Goal: Task Accomplishment & Management: Manage account settings

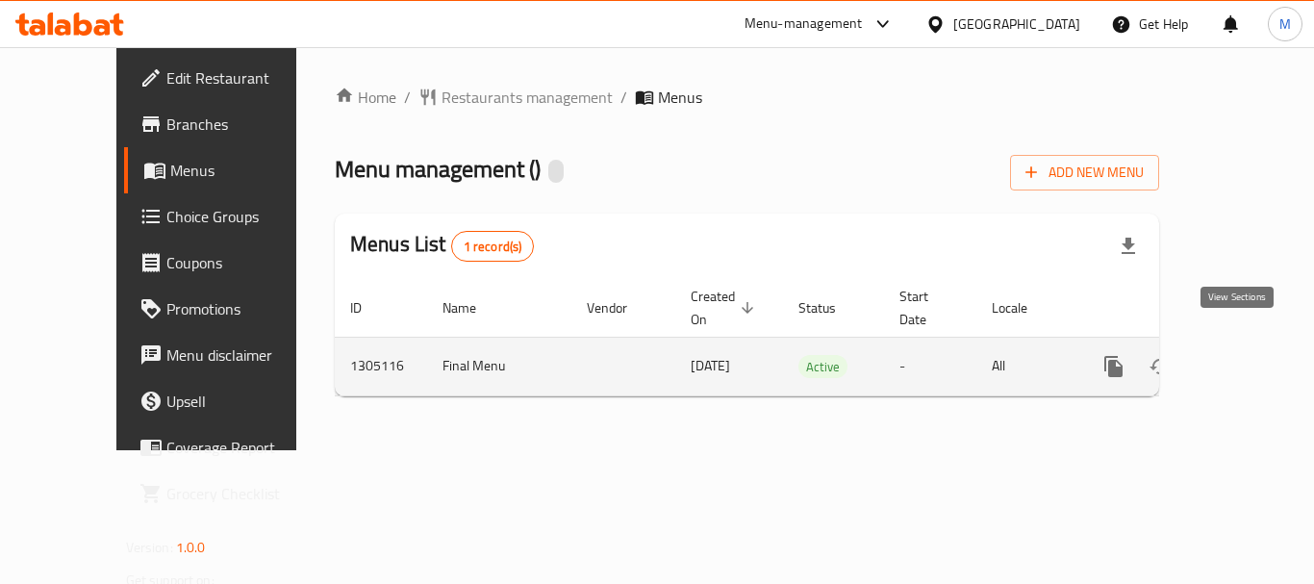
click at [1250, 343] on link "enhanced table" at bounding box center [1252, 366] width 46 height 46
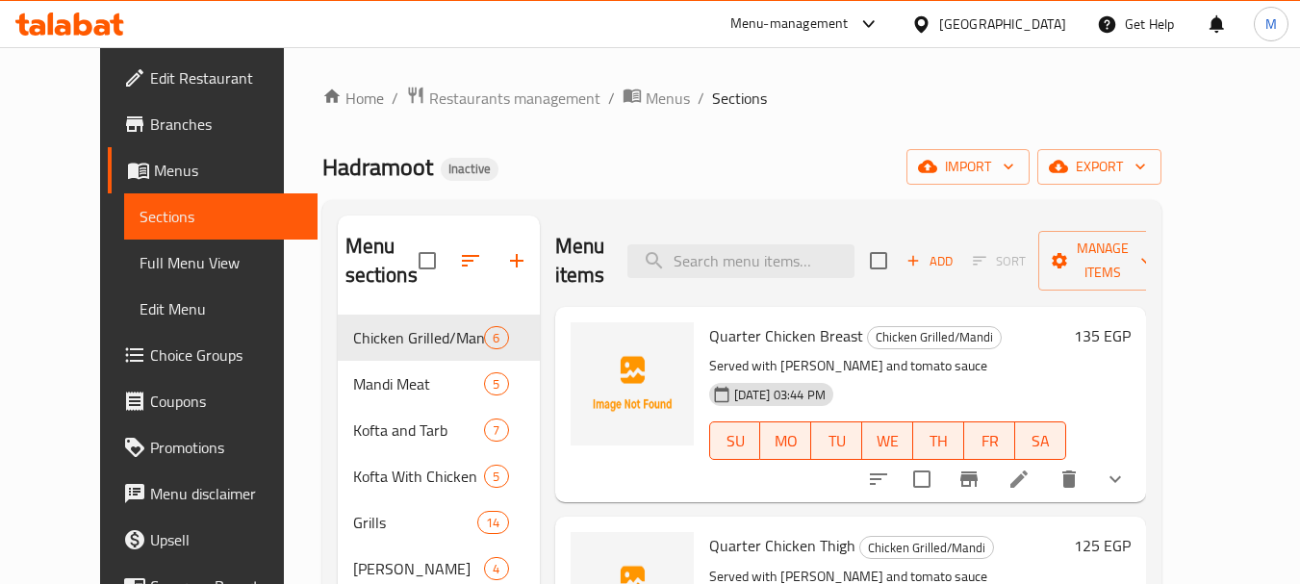
drag, startPoint x: 931, startPoint y: 157, endPoint x: 964, endPoint y: 156, distance: 32.7
click at [932, 156] on div "Hadramoot Inactive import export" at bounding box center [741, 167] width 839 height 36
click at [1161, 179] on button "export" at bounding box center [1099, 167] width 124 height 36
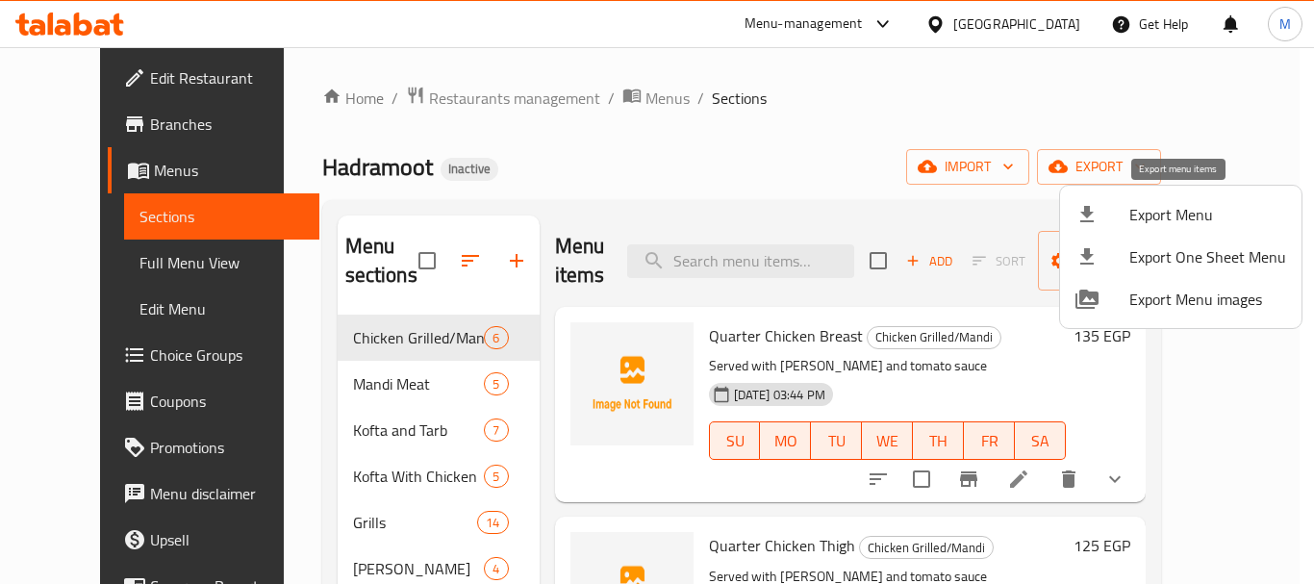
click at [1164, 219] on span "Export Menu" at bounding box center [1207, 214] width 157 height 23
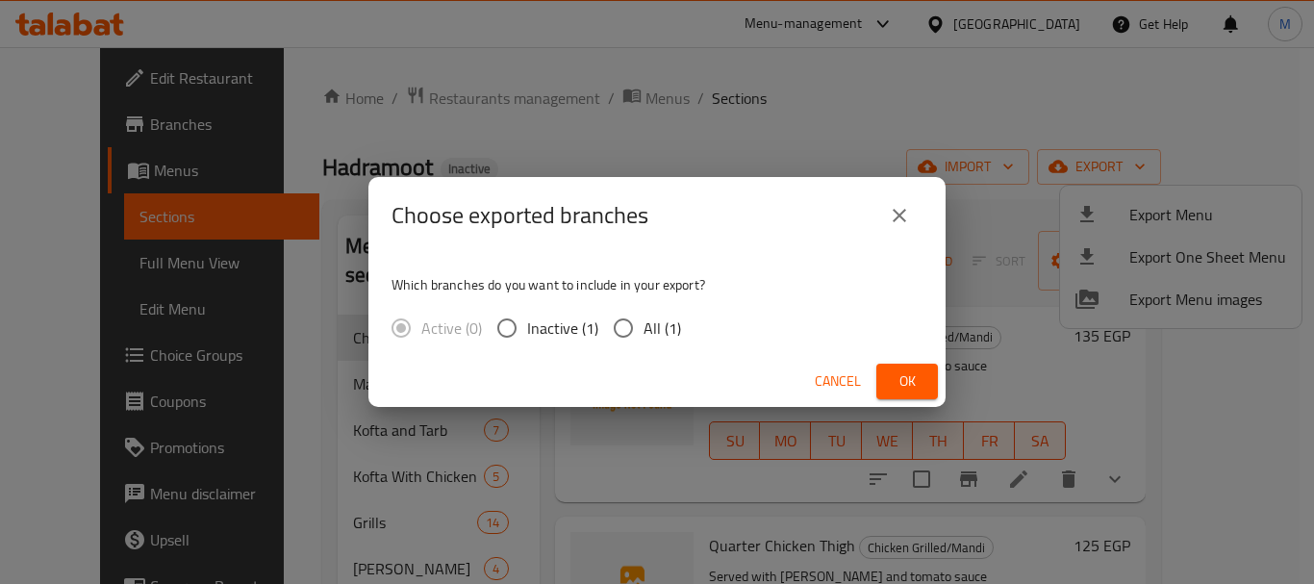
click at [651, 322] on span "All (1)" at bounding box center [663, 328] width 38 height 23
click at [644, 322] on input "All (1)" at bounding box center [623, 328] width 40 height 40
radio input "true"
click at [911, 377] on span "Ok" at bounding box center [907, 381] width 31 height 24
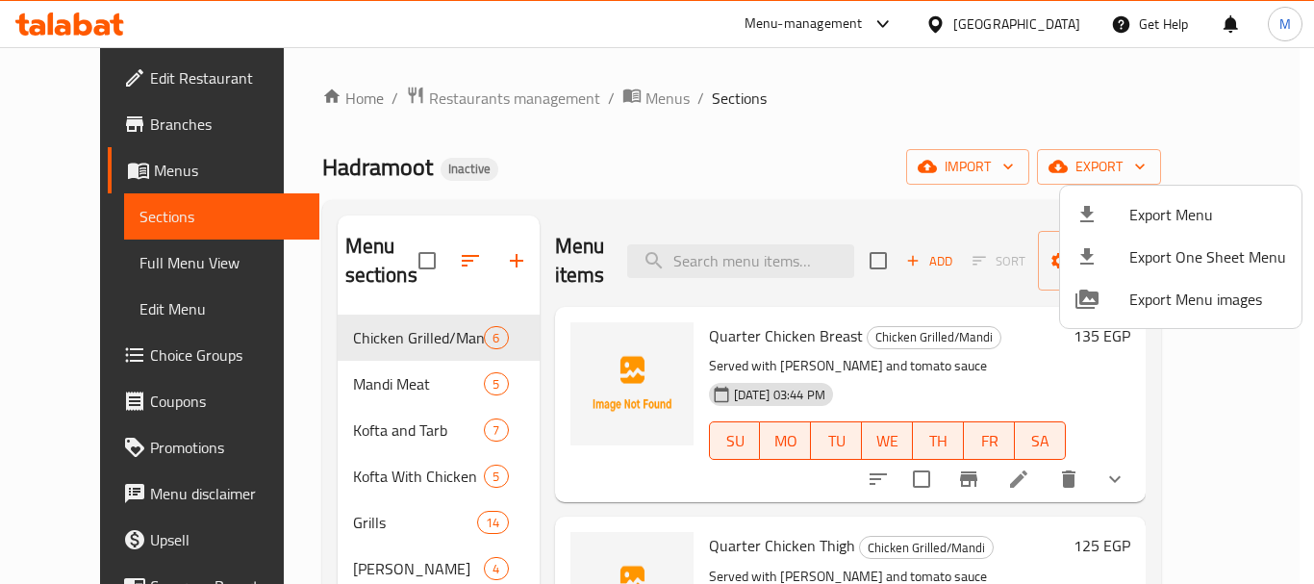
click at [729, 159] on div at bounding box center [657, 292] width 1314 height 584
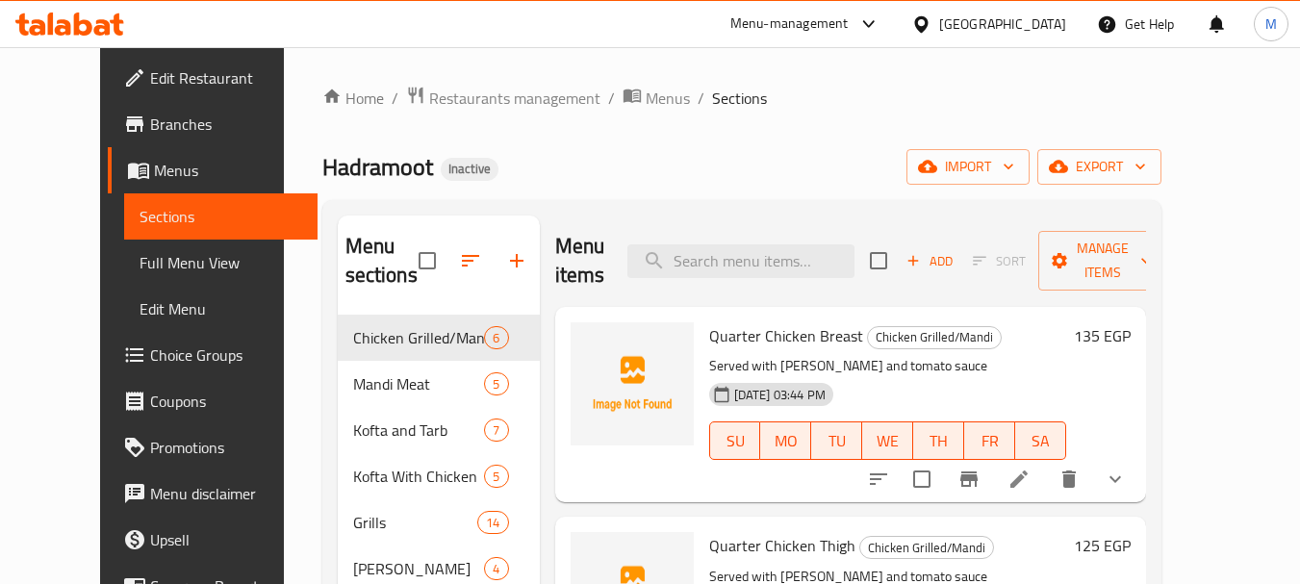
click at [896, 18] on div "Menu-management" at bounding box center [805, 24] width 181 height 46
click at [927, 22] on icon at bounding box center [920, 23] width 13 height 16
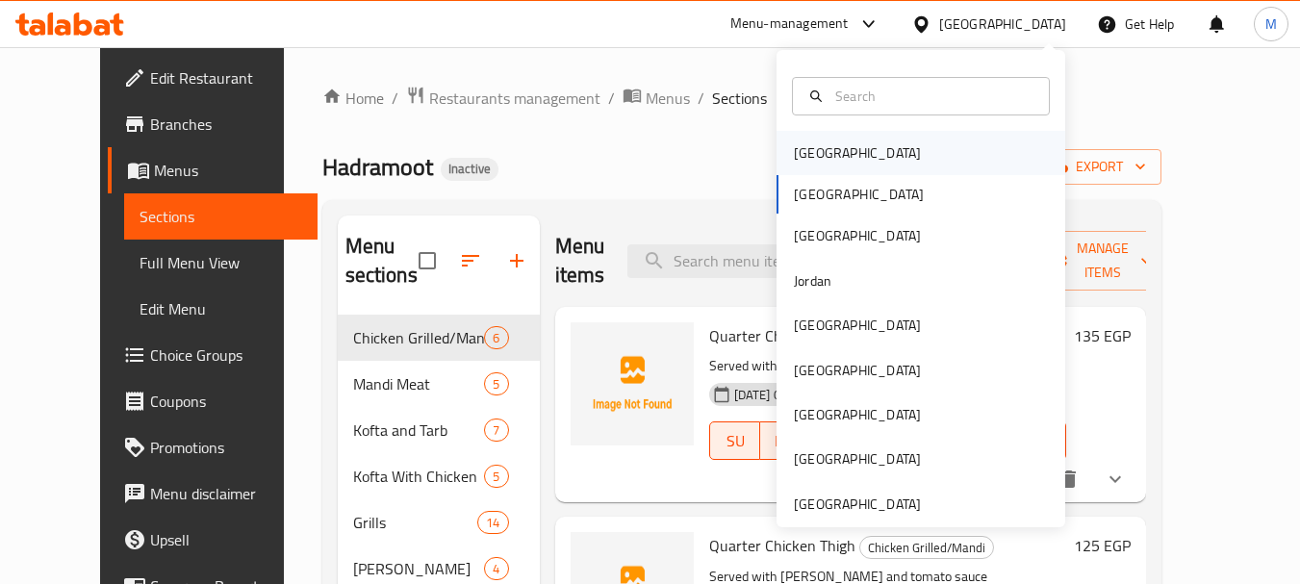
click at [840, 165] on div "[GEOGRAPHIC_DATA]" at bounding box center [920, 153] width 289 height 44
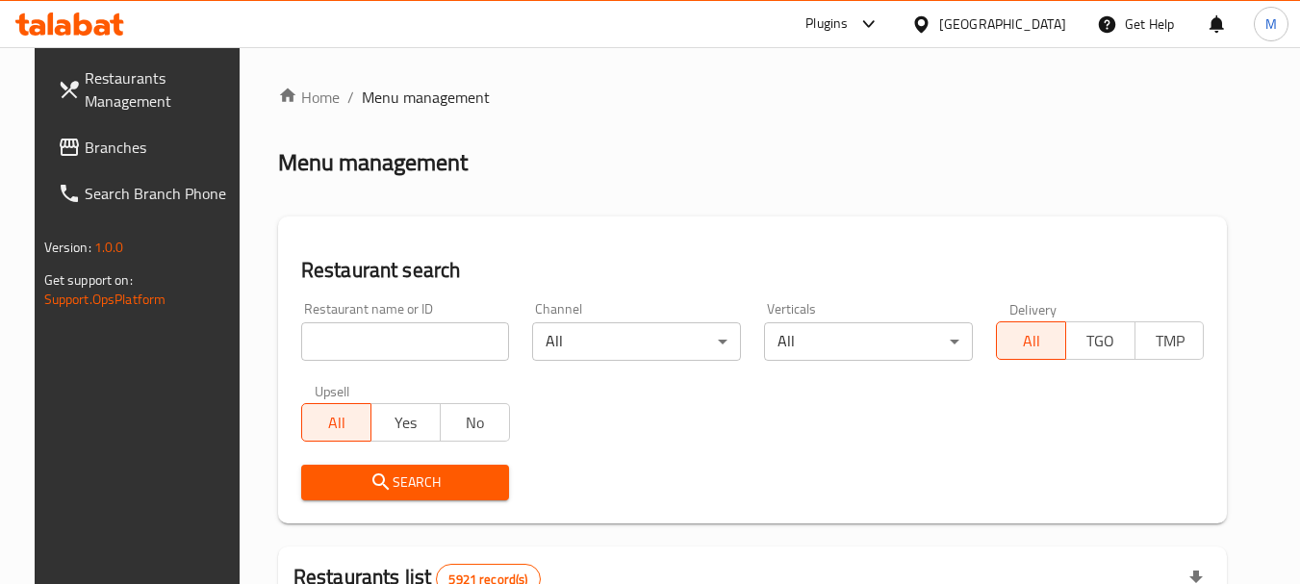
click at [367, 338] on input "search" at bounding box center [405, 341] width 209 height 38
paste input "Naya"
type input "Naya"
click at [384, 495] on button "Search" at bounding box center [405, 483] width 209 height 36
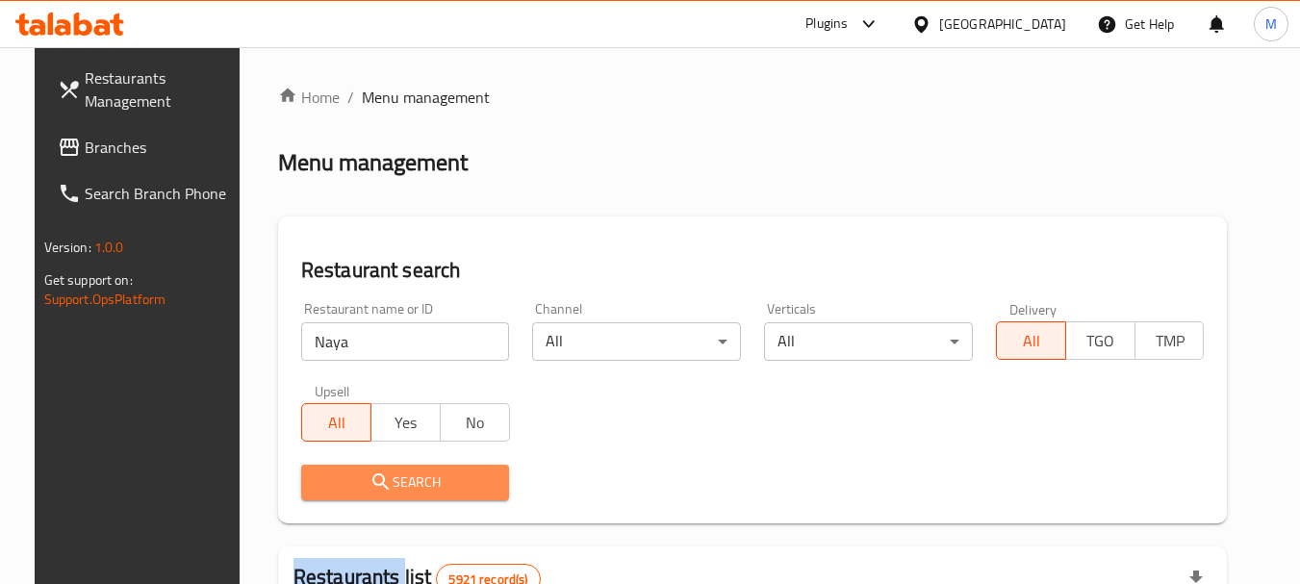
click at [384, 494] on div at bounding box center [650, 292] width 1300 height 584
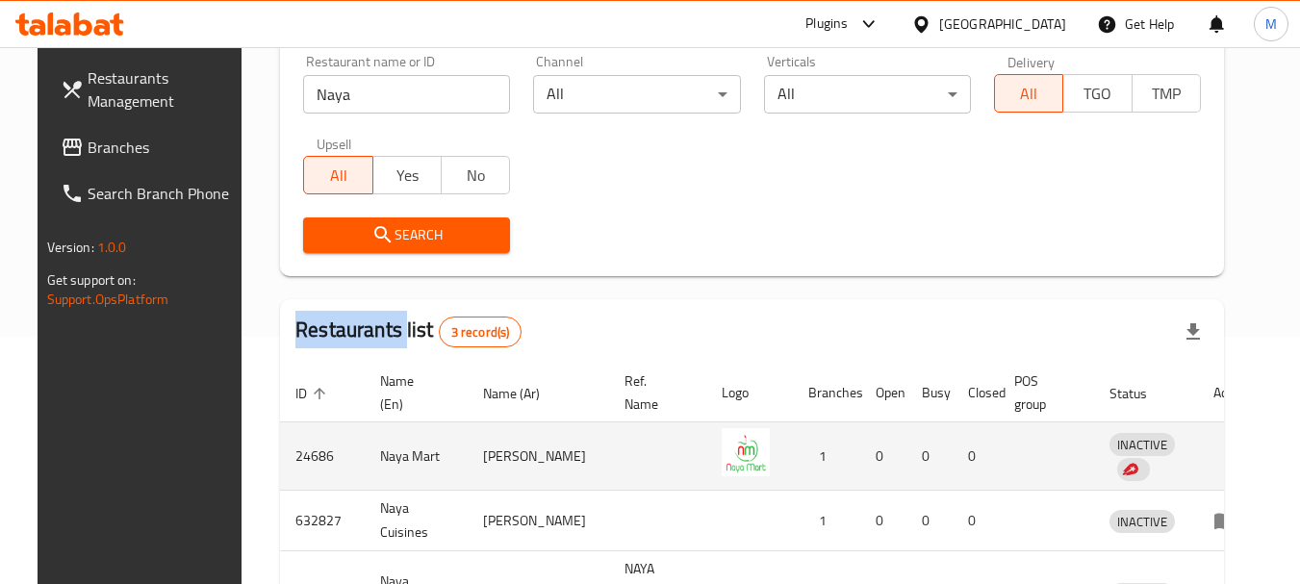
scroll to position [385, 0]
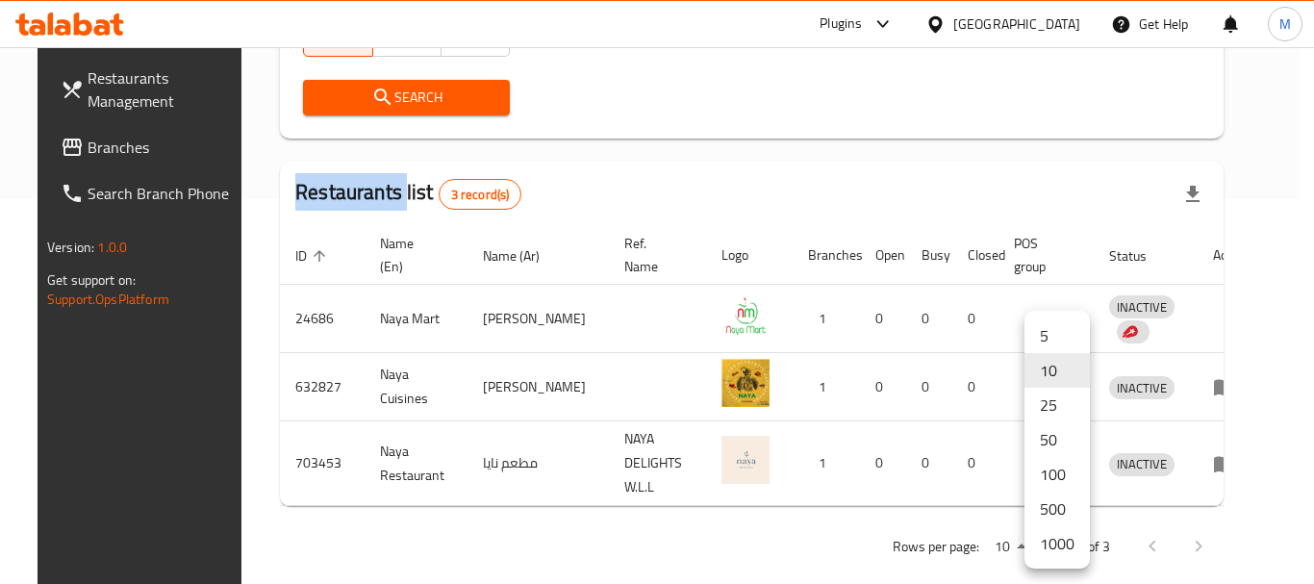
click at [1042, 542] on li "1000" at bounding box center [1057, 543] width 65 height 35
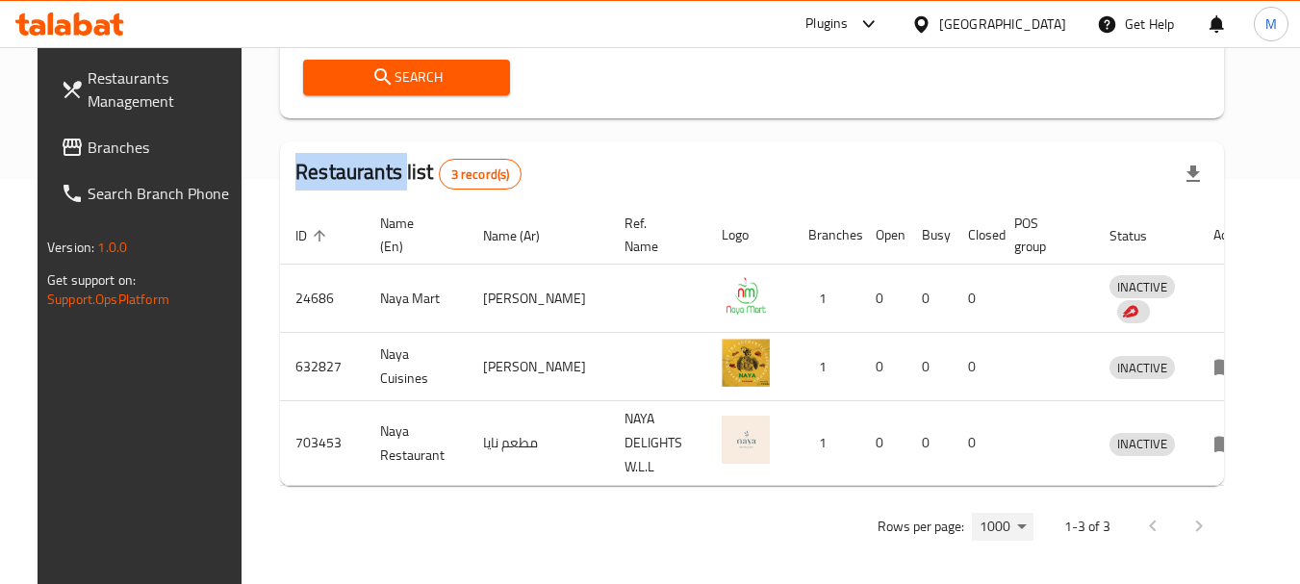
scroll to position [411, 0]
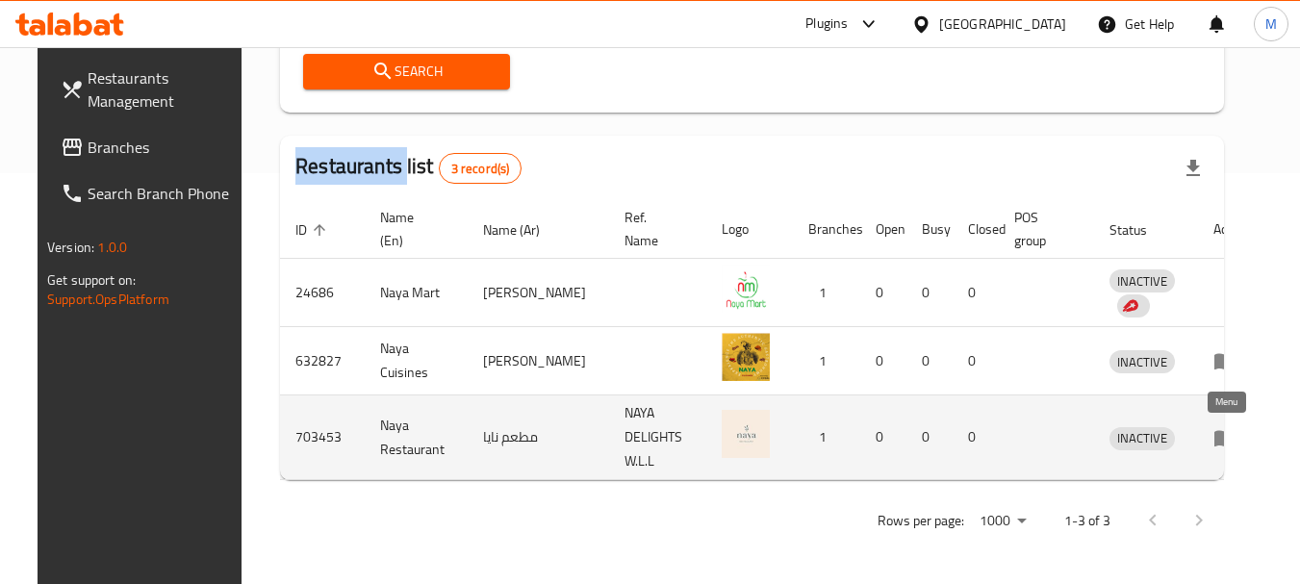
click at [1215, 440] on icon "enhanced table" at bounding box center [1224, 438] width 21 height 16
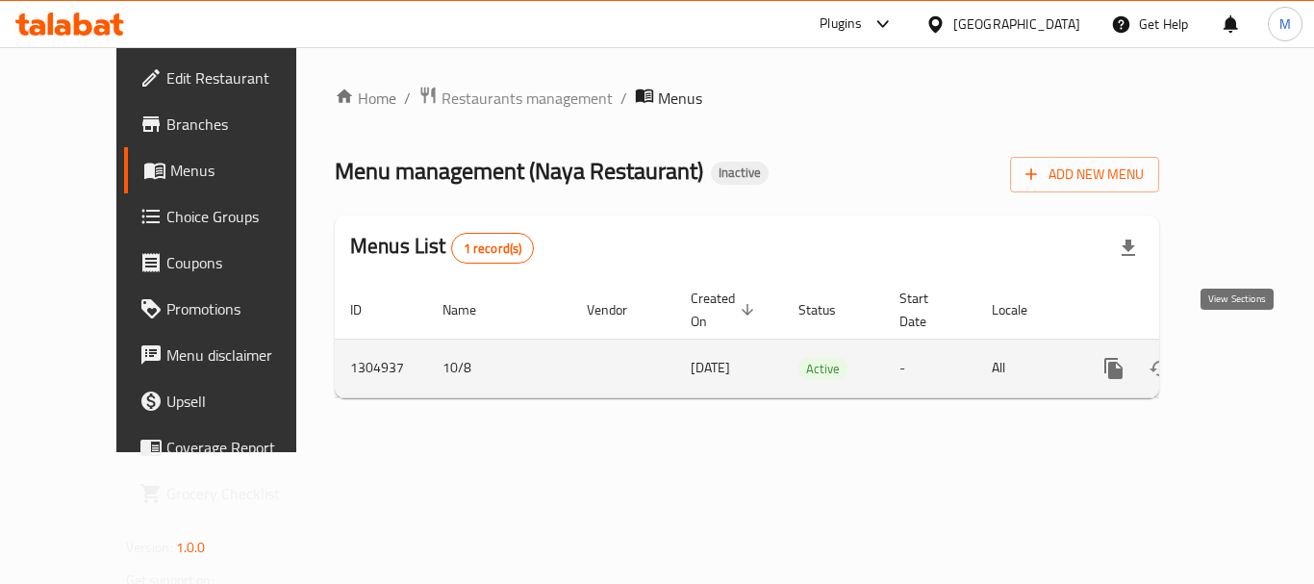
click at [1244, 360] on icon "enhanced table" at bounding box center [1252, 368] width 17 height 17
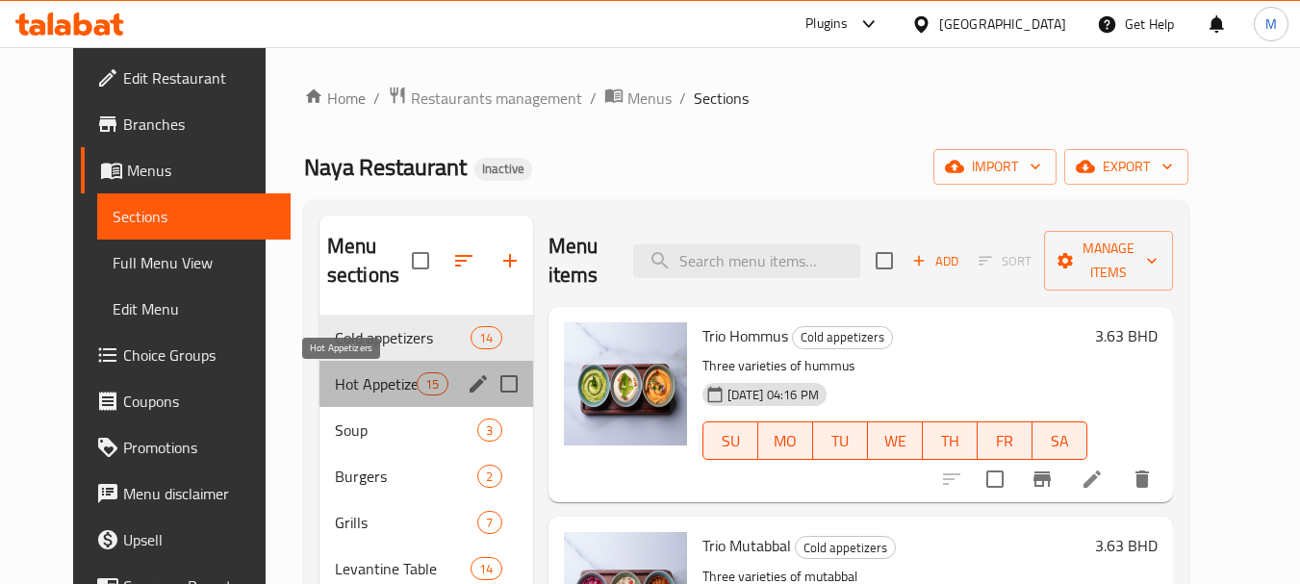
click at [357, 393] on span "Hot Appetizers" at bounding box center [376, 383] width 82 height 23
click at [335, 427] on span "Soup" at bounding box center [406, 429] width 143 height 23
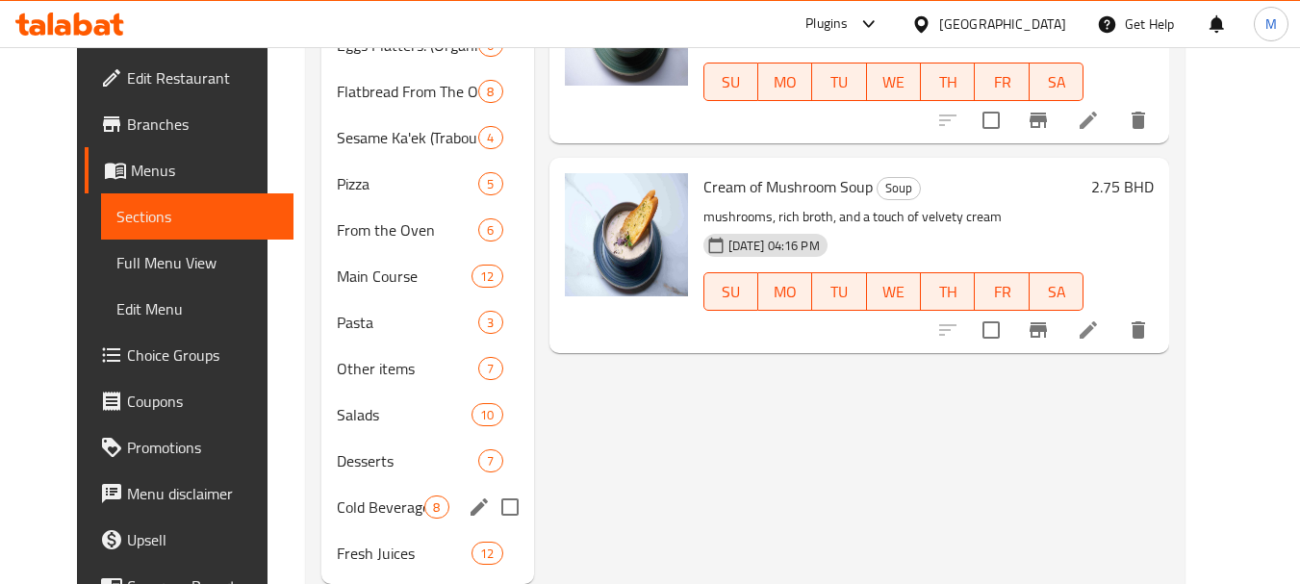
scroll to position [577, 0]
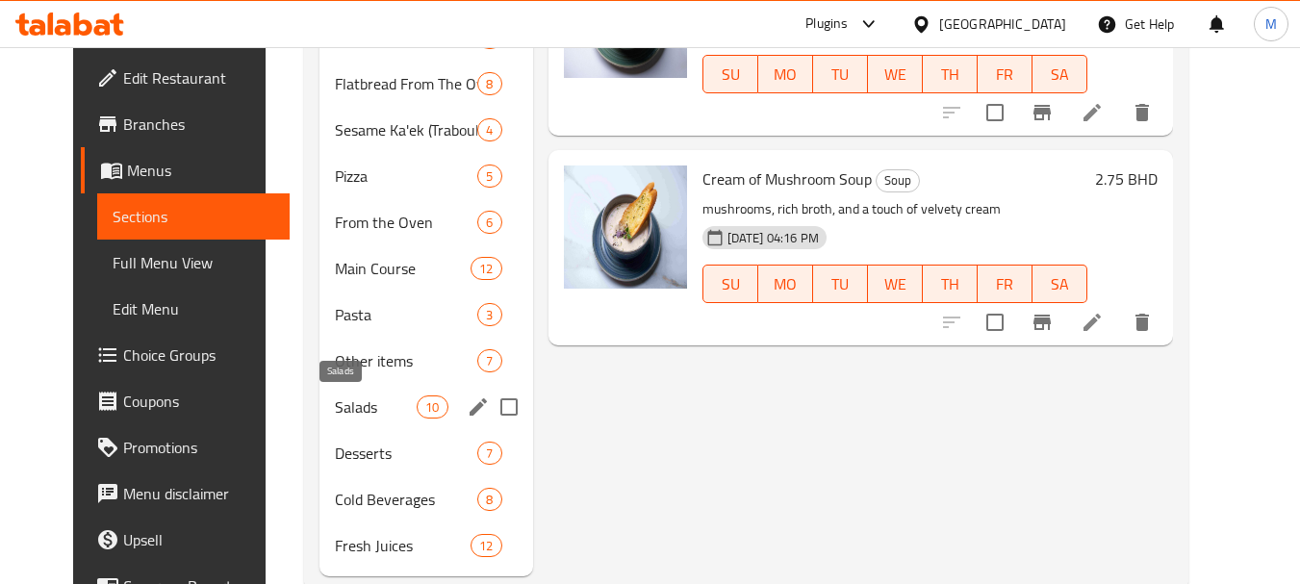
click at [360, 418] on span "Salads" at bounding box center [376, 406] width 82 height 23
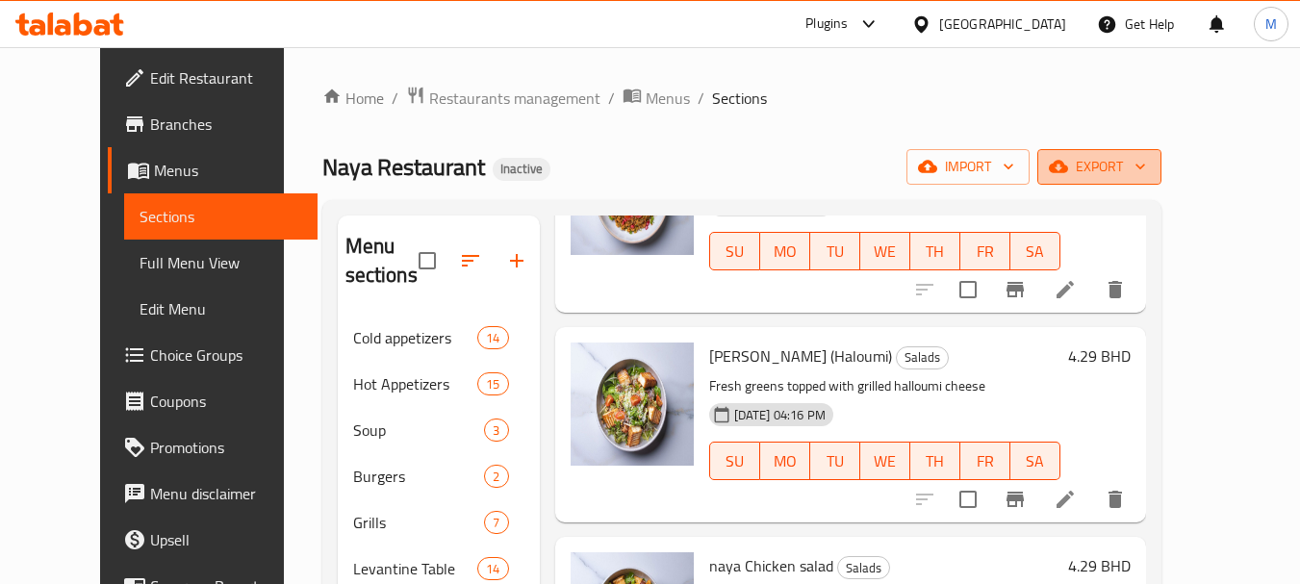
click at [1146, 164] on span "export" at bounding box center [1098, 167] width 93 height 24
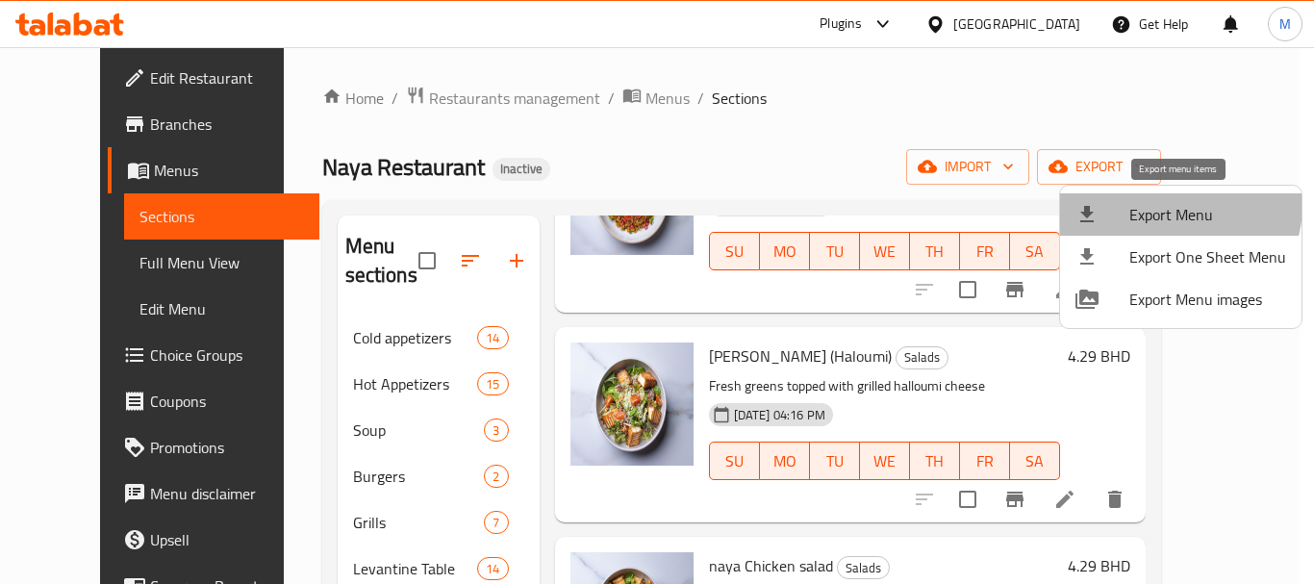
click at [1173, 205] on span "Export Menu" at bounding box center [1207, 214] width 157 height 23
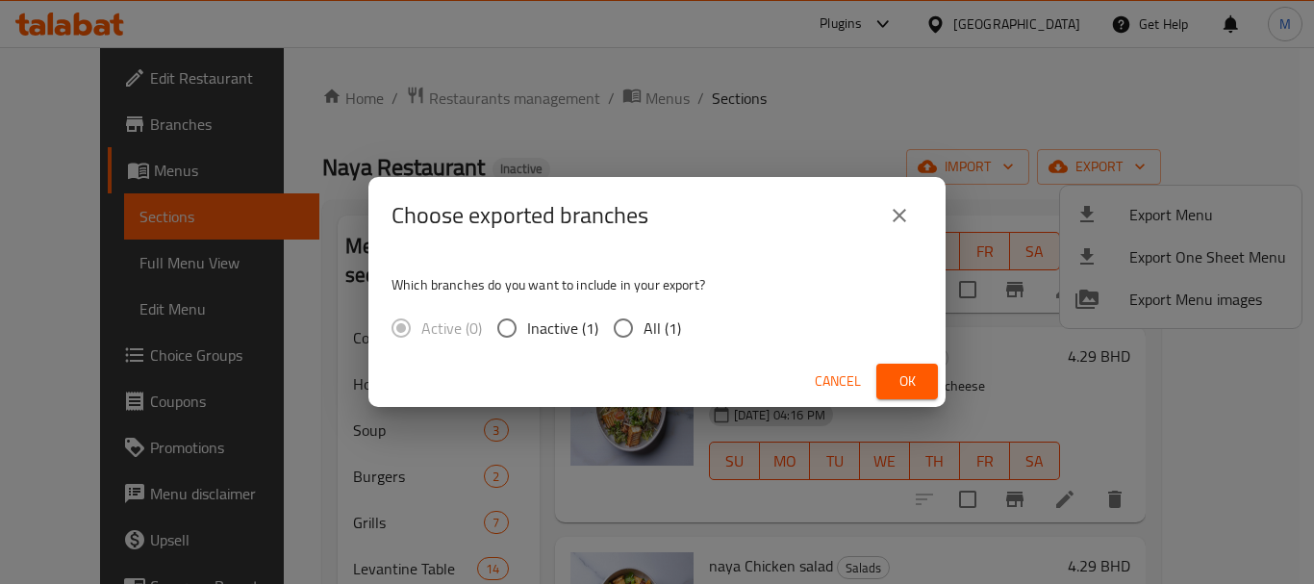
click at [670, 333] on span "All (1)" at bounding box center [663, 328] width 38 height 23
click at [644, 333] on input "All (1)" at bounding box center [623, 328] width 40 height 40
radio input "true"
click at [913, 393] on button "Ok" at bounding box center [907, 382] width 62 height 36
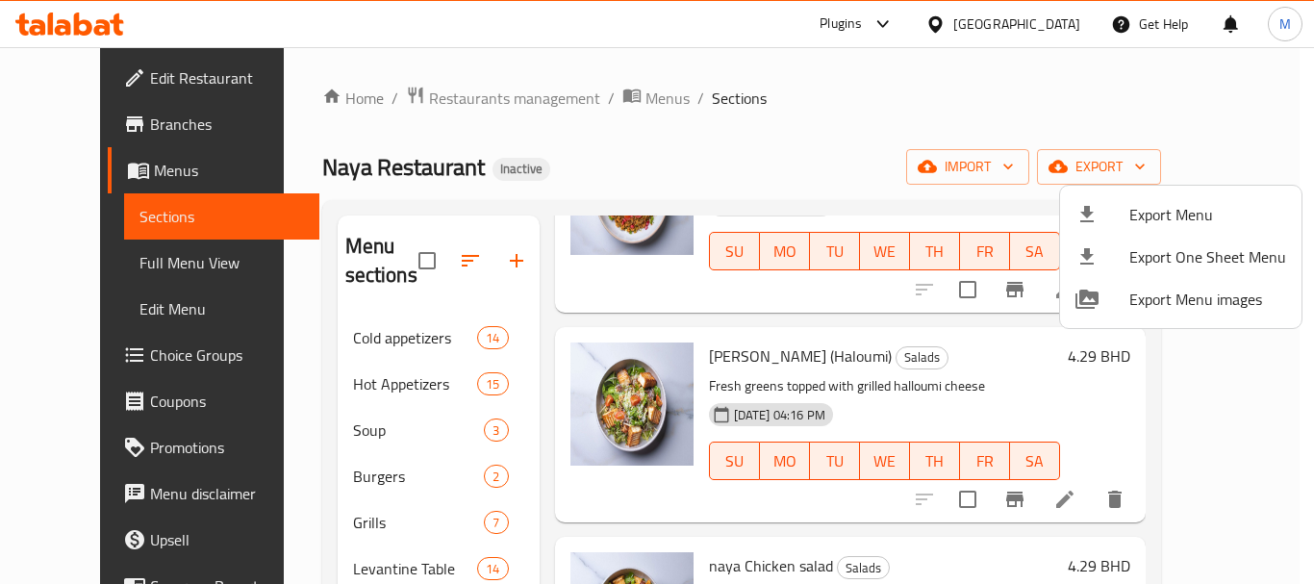
click at [772, 316] on div at bounding box center [657, 292] width 1314 height 584
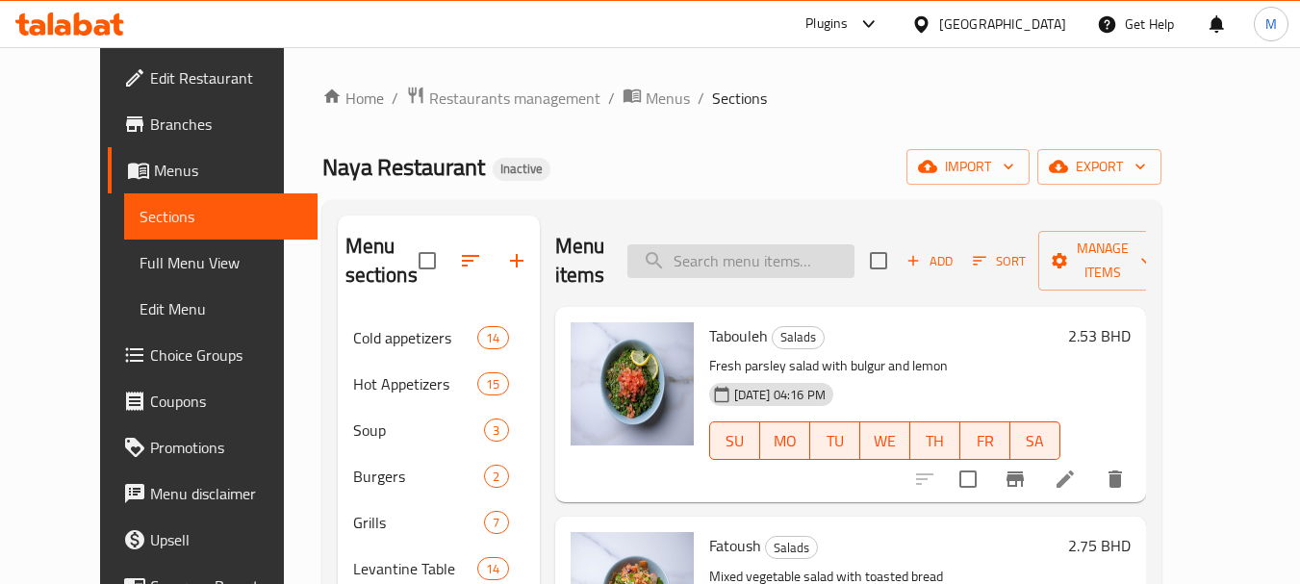
click at [767, 261] on input "search" at bounding box center [740, 261] width 227 height 34
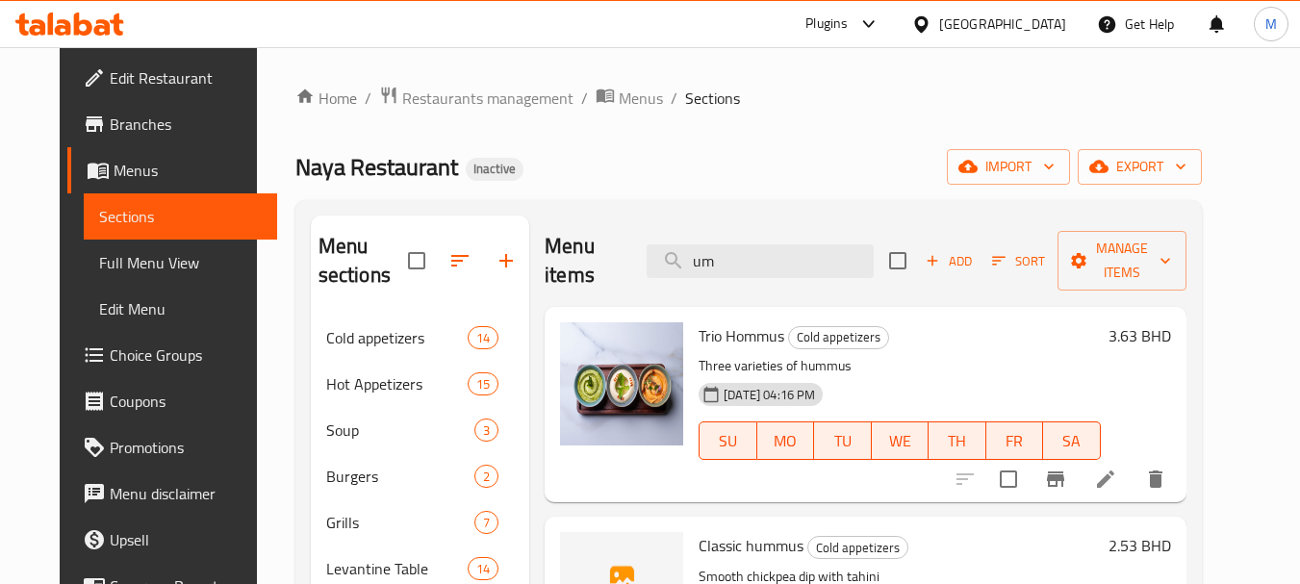
drag, startPoint x: 710, startPoint y: 270, endPoint x: 631, endPoint y: 260, distance: 79.6
click at [635, 261] on div "Menu items um Add Sort Manage items" at bounding box center [865, 260] width 641 height 91
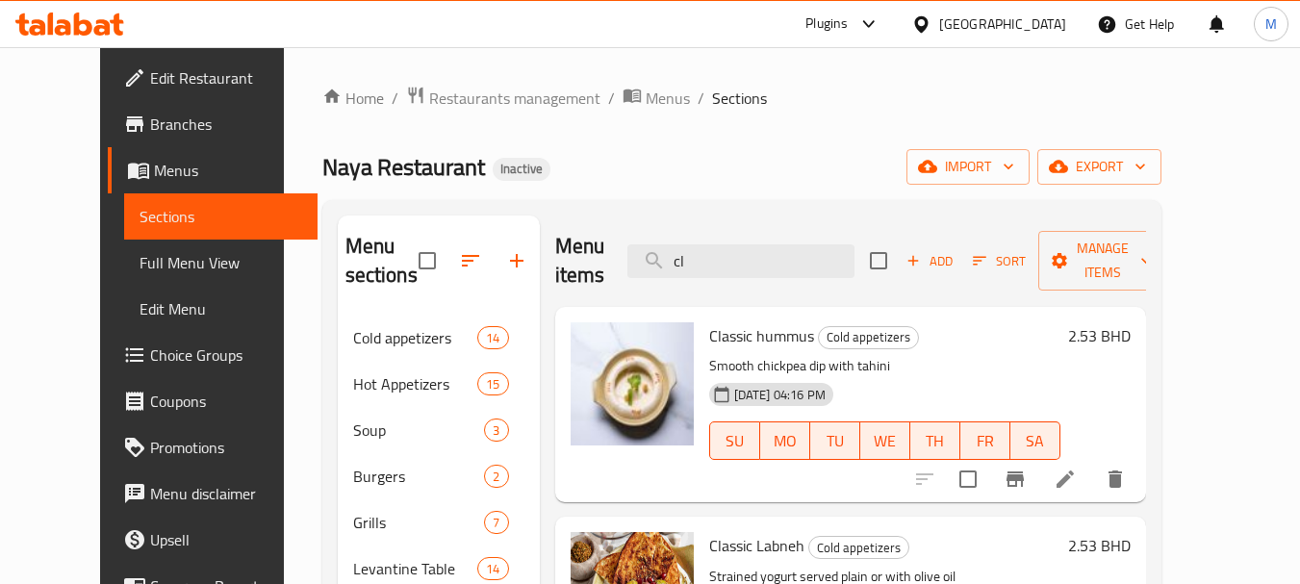
drag, startPoint x: 761, startPoint y: 257, endPoint x: 642, endPoint y: 256, distance: 119.3
click at [643, 257] on div "Menu items cl Add Sort Manage items" at bounding box center [850, 260] width 591 height 91
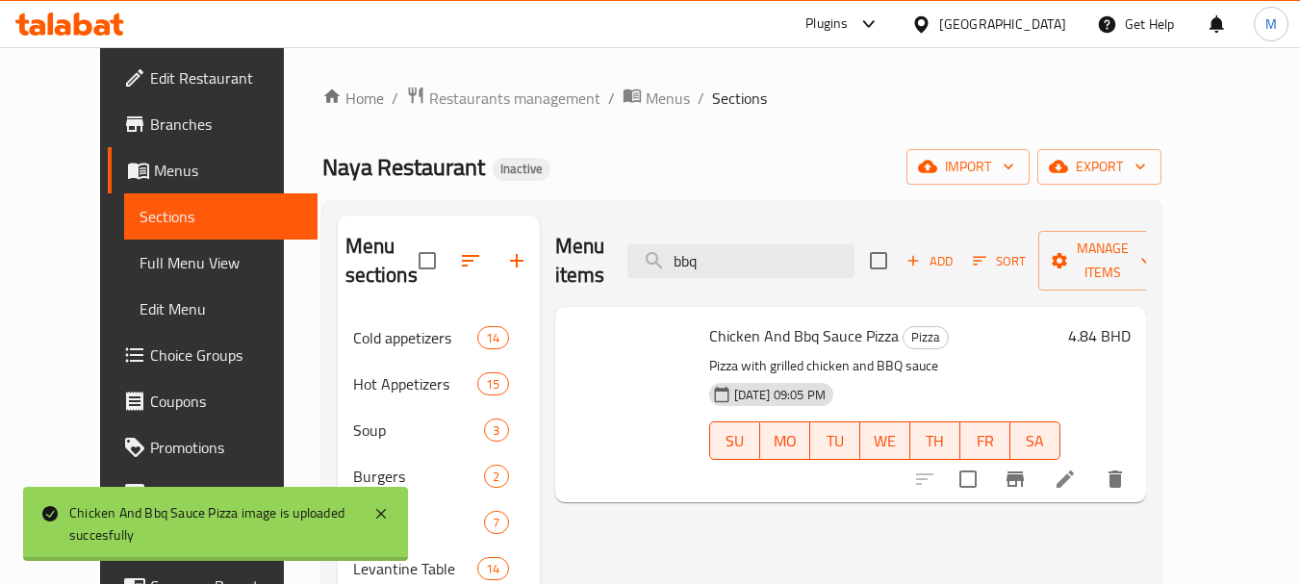
drag, startPoint x: 757, startPoint y: 245, endPoint x: 647, endPoint y: 245, distance: 109.7
click at [649, 246] on div "Menu items bbq Add Sort Manage items" at bounding box center [850, 260] width 591 height 91
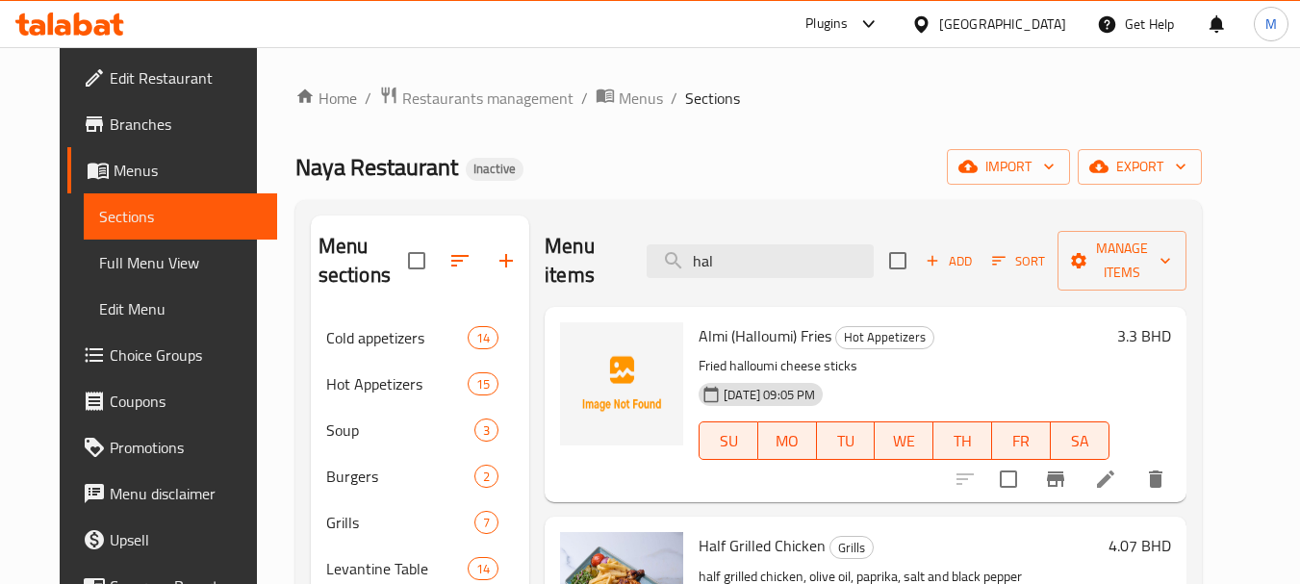
drag, startPoint x: 751, startPoint y: 257, endPoint x: 580, endPoint y: 224, distance: 174.3
click at [581, 224] on div "Menu items hal Add Sort Manage items" at bounding box center [865, 260] width 641 height 91
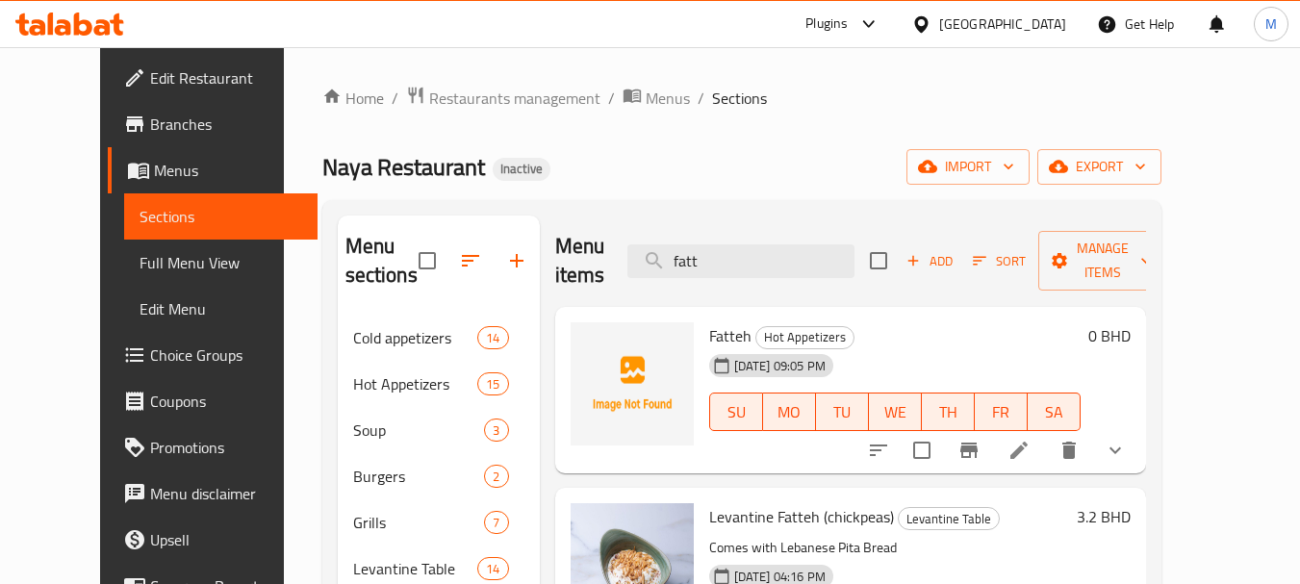
drag, startPoint x: 742, startPoint y: 266, endPoint x: 543, endPoint y: 242, distance: 200.6
click at [555, 242] on div "Menu items fatt Add Sort Manage items" at bounding box center [850, 260] width 591 height 91
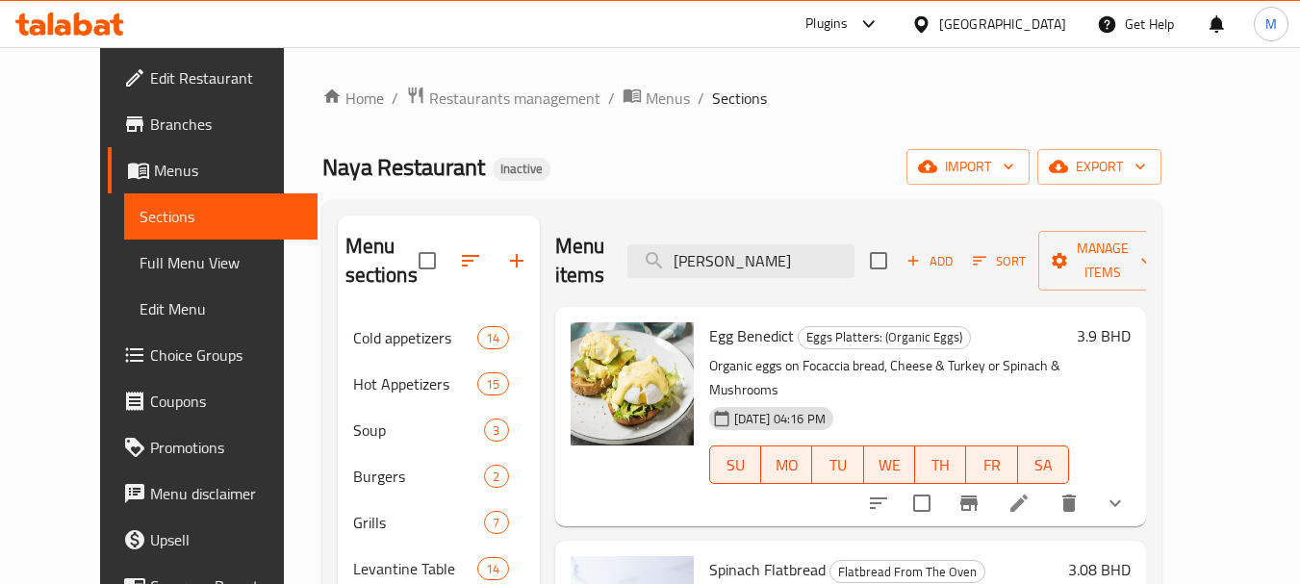
click at [352, 170] on span "Naya Restaurant" at bounding box center [403, 166] width 163 height 43
copy span "Naya Restaurant"
drag, startPoint x: 656, startPoint y: 246, endPoint x: 586, endPoint y: 236, distance: 71.0
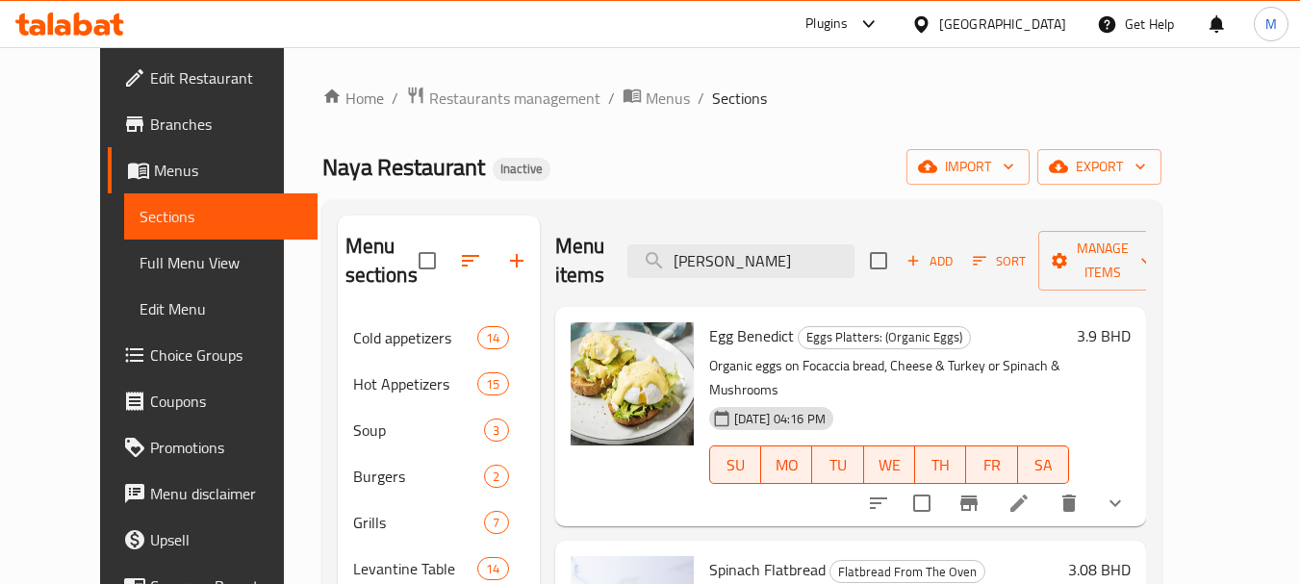
click at [589, 236] on div "Menu items [PERSON_NAME] Add Sort Manage items" at bounding box center [850, 260] width 591 height 91
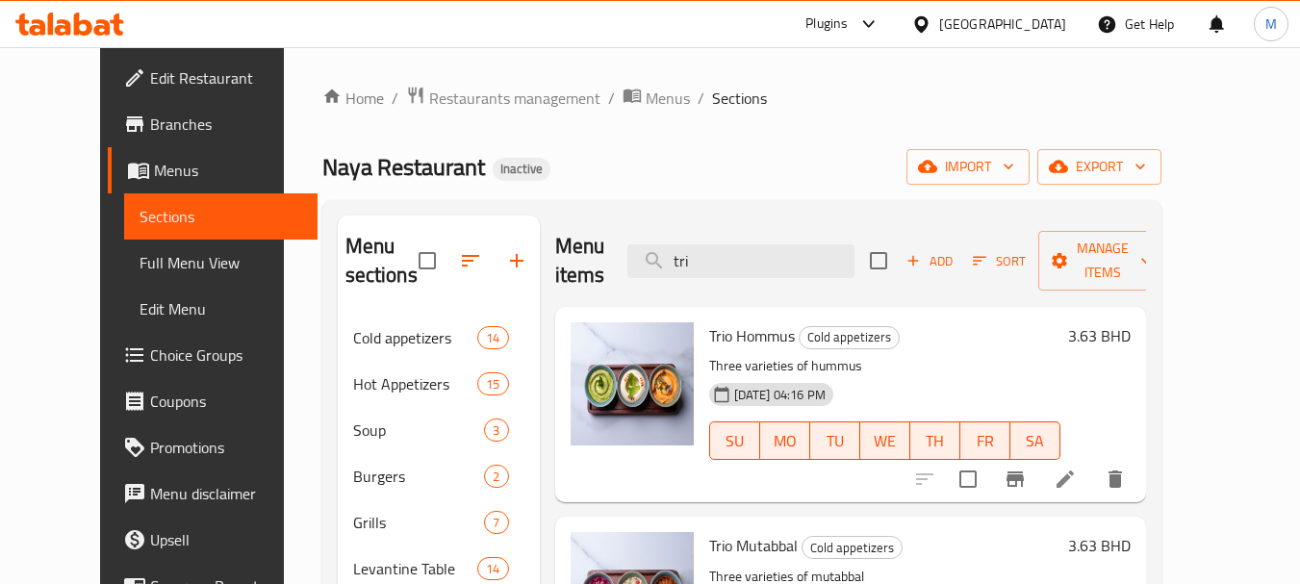
drag, startPoint x: 653, startPoint y: 269, endPoint x: 598, endPoint y: 265, distance: 55.0
click at [601, 265] on div "Menu items tri Add Sort Manage items" at bounding box center [850, 260] width 591 height 91
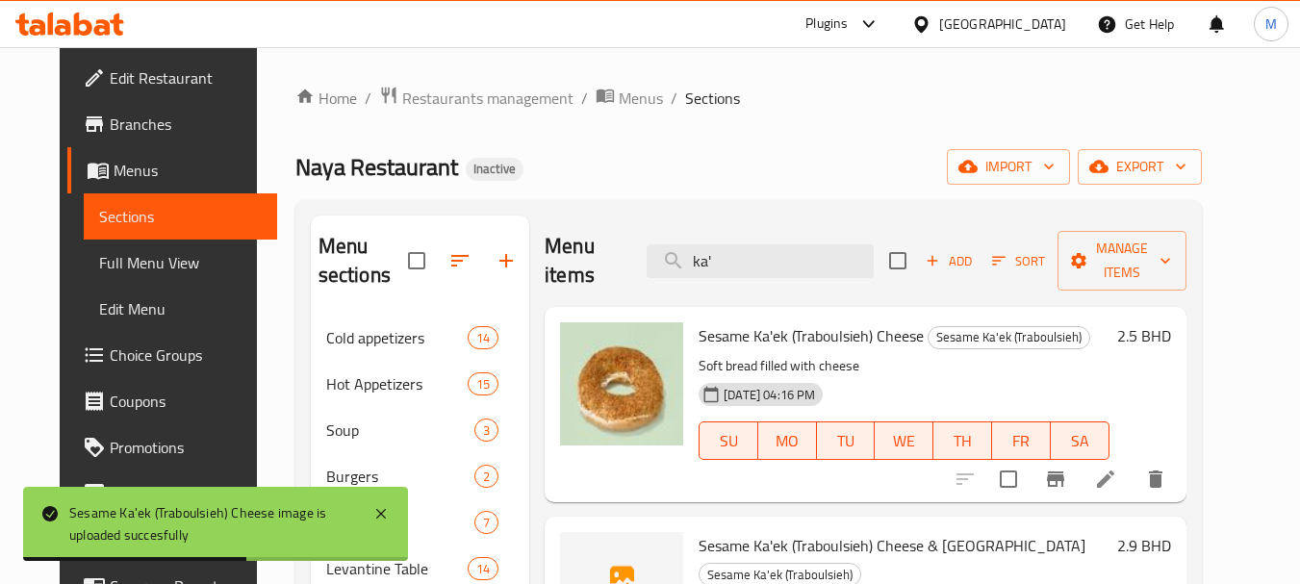
drag, startPoint x: 733, startPoint y: 265, endPoint x: 597, endPoint y: 259, distance: 135.8
click at [597, 259] on div "Menu items ka' Add Sort Manage items" at bounding box center [865, 260] width 641 height 91
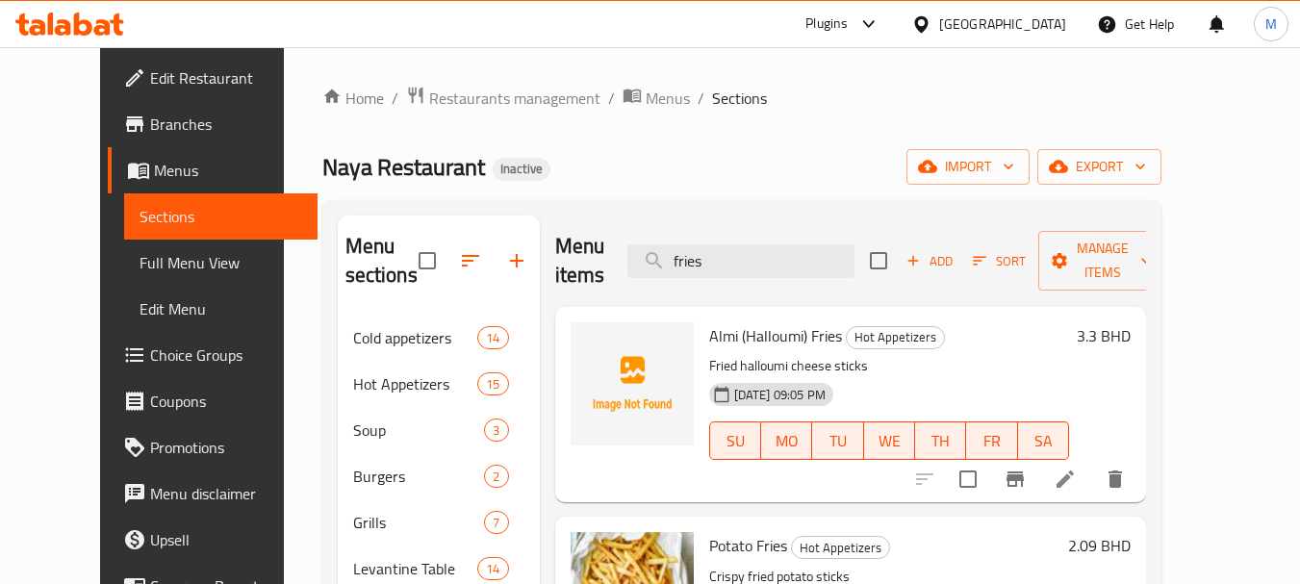
drag, startPoint x: 739, startPoint y: 252, endPoint x: 598, endPoint y: 251, distance: 140.5
click at [598, 251] on div "Menu items fries Add Sort Manage items" at bounding box center [850, 260] width 591 height 91
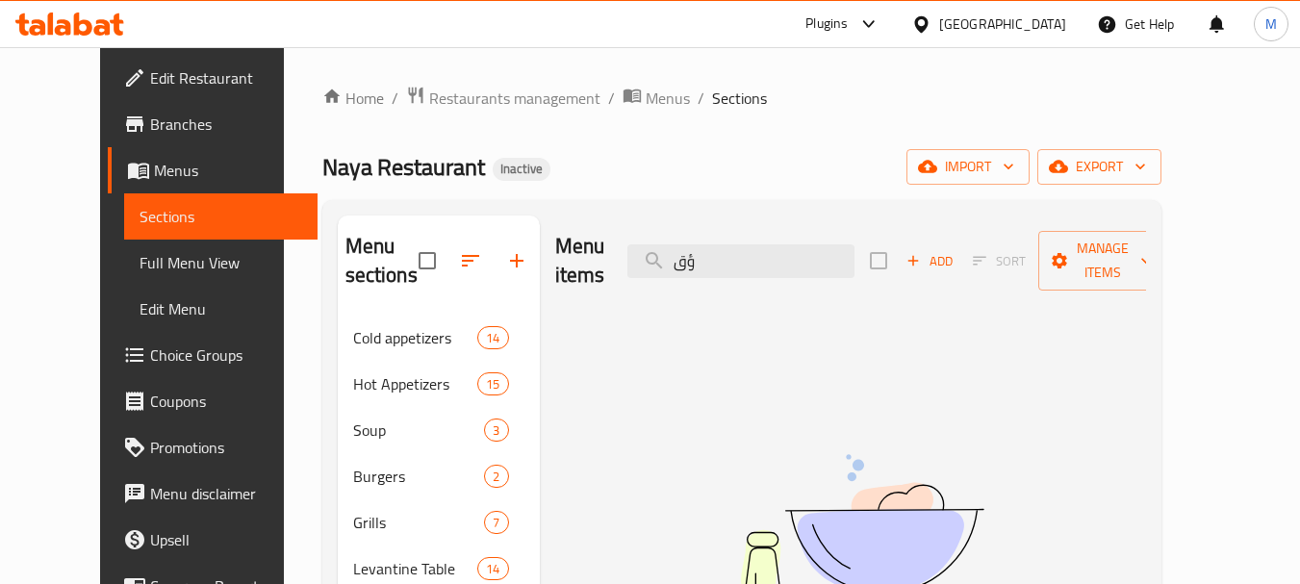
type input "ؤ"
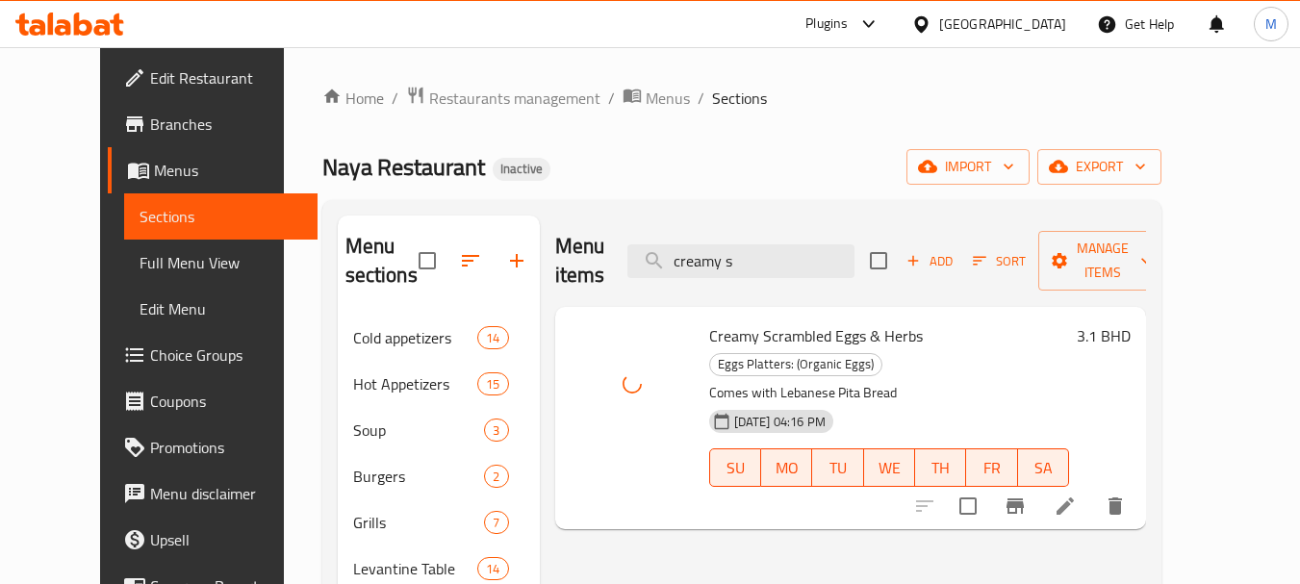
drag, startPoint x: 676, startPoint y: 241, endPoint x: 568, endPoint y: 241, distance: 108.7
click at [570, 241] on div "Menu items creamy s Add Sort Manage items" at bounding box center [850, 260] width 591 height 91
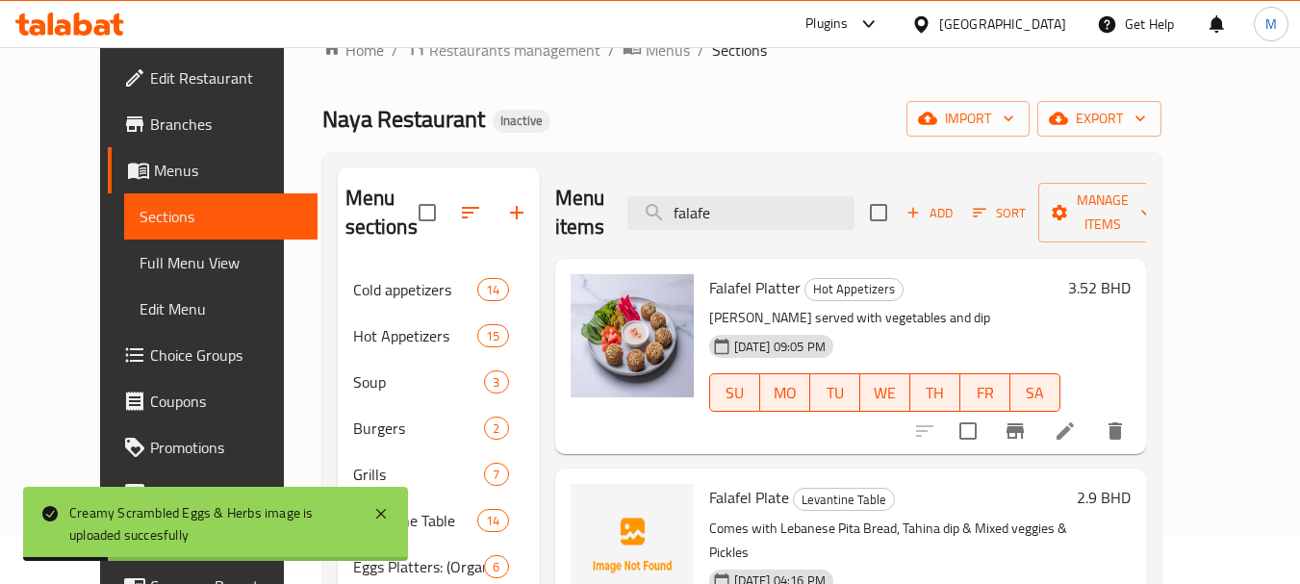
scroll to position [96, 0]
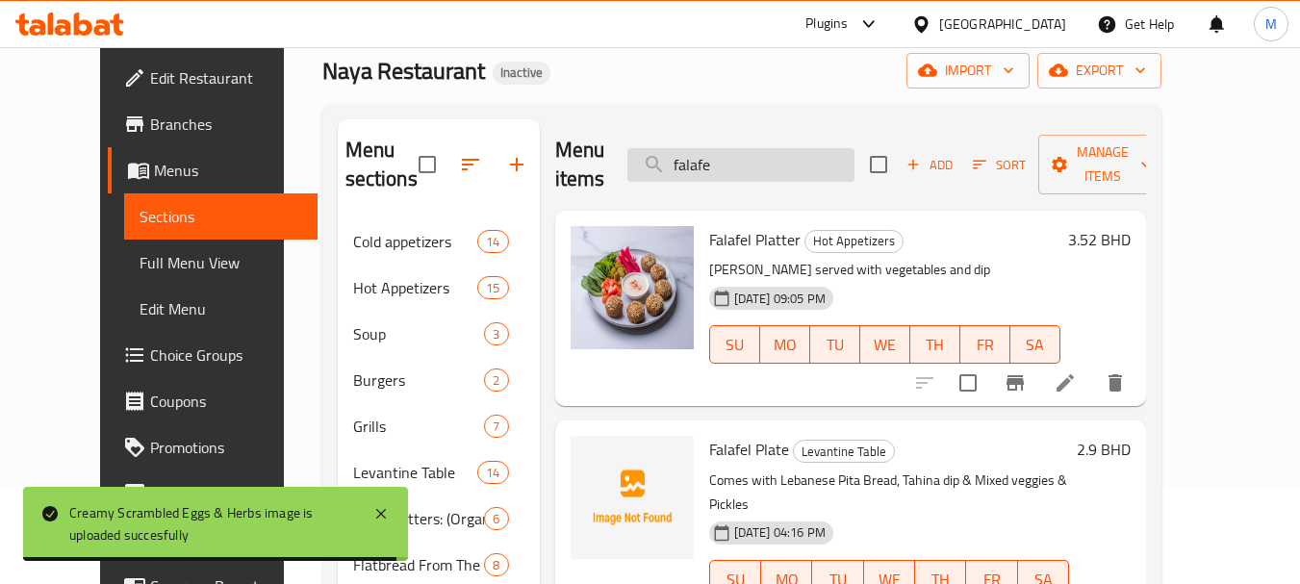
drag, startPoint x: 748, startPoint y: 152, endPoint x: 712, endPoint y: 152, distance: 36.6
click at [712, 152] on input "falafe" at bounding box center [740, 165] width 227 height 34
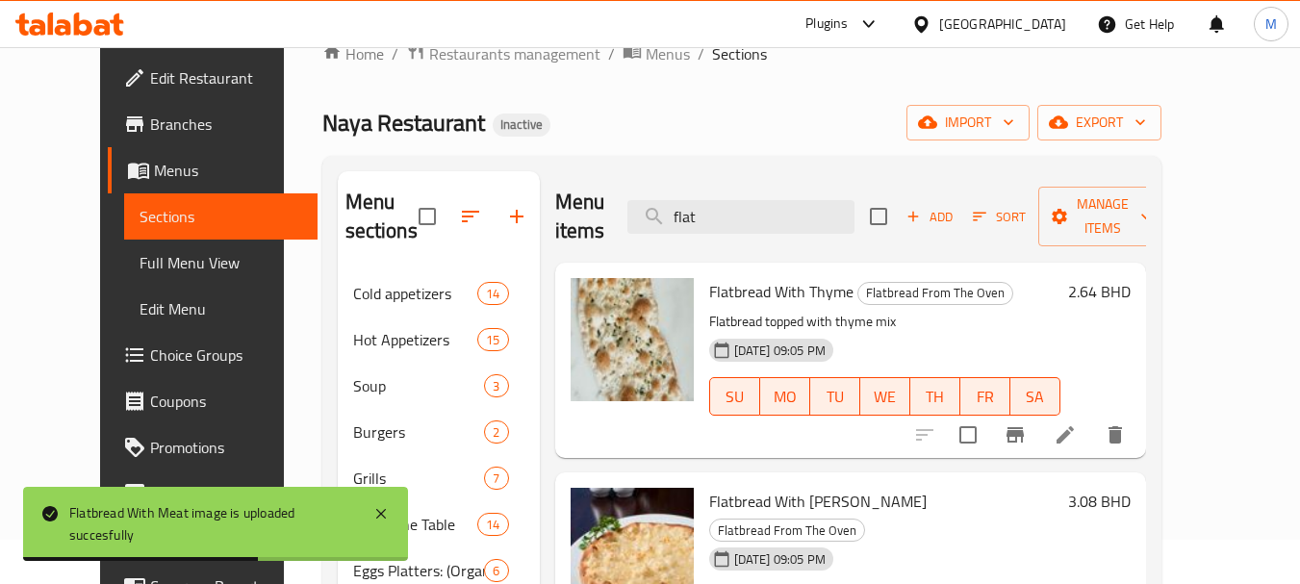
scroll to position [0, 0]
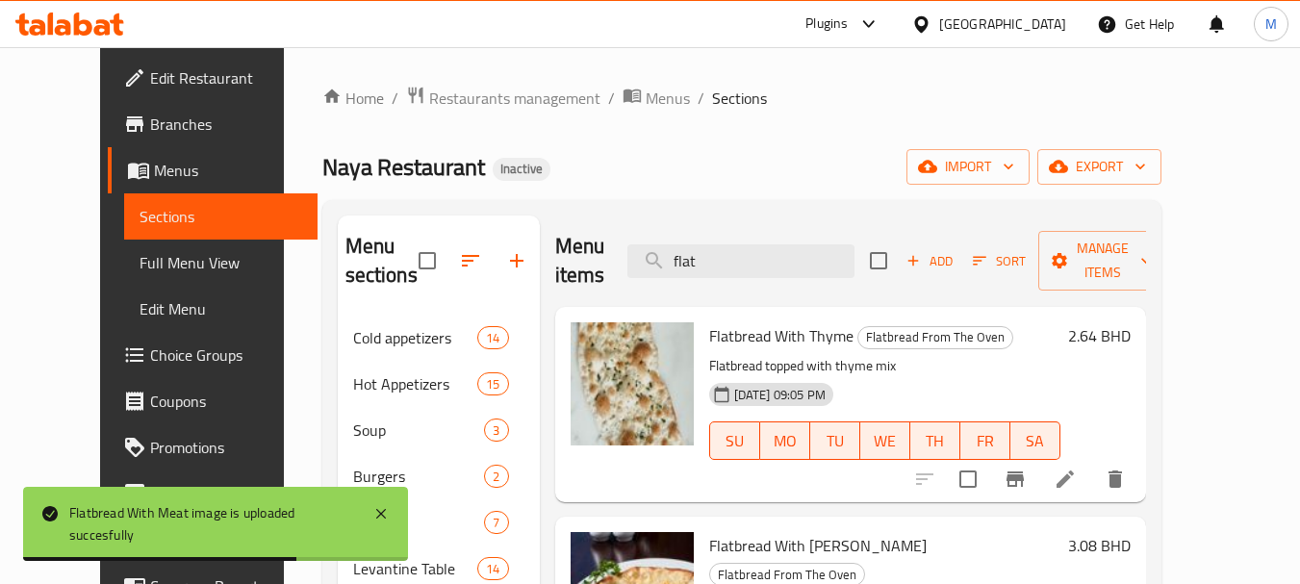
drag, startPoint x: 733, startPoint y: 268, endPoint x: 625, endPoint y: 263, distance: 107.9
click at [627, 264] on div "Menu items flat Add Sort Manage items" at bounding box center [850, 260] width 591 height 91
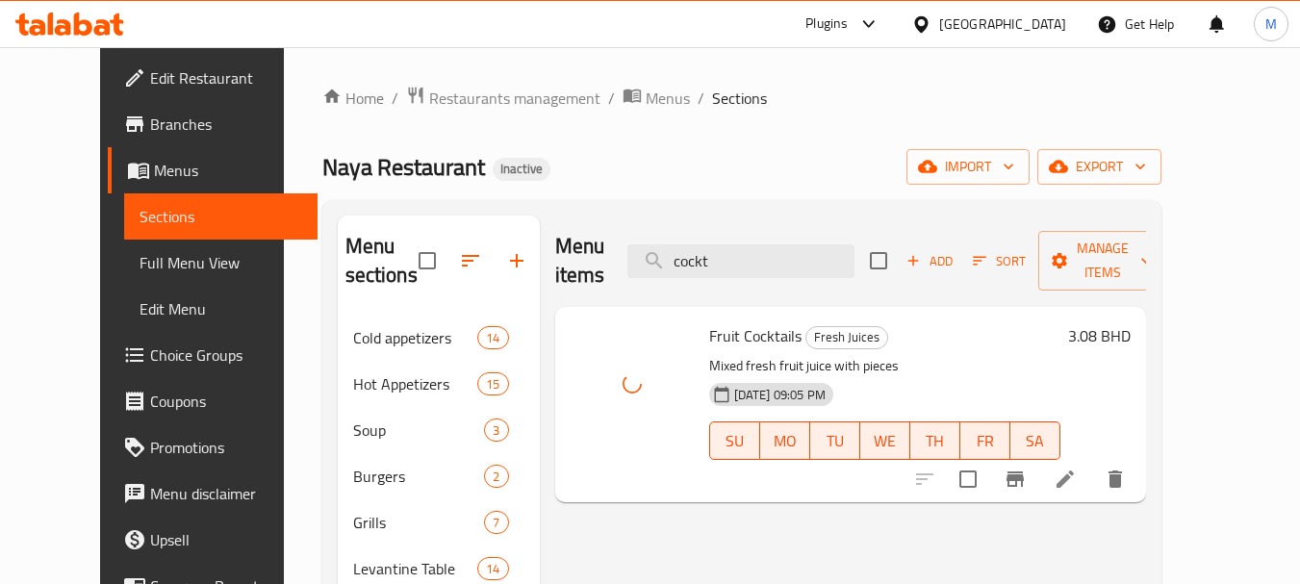
drag, startPoint x: 759, startPoint y: 244, endPoint x: 541, endPoint y: 260, distance: 218.9
click at [555, 260] on div "Menu items cockt Add Sort Manage items" at bounding box center [850, 260] width 591 height 91
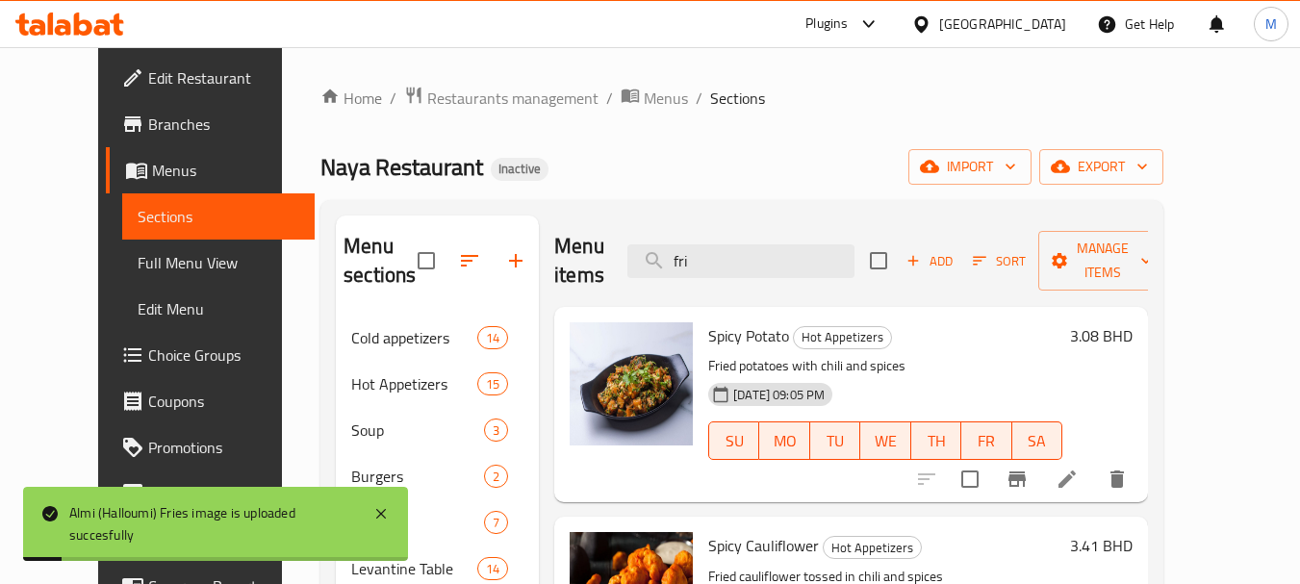
drag, startPoint x: 714, startPoint y: 256, endPoint x: 616, endPoint y: 254, distance: 98.1
click at [618, 256] on div "Menu items fri Add Sort Manage items" at bounding box center [851, 260] width 594 height 91
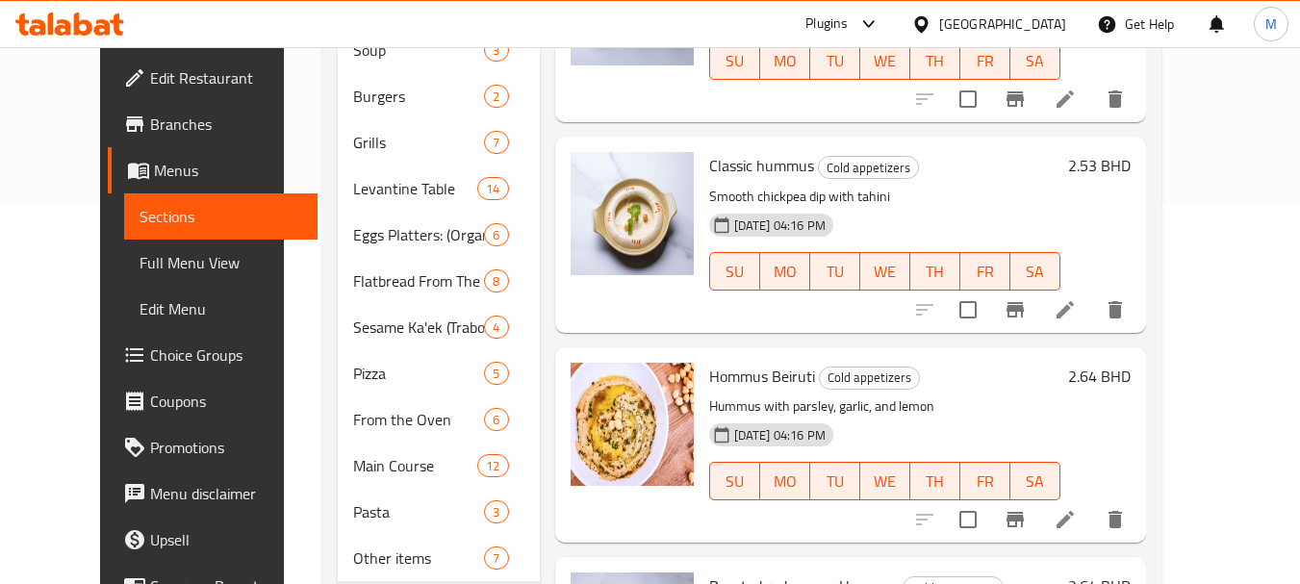
scroll to position [142, 0]
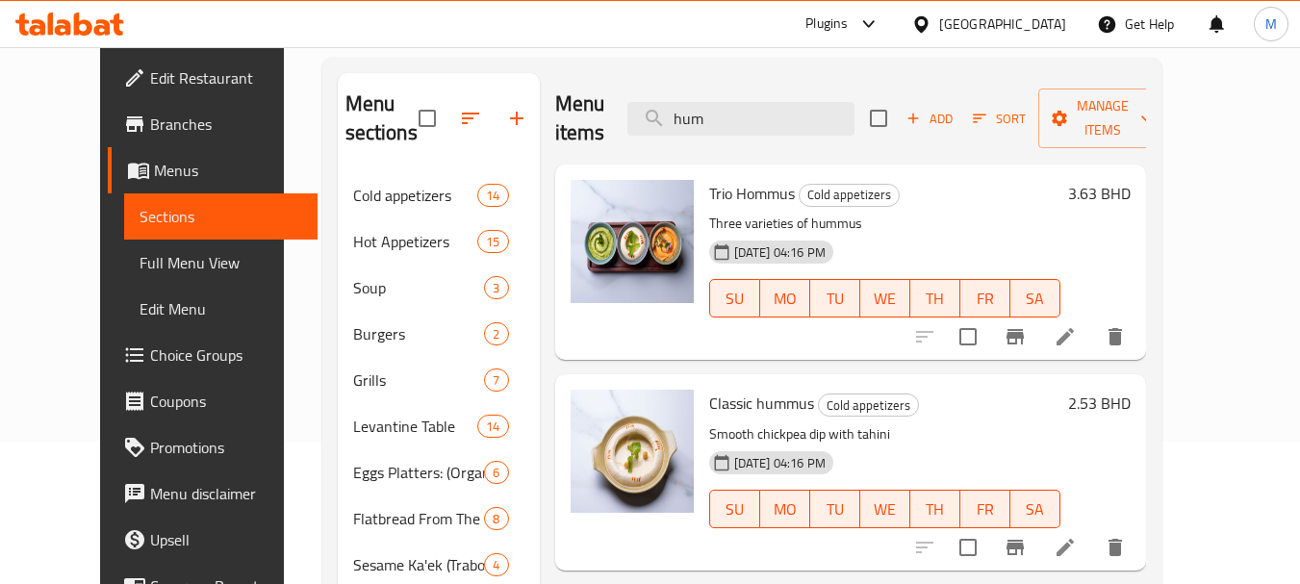
drag, startPoint x: 721, startPoint y: 127, endPoint x: 590, endPoint y: 111, distance: 131.9
click at [594, 112] on div "Menu items hum Add Sort Manage items" at bounding box center [850, 118] width 591 height 91
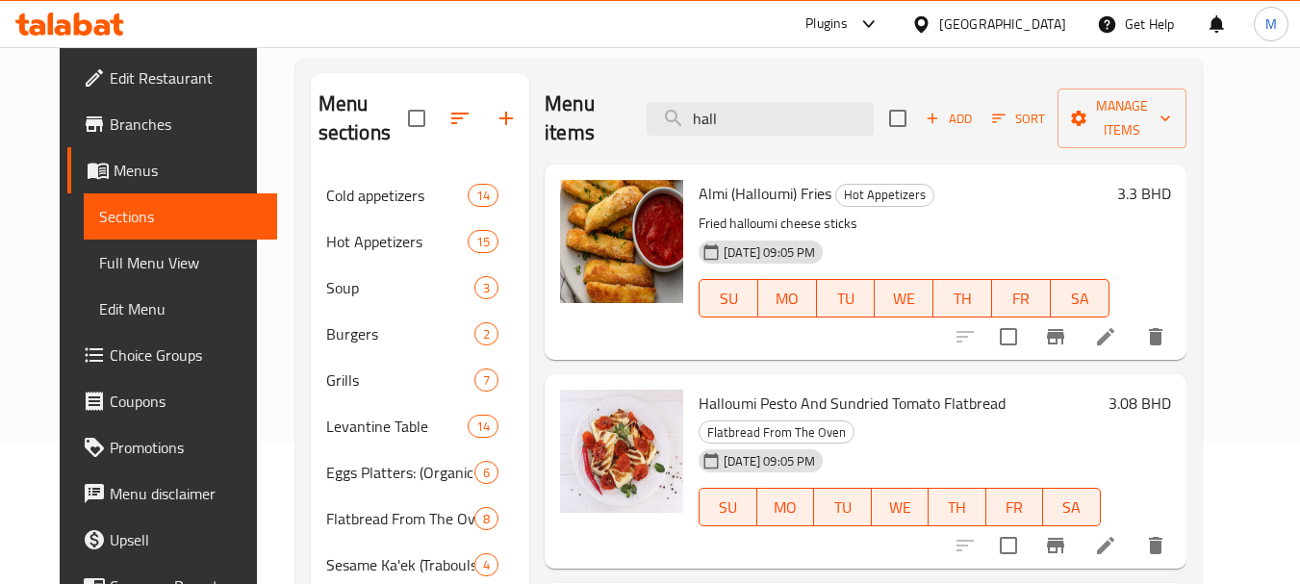
drag, startPoint x: 738, startPoint y: 123, endPoint x: 563, endPoint y: 120, distance: 175.1
click at [564, 120] on div "Menu items hall Add Sort Manage items" at bounding box center [865, 118] width 641 height 91
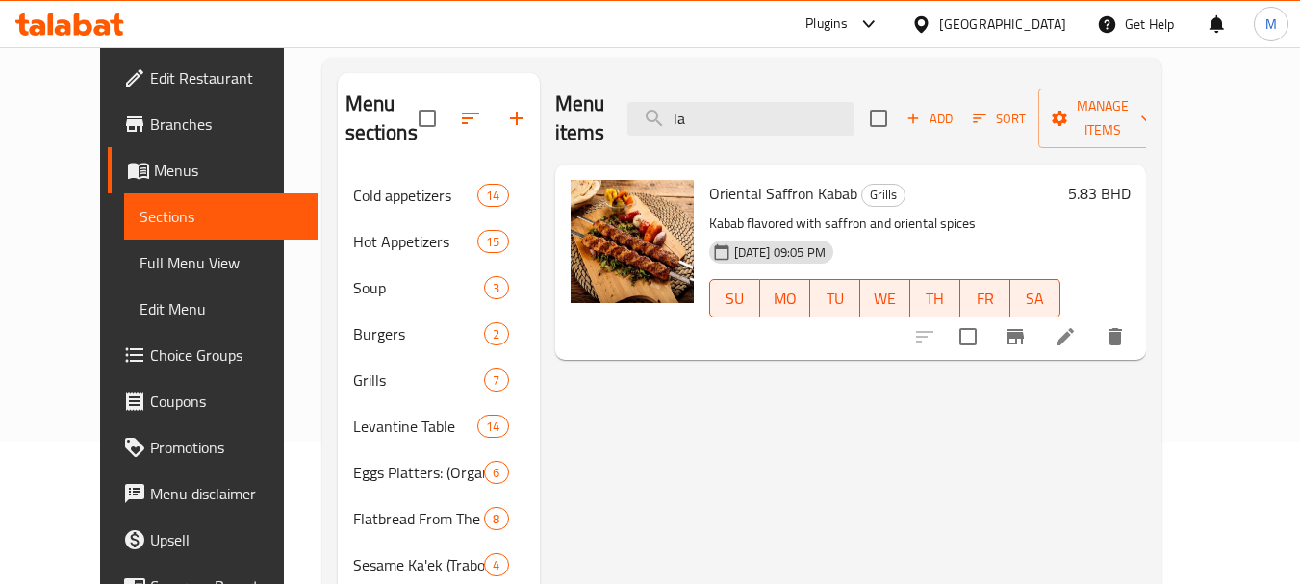
type input "l"
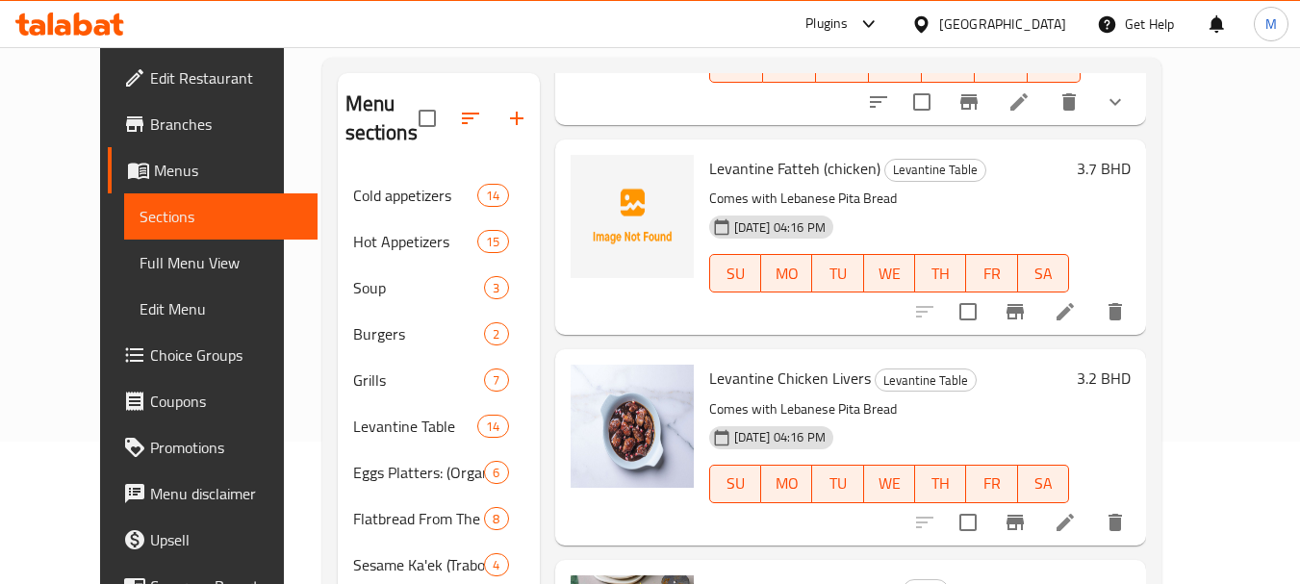
scroll to position [1154, 0]
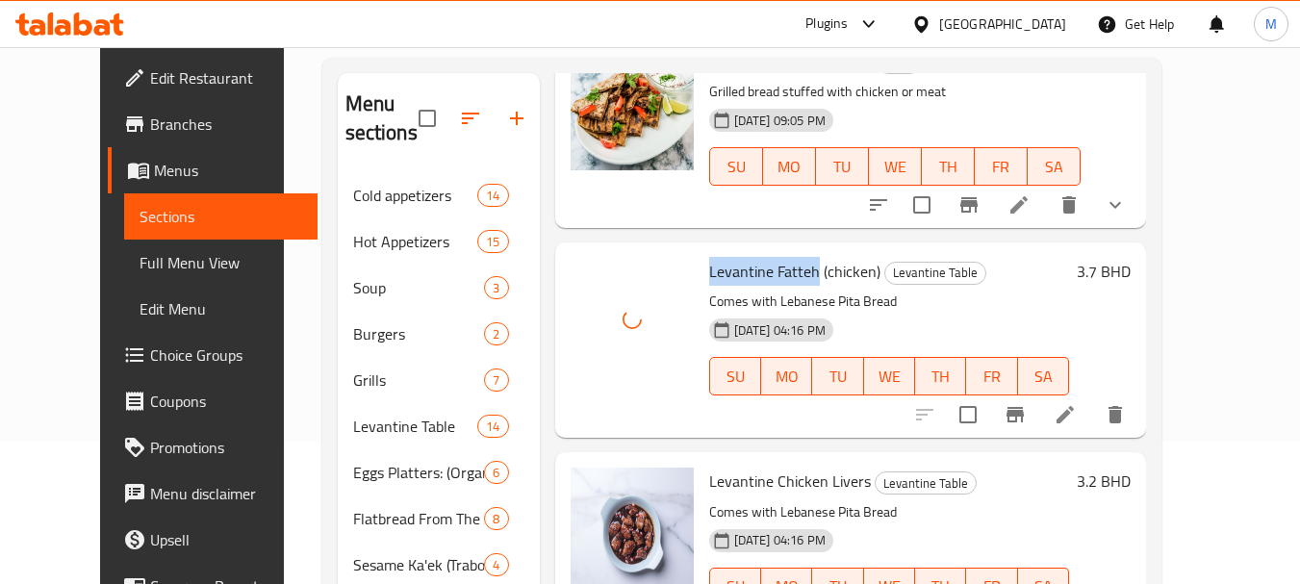
drag, startPoint x: 769, startPoint y: 280, endPoint x: 679, endPoint y: 273, distance: 89.7
click at [701, 273] on div "Levantine Fatteh (chicken) Levantine Table Comes with Lebanese Pita Bread [DATE…" at bounding box center [888, 340] width 375 height 180
copy span "Levantine Fatteh"
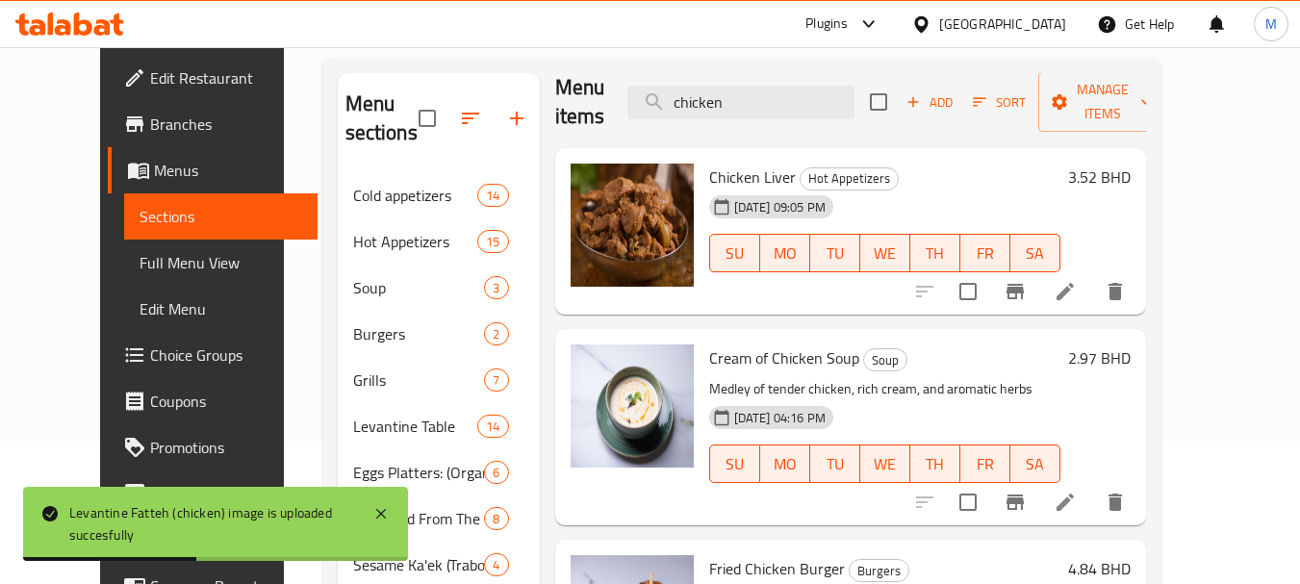
scroll to position [0, 0]
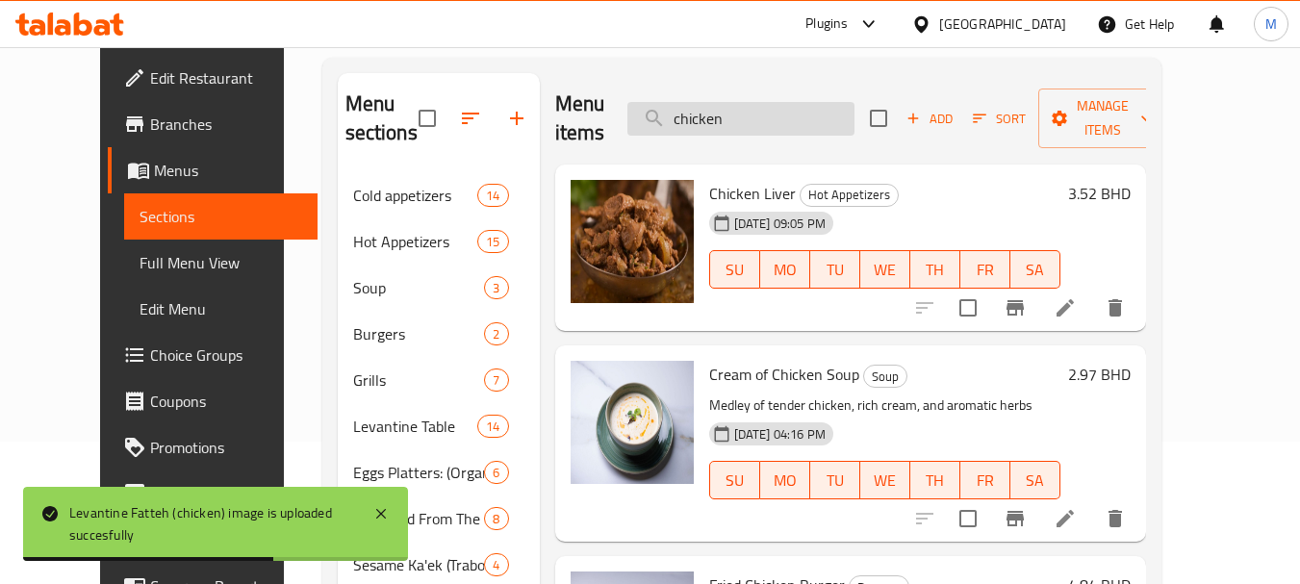
click at [758, 126] on input "chicken" at bounding box center [740, 119] width 227 height 34
click at [759, 126] on input "chicken" at bounding box center [740, 119] width 227 height 34
paste input "Levantine Fatteh"
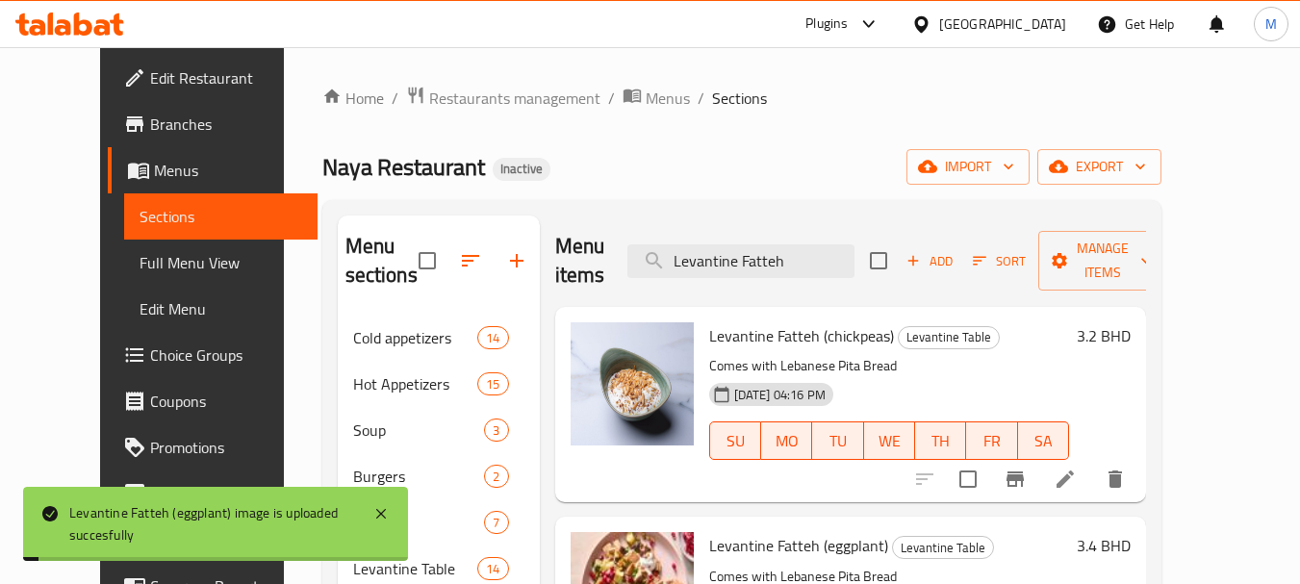
drag, startPoint x: 848, startPoint y: 256, endPoint x: 599, endPoint y: 233, distance: 250.2
click at [599, 233] on div "Menu items Levantine Fatteh Add Sort Manage items" at bounding box center [850, 260] width 591 height 91
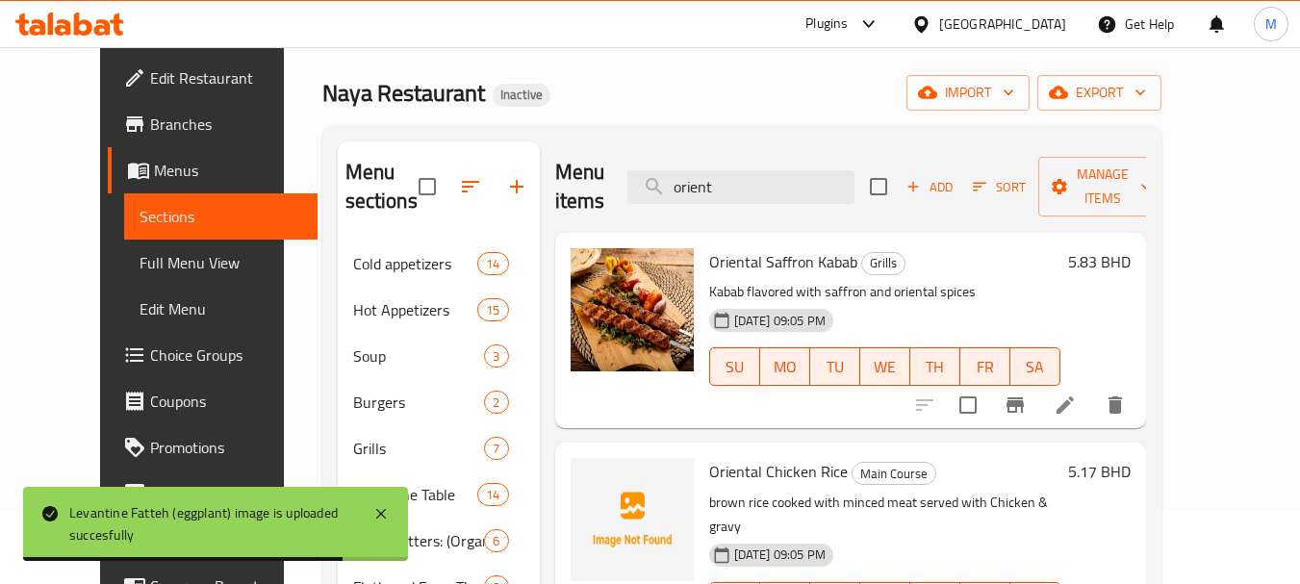
scroll to position [96, 0]
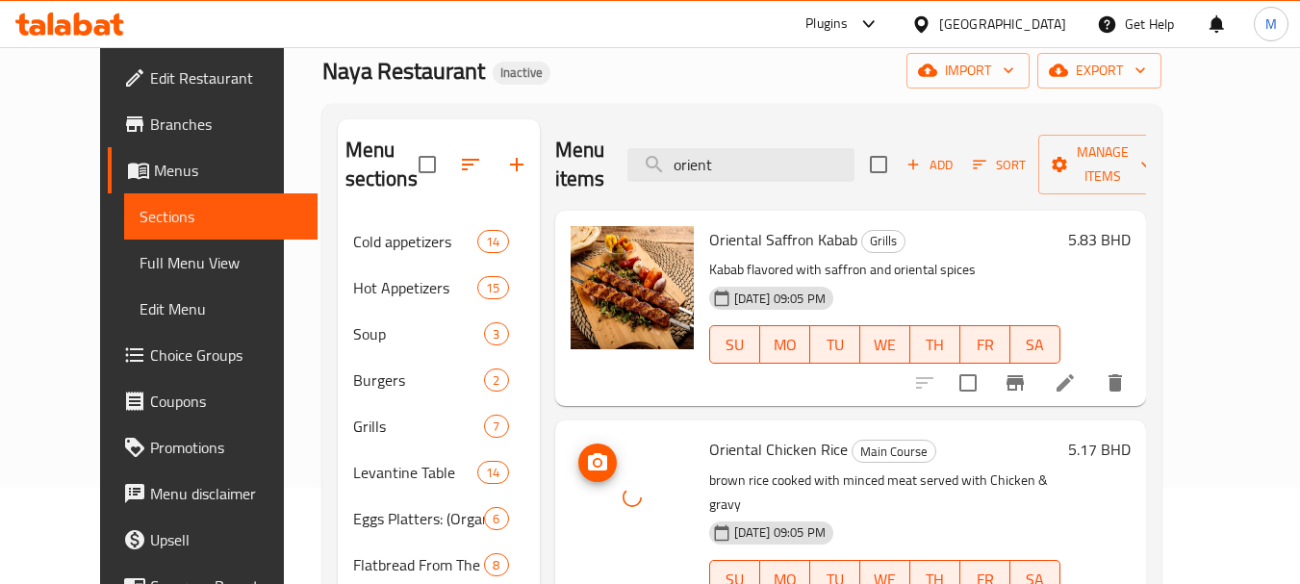
drag, startPoint x: 738, startPoint y: 151, endPoint x: 604, endPoint y: 126, distance: 136.0
click at [608, 127] on div "Menu items orient Add Sort Manage items" at bounding box center [850, 164] width 591 height 91
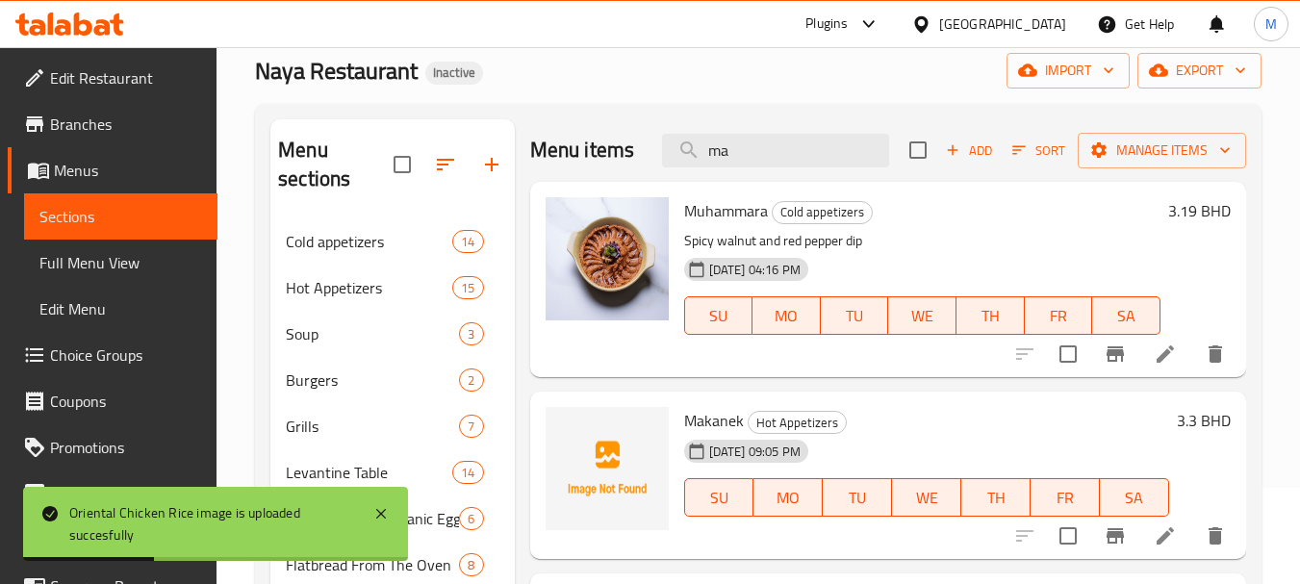
type input "ma"
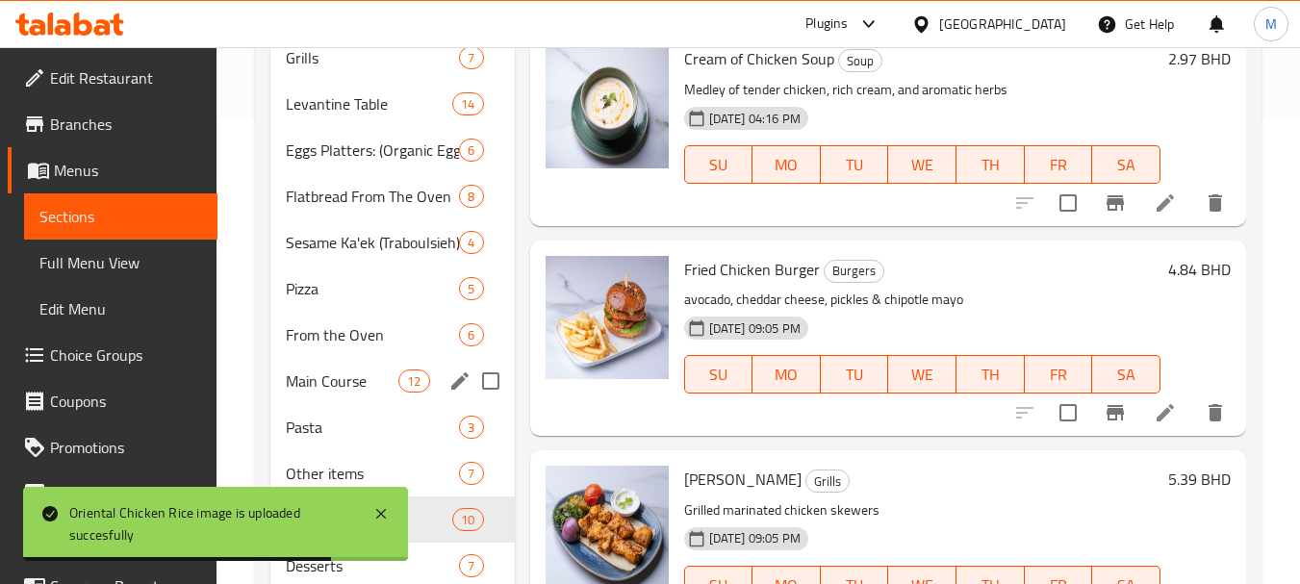
scroll to position [481, 0]
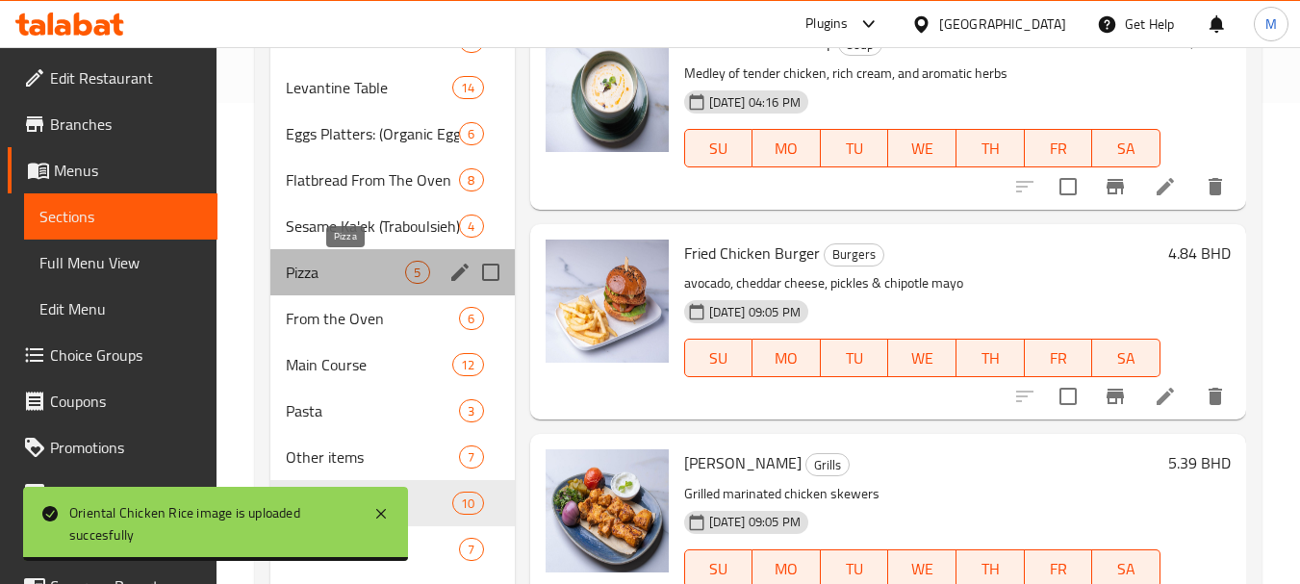
click at [317, 274] on span "Pizza" at bounding box center [345, 272] width 119 height 23
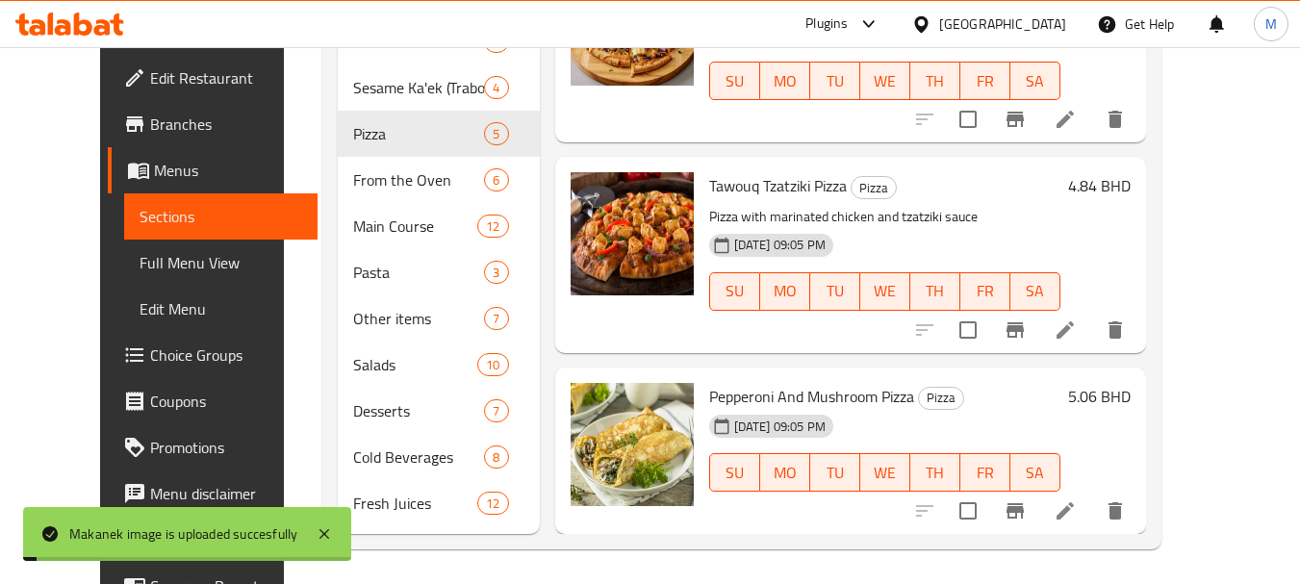
scroll to position [623, 0]
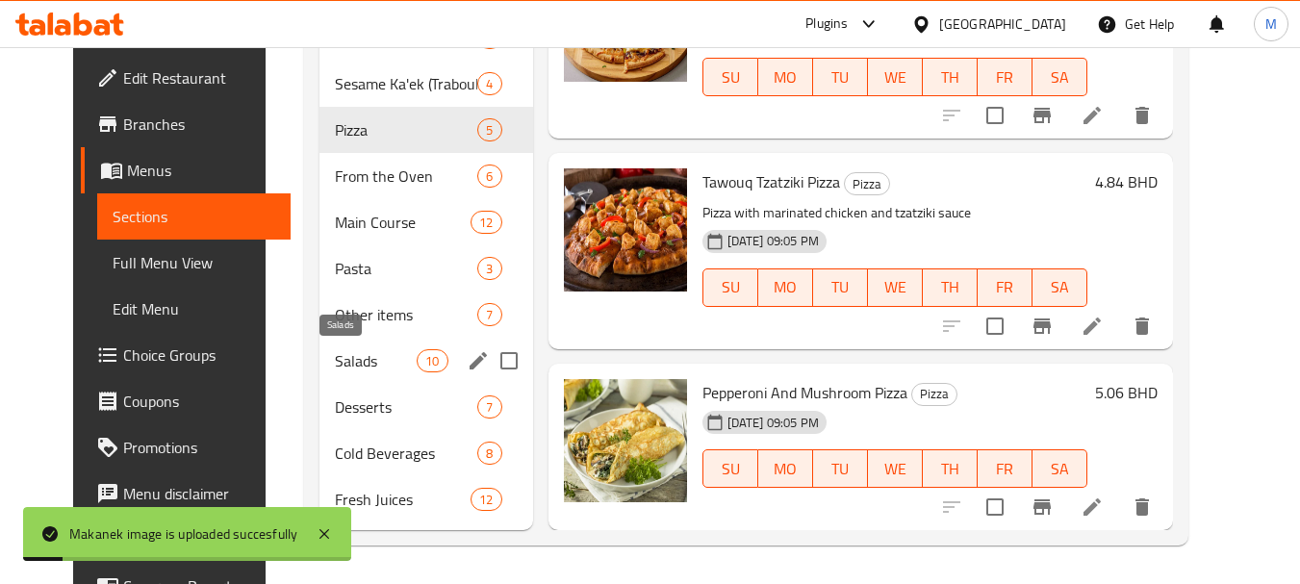
click at [371, 361] on span "Salads" at bounding box center [376, 360] width 82 height 23
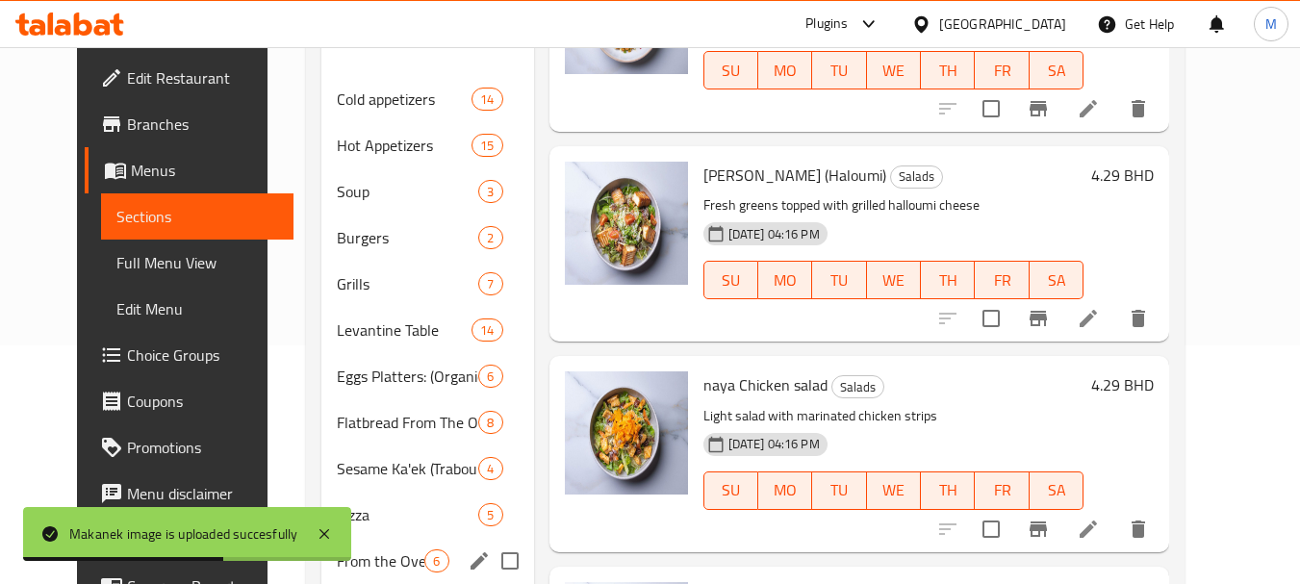
scroll to position [623, 0]
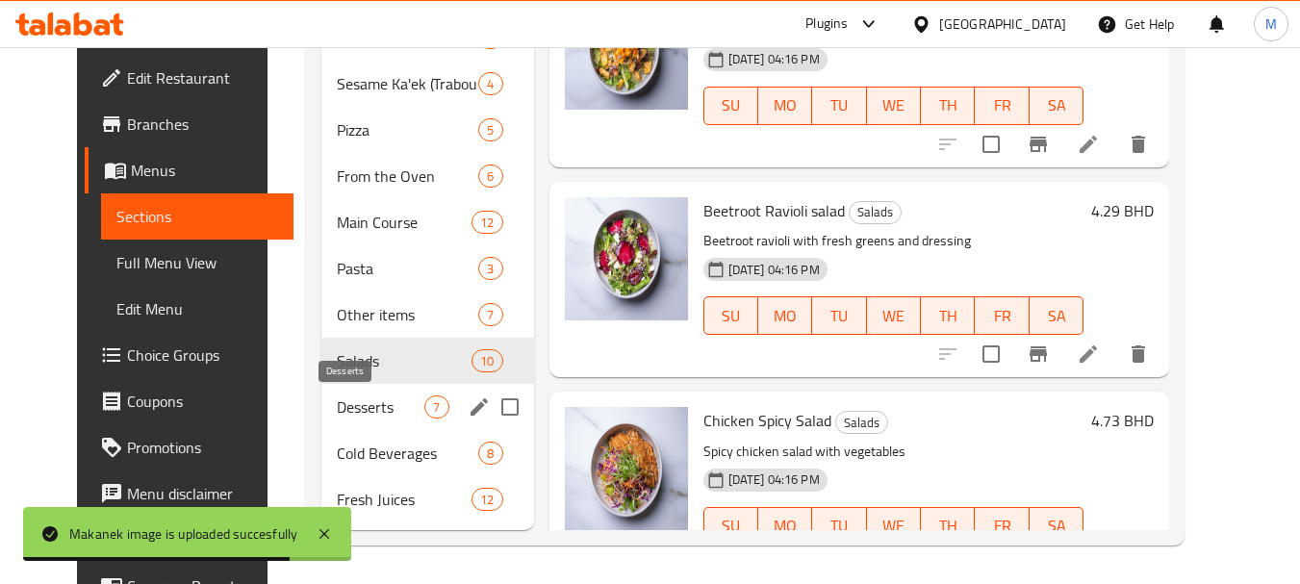
click at [339, 396] on span "Desserts" at bounding box center [381, 406] width 88 height 23
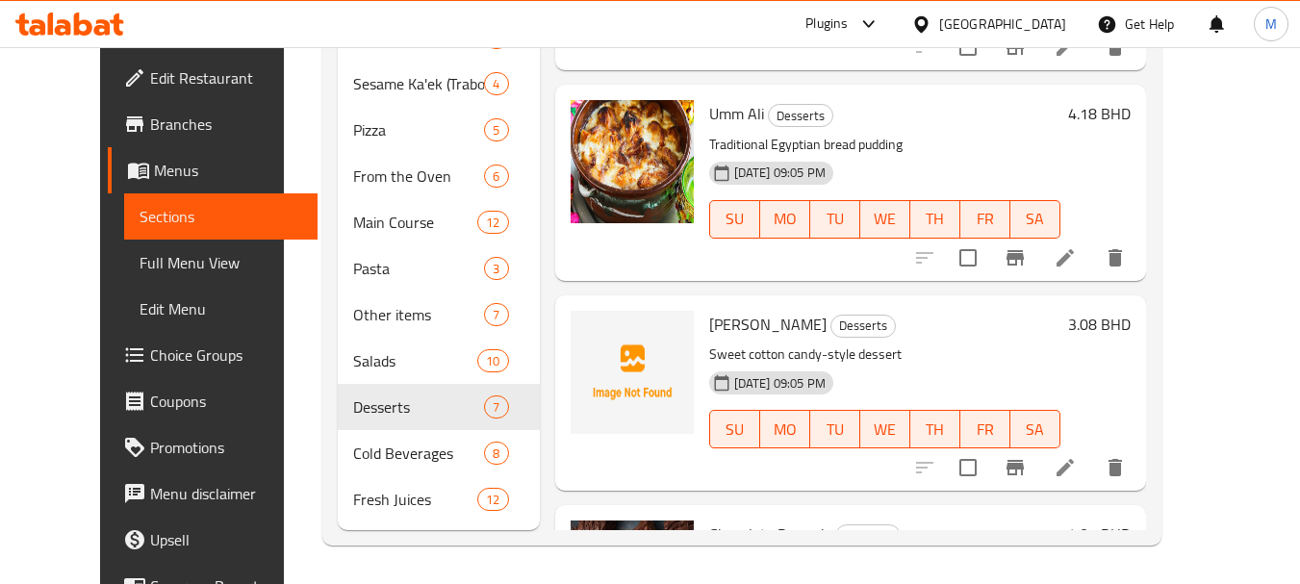
scroll to position [495, 0]
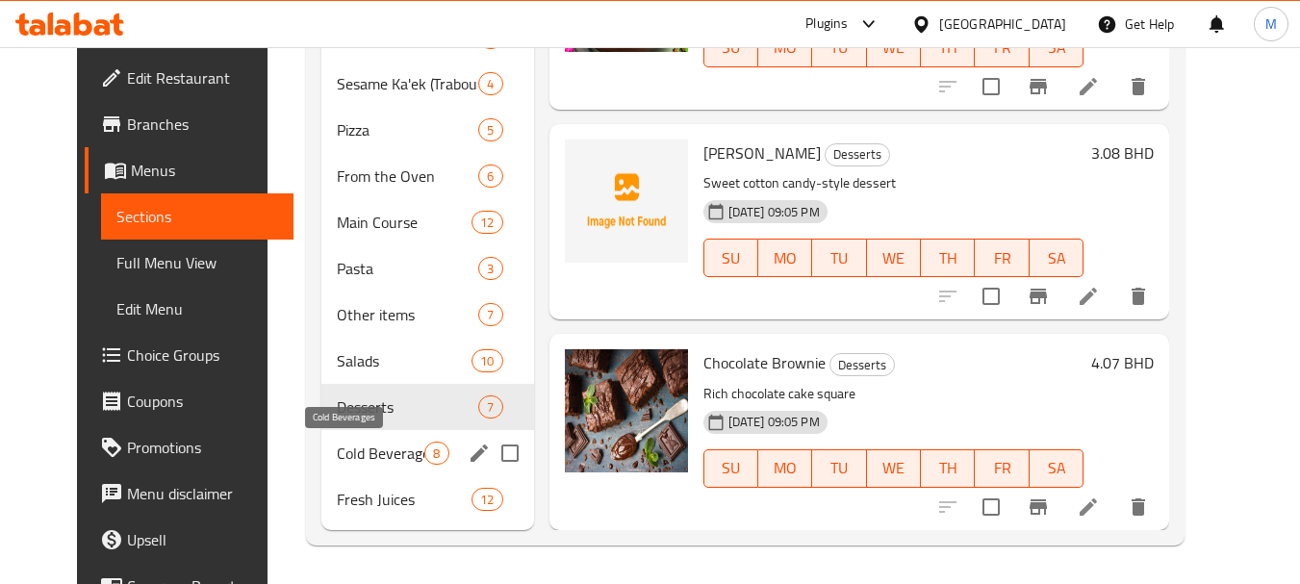
click at [337, 453] on span "Cold Beverages" at bounding box center [381, 453] width 88 height 23
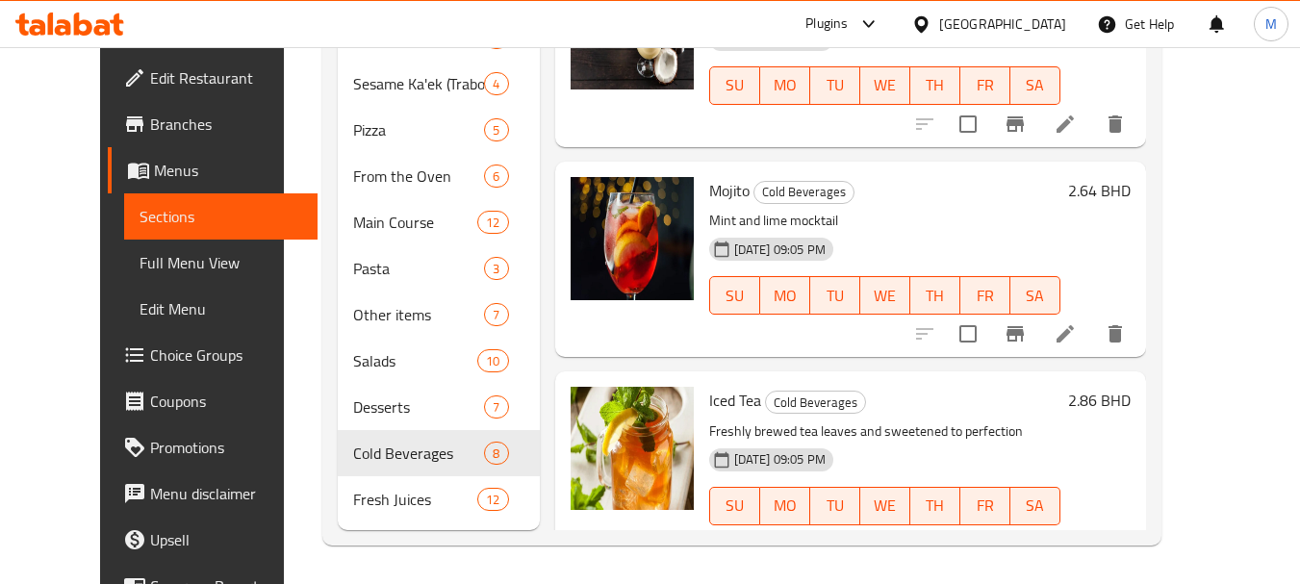
scroll to position [821, 0]
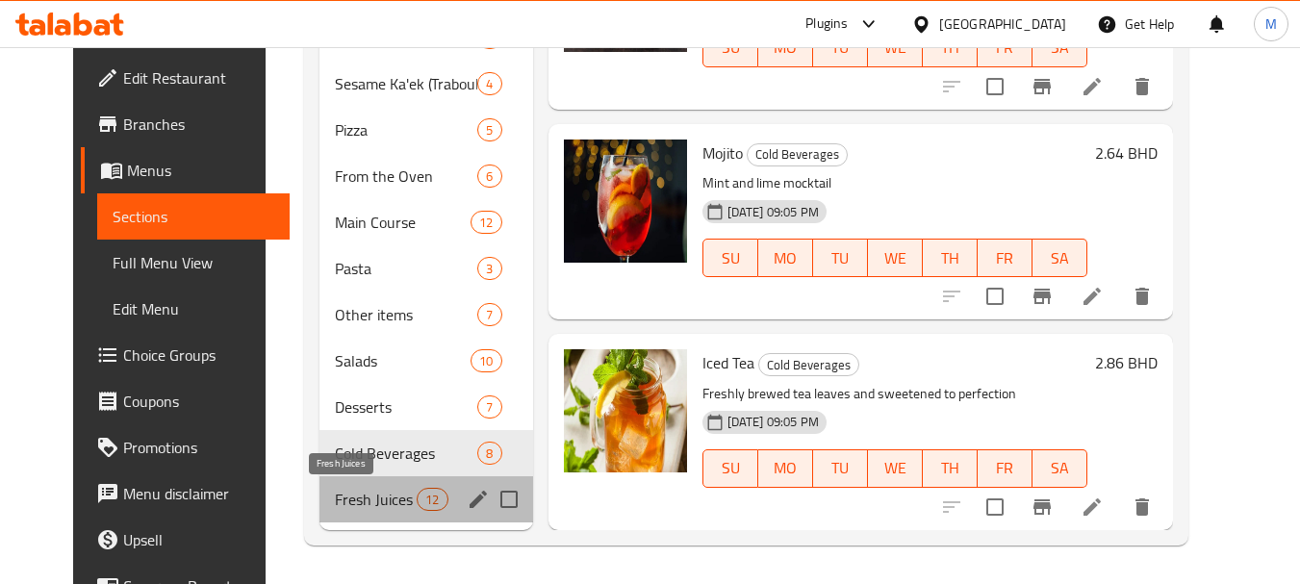
click at [367, 494] on span "Fresh Juices" at bounding box center [376, 499] width 82 height 23
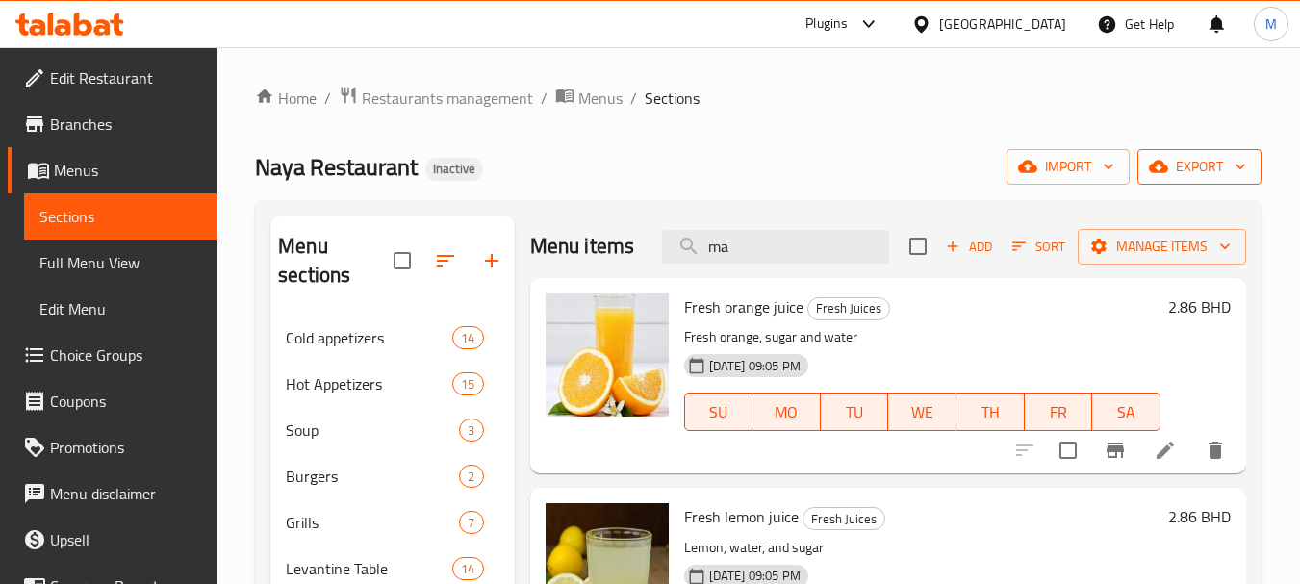
click at [1179, 167] on span "export" at bounding box center [1198, 167] width 93 height 24
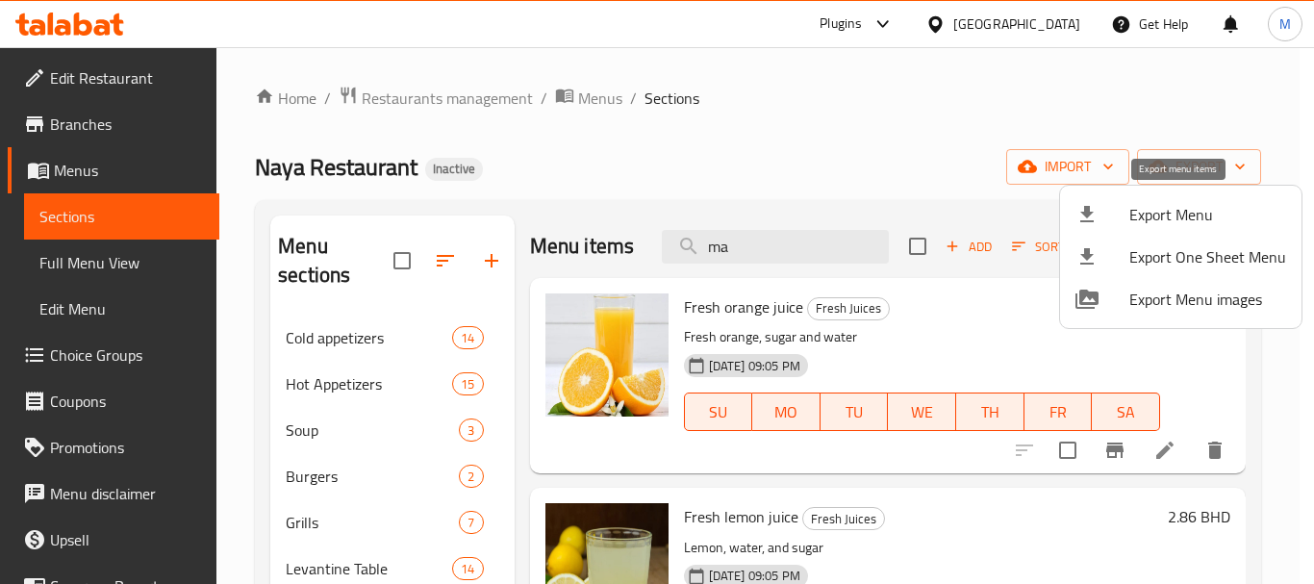
click at [1124, 214] on div at bounding box center [1103, 214] width 54 height 23
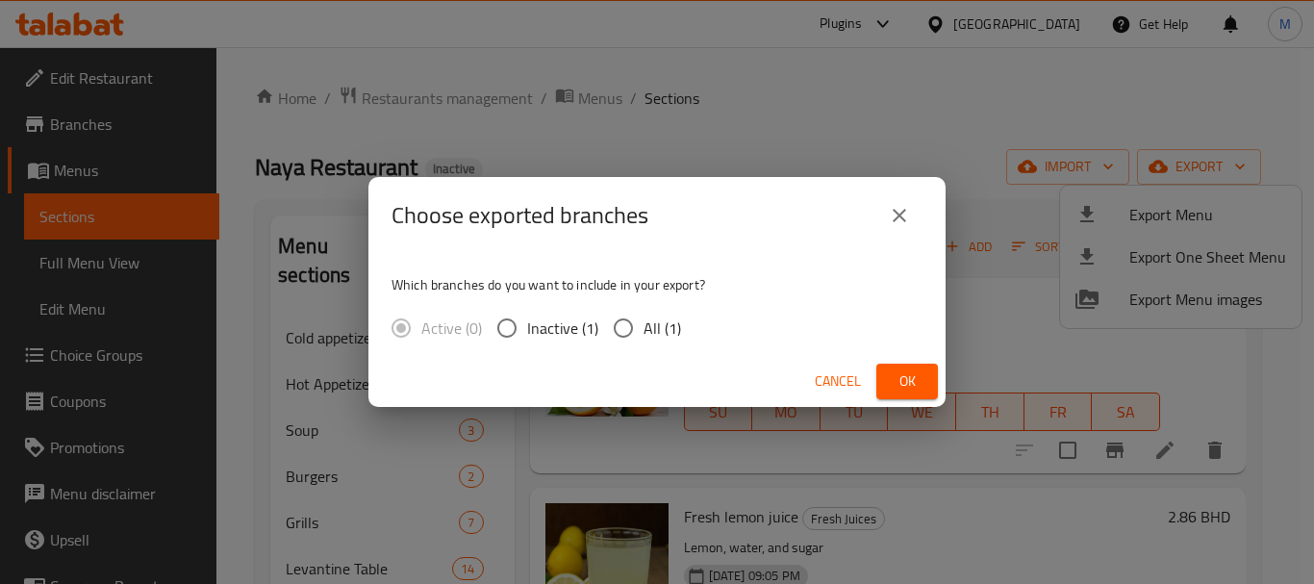
drag, startPoint x: 633, startPoint y: 328, endPoint x: 728, endPoint y: 354, distance: 98.7
click at [634, 328] on input "All (1)" at bounding box center [623, 328] width 40 height 40
radio input "true"
click at [918, 381] on span "Ok" at bounding box center [907, 381] width 31 height 24
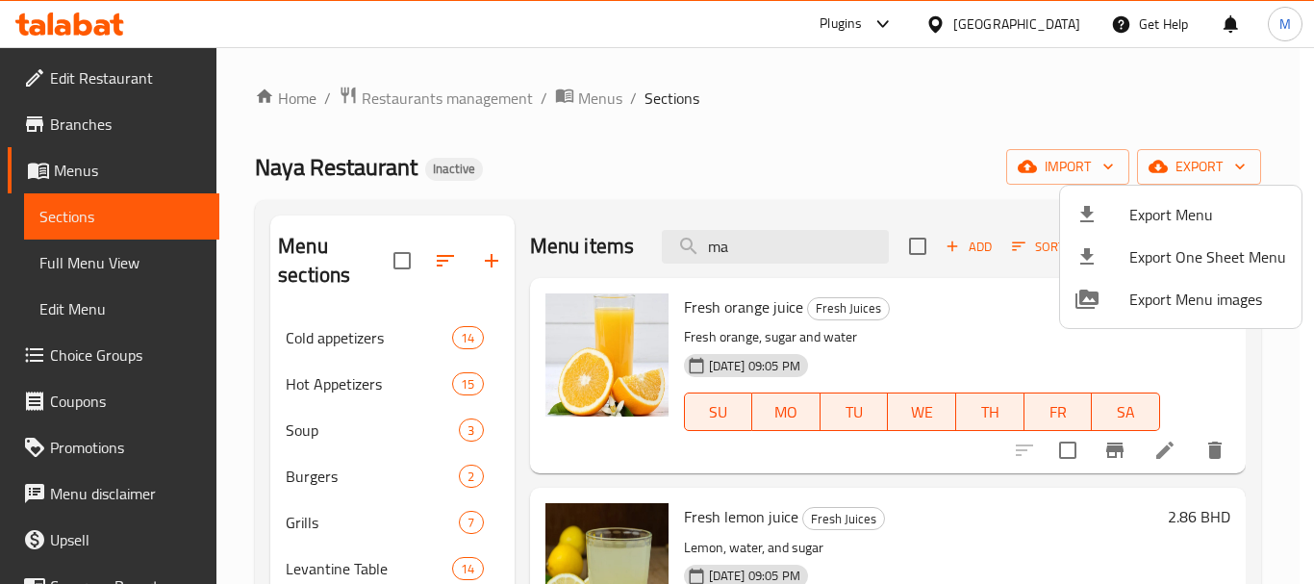
click at [749, 153] on div at bounding box center [657, 292] width 1314 height 584
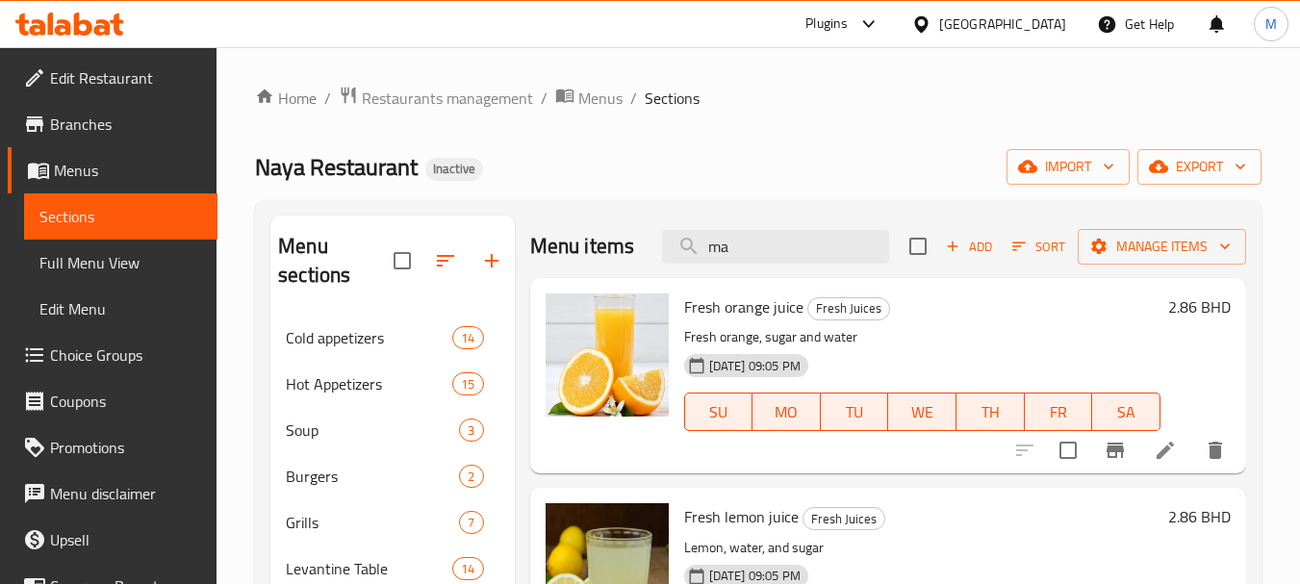
click at [105, 89] on span "Edit Restaurant" at bounding box center [126, 77] width 152 height 23
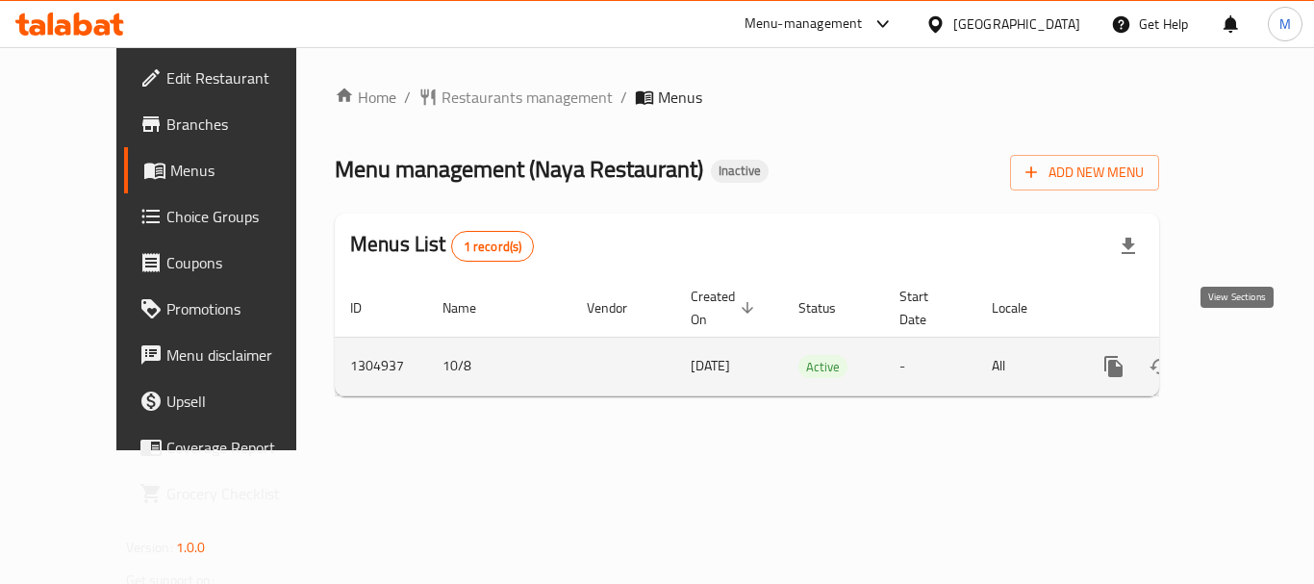
click at [1247, 355] on icon "enhanced table" at bounding box center [1252, 366] width 23 height 23
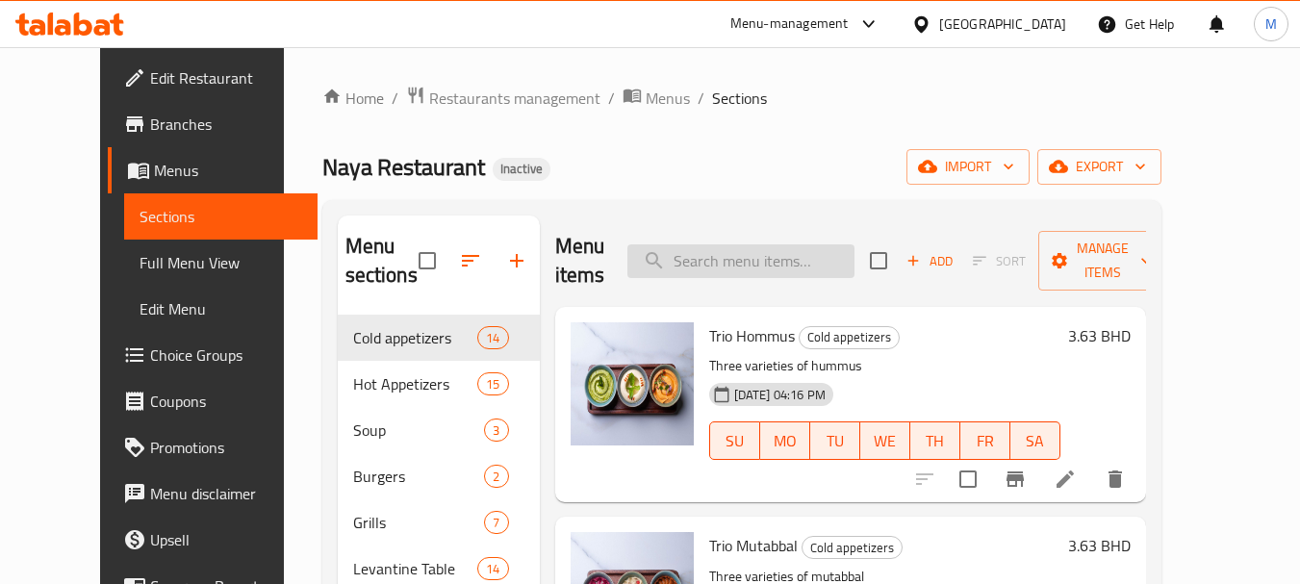
click at [714, 266] on input "search" at bounding box center [740, 261] width 227 height 34
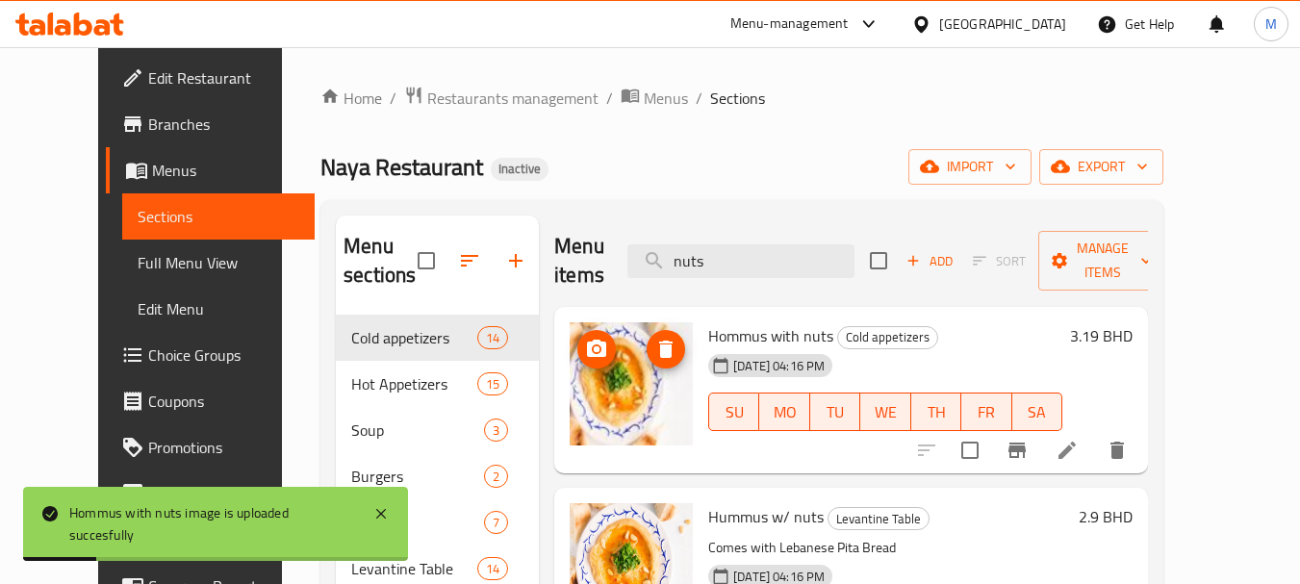
click at [722, 502] on span "Hummus w/ nuts" at bounding box center [765, 516] width 115 height 29
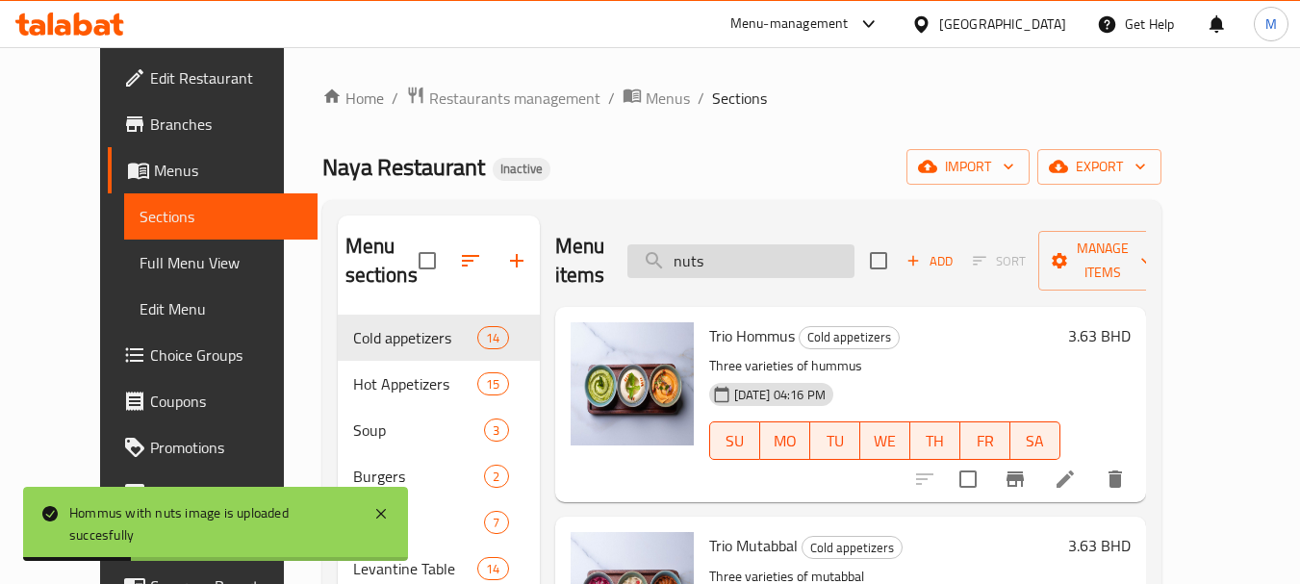
drag, startPoint x: 742, startPoint y: 254, endPoint x: 679, endPoint y: 254, distance: 62.5
click at [679, 254] on input "nuts" at bounding box center [740, 261] width 227 height 34
paste input "3.63 BHD"
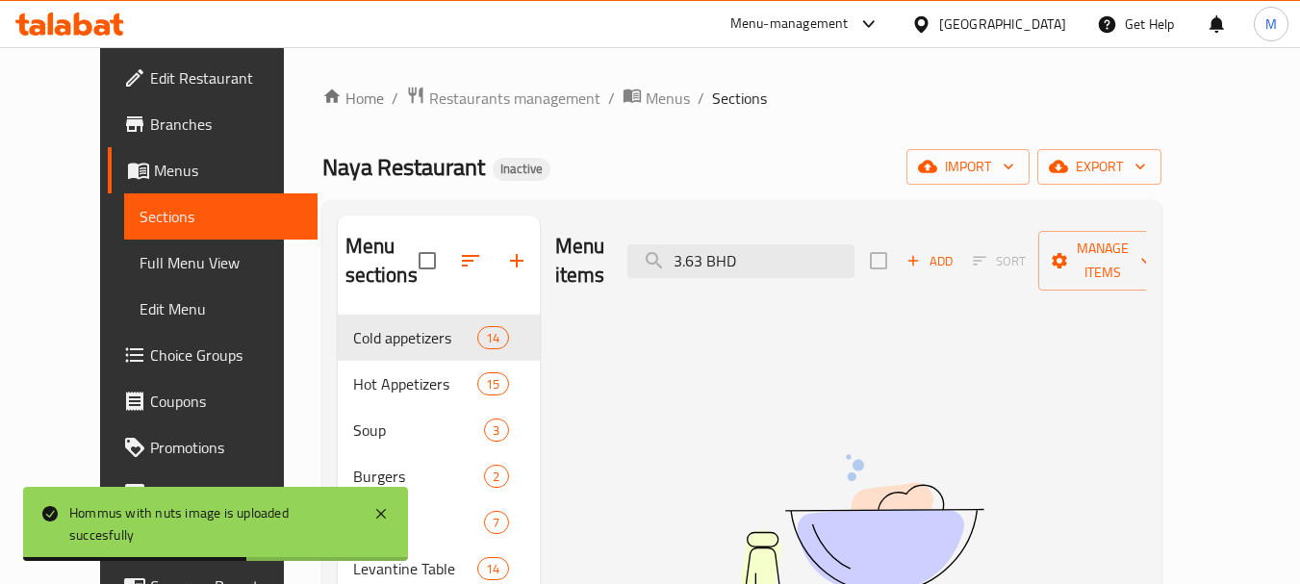
drag, startPoint x: 652, startPoint y: 255, endPoint x: 638, endPoint y: 255, distance: 14.4
click at [638, 255] on div "Menu items 3.63 BHD Add Sort Manage items" at bounding box center [850, 260] width 591 height 91
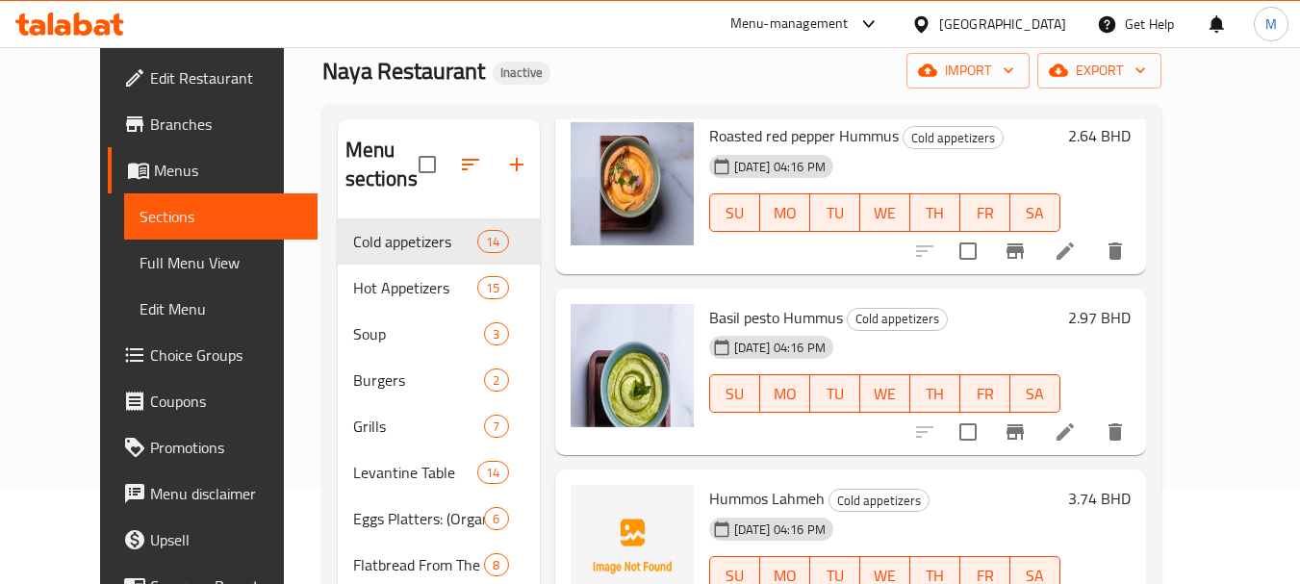
scroll to position [289, 0]
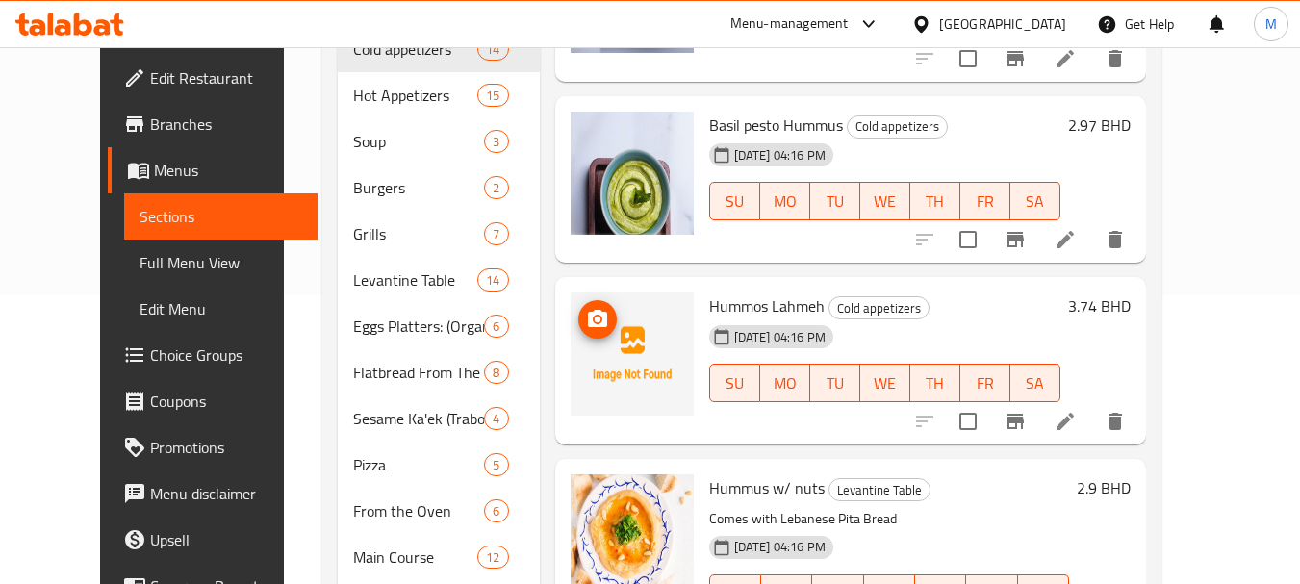
type input "humm"
click at [570, 309] on img at bounding box center [631, 353] width 123 height 123
click at [585, 319] on span "upload picture" at bounding box center [597, 319] width 38 height 23
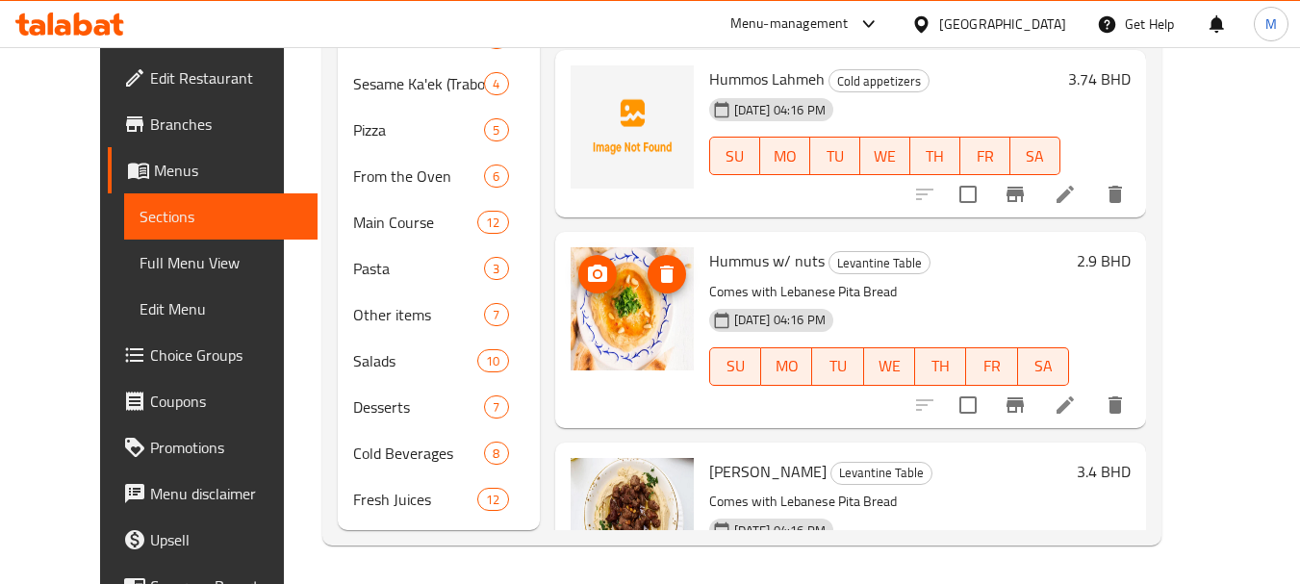
scroll to position [542, 0]
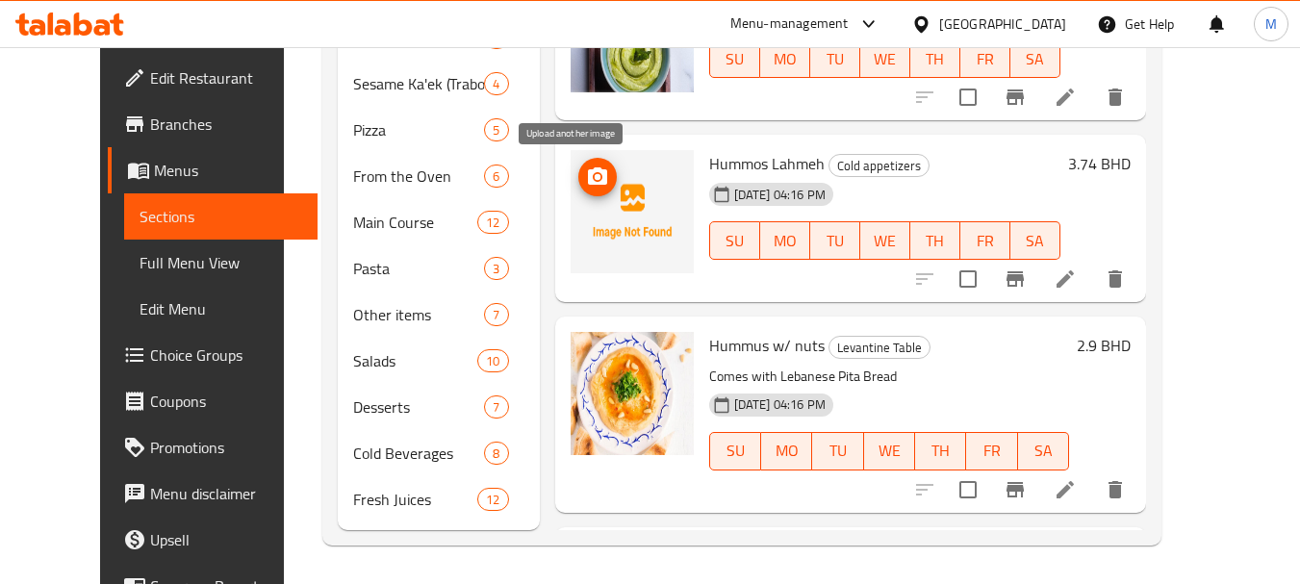
click at [588, 180] on icon "upload picture" at bounding box center [597, 175] width 19 height 17
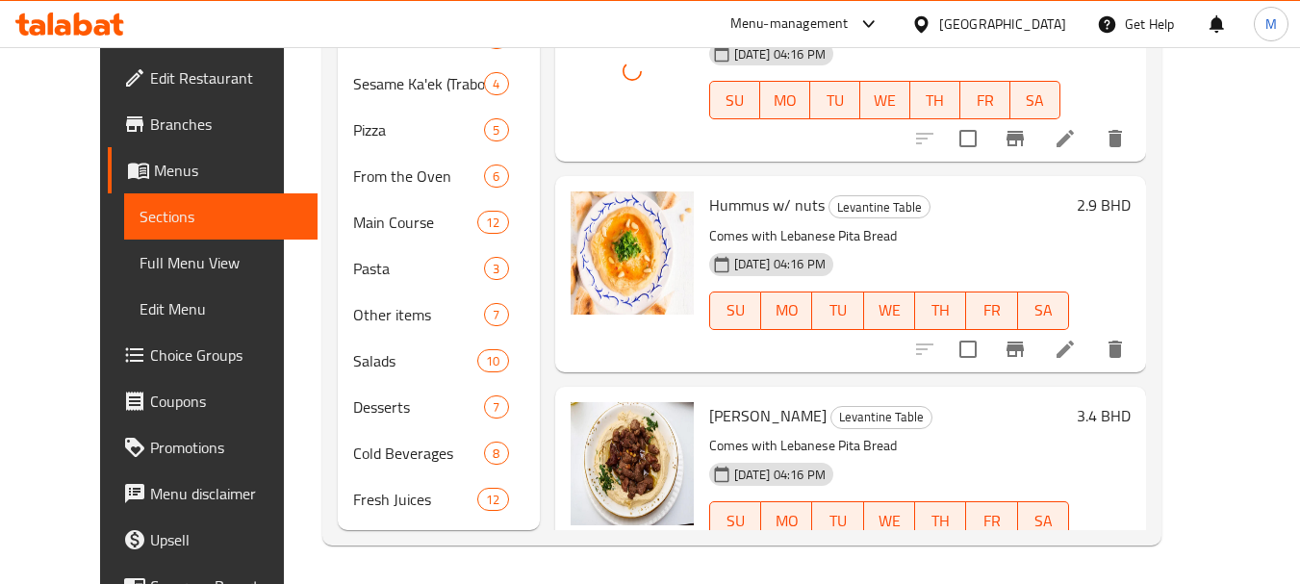
scroll to position [734, 0]
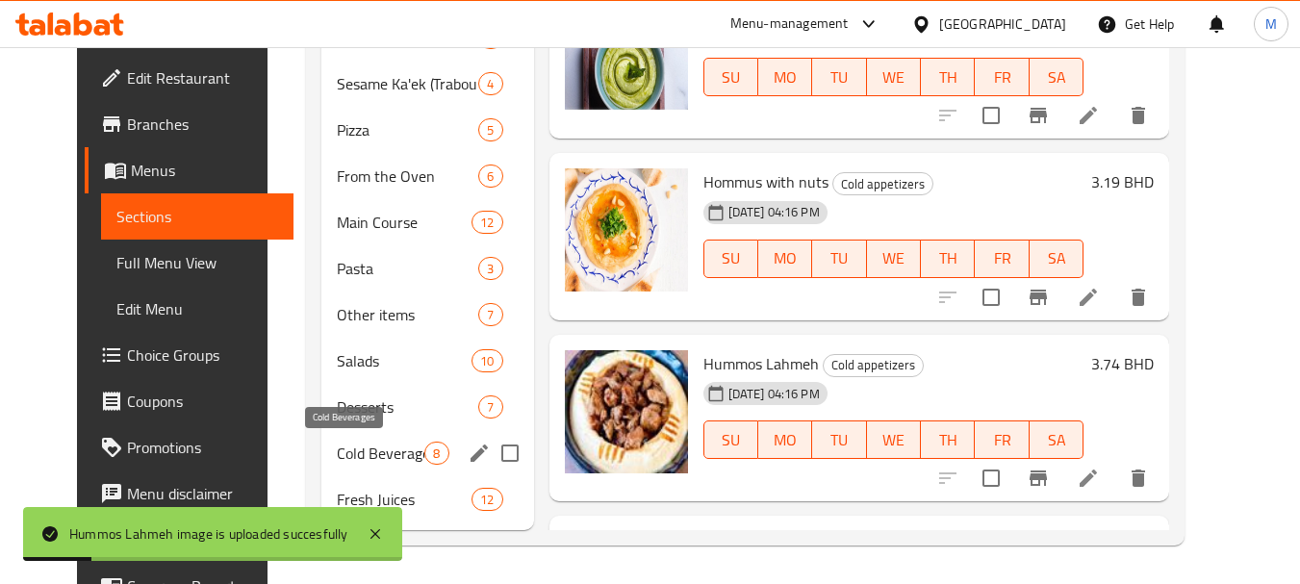
click at [379, 458] on span "Cold Beverages" at bounding box center [381, 453] width 88 height 23
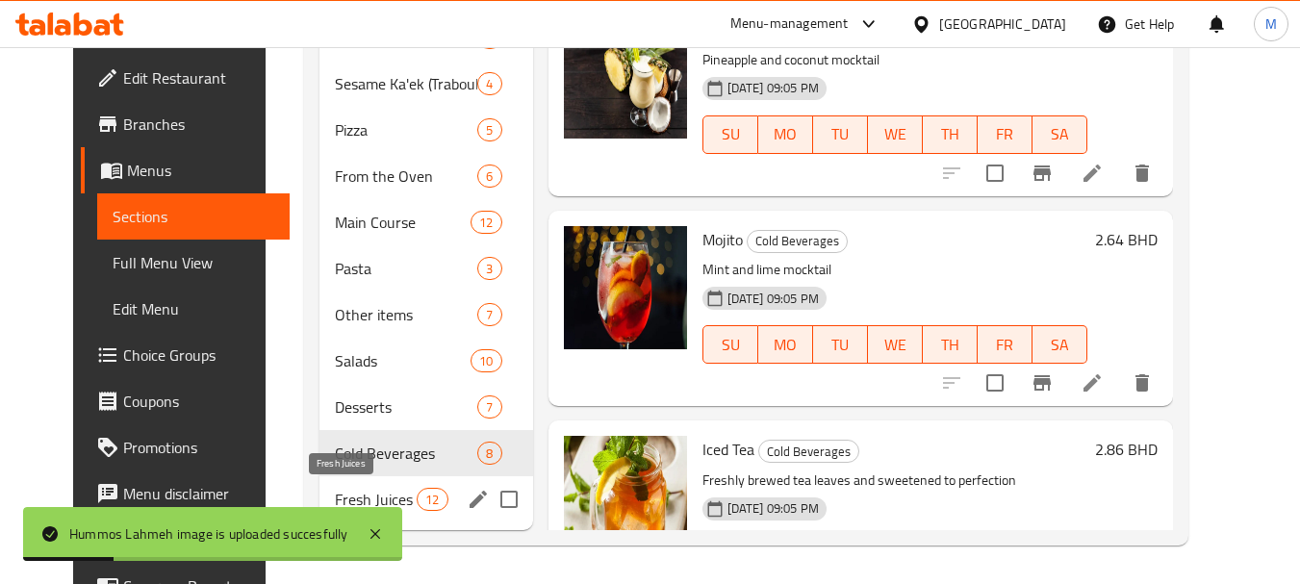
click at [393, 504] on span "Fresh Juices" at bounding box center [376, 499] width 82 height 23
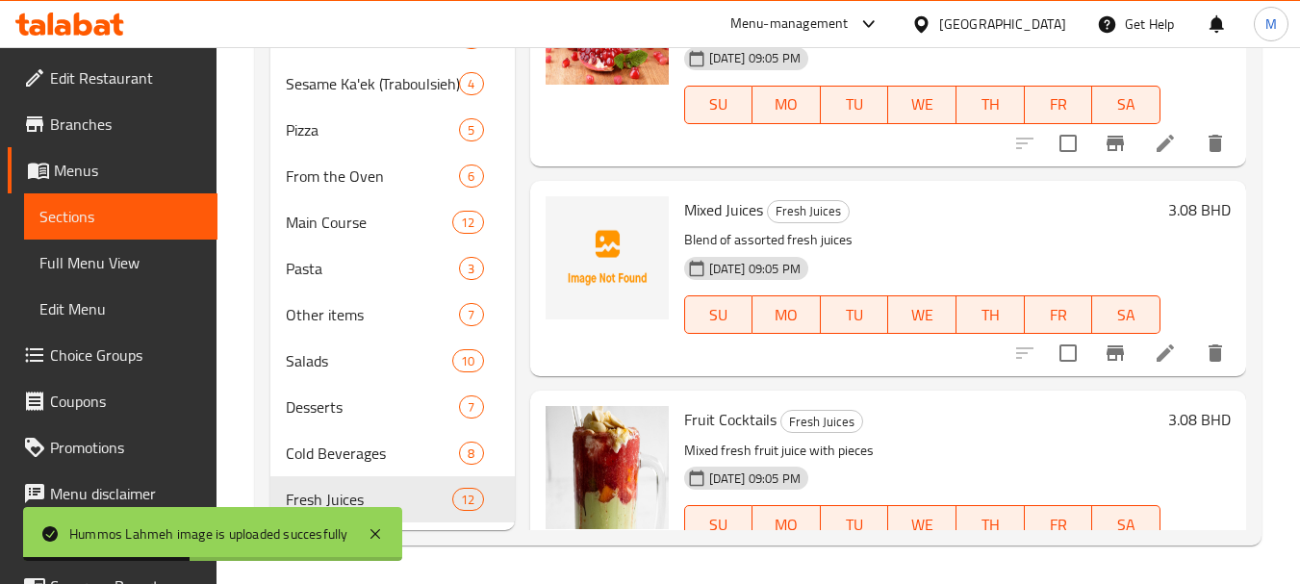
scroll to position [1684, 0]
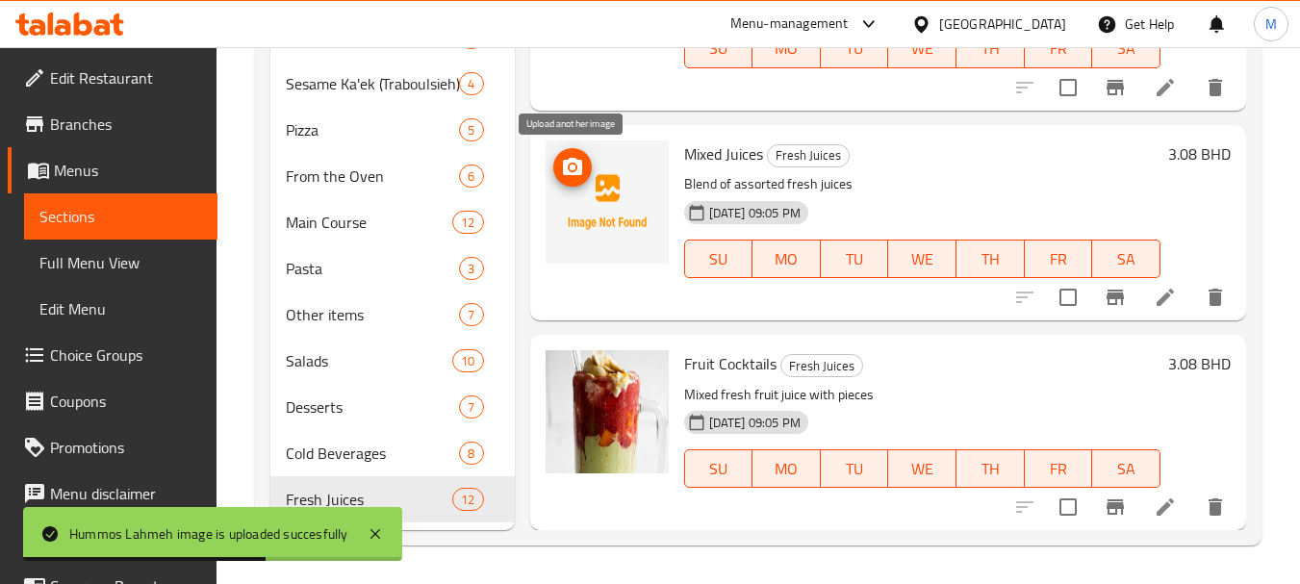
click at [567, 161] on icon "upload picture" at bounding box center [572, 166] width 19 height 17
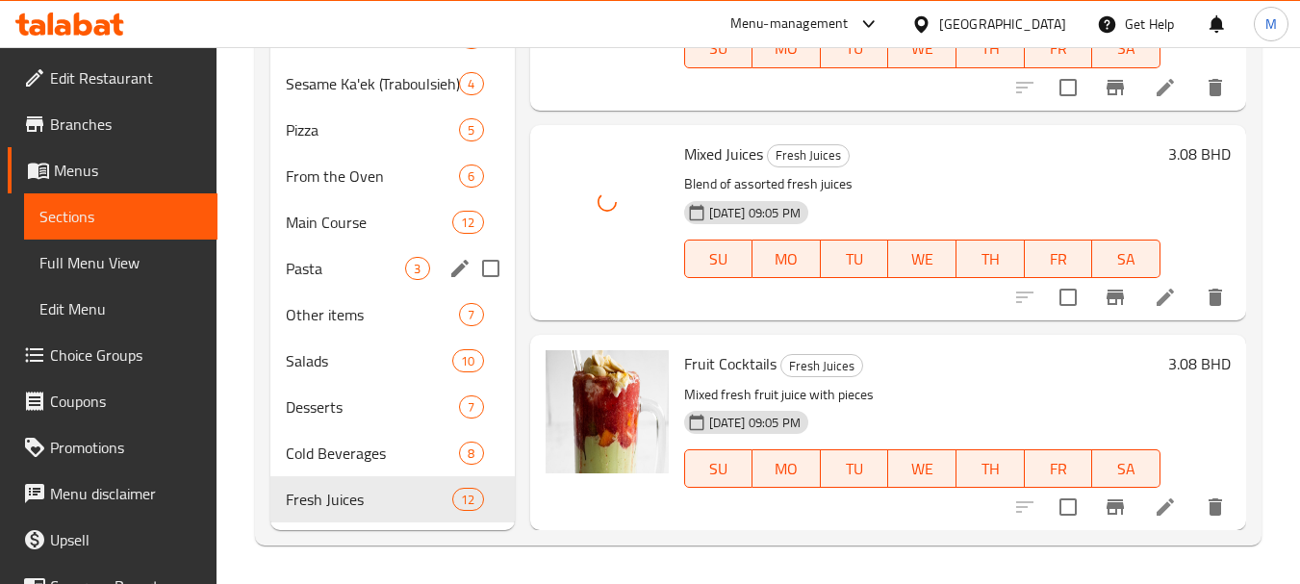
click at [347, 282] on div "Pasta 3" at bounding box center [391, 268] width 243 height 46
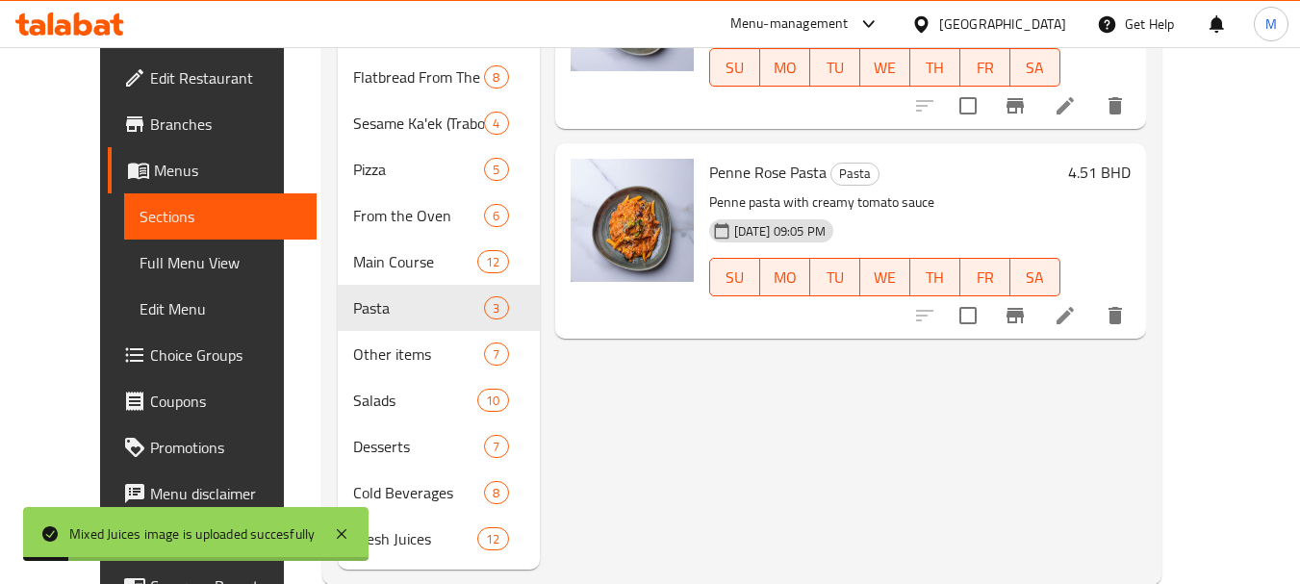
scroll to position [335, 0]
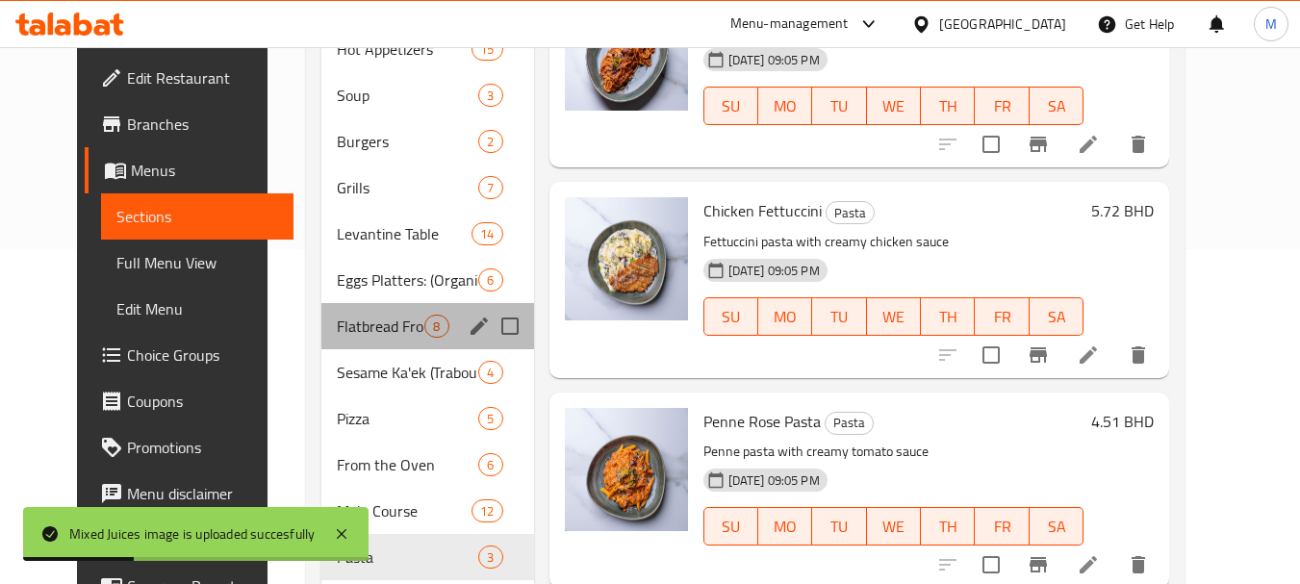
click at [356, 341] on div "Flatbread From The Oven 8" at bounding box center [427, 326] width 212 height 46
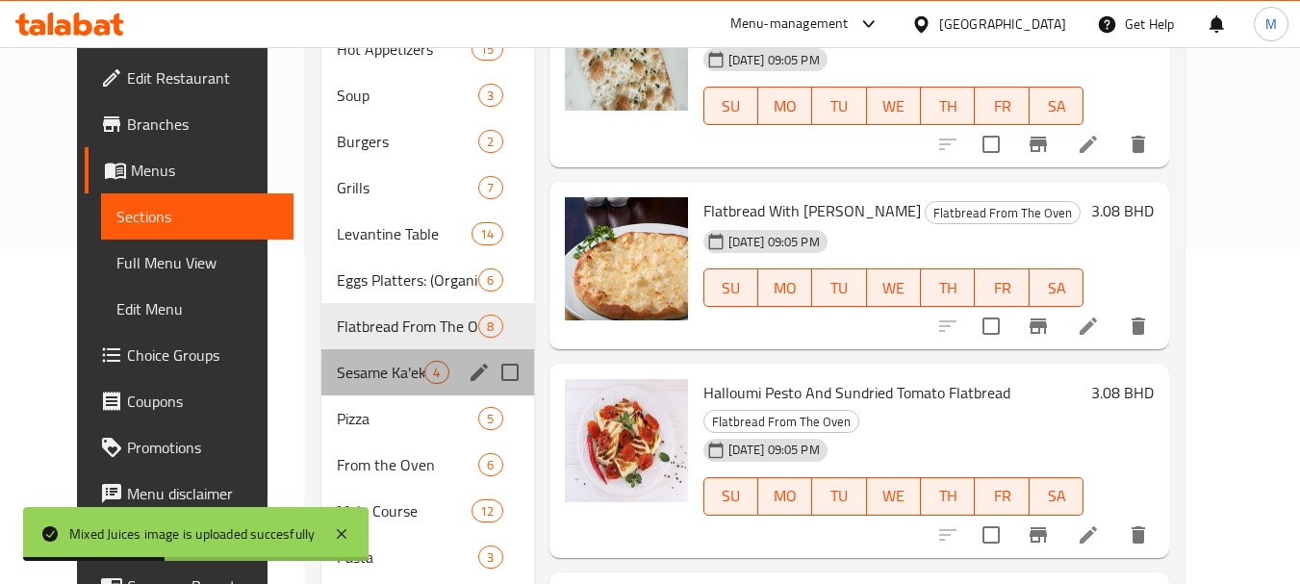
click at [360, 356] on div "Sesame Ka'ek (Traboulsieh) 4" at bounding box center [427, 372] width 212 height 46
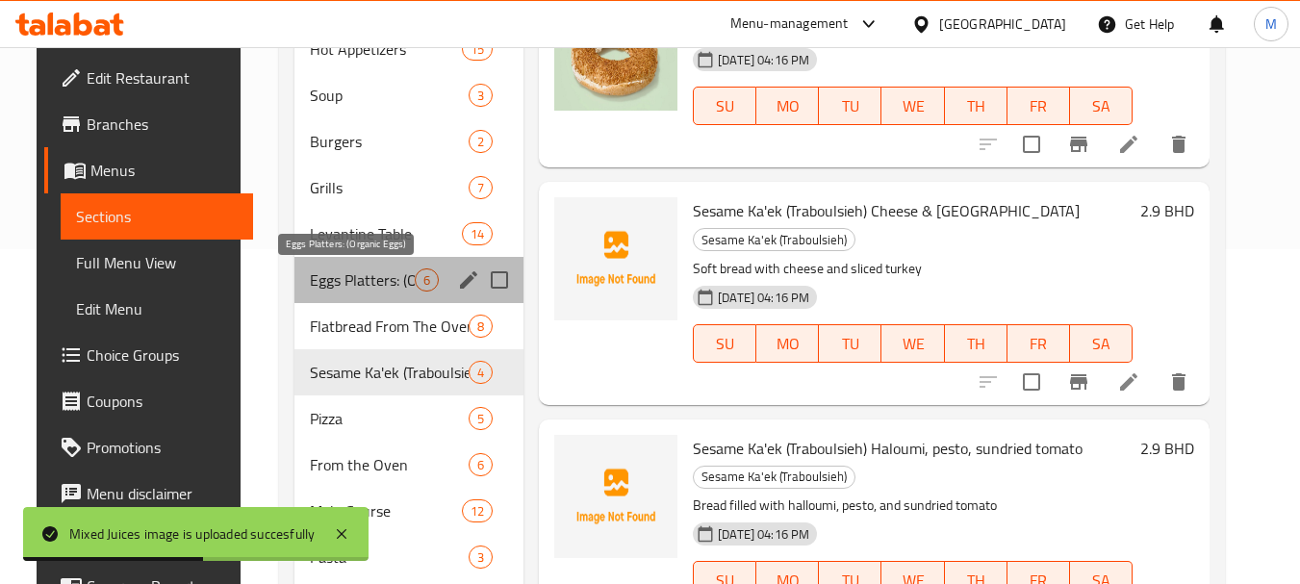
click at [356, 268] on span "Eggs Platters: (Organic Eggs)" at bounding box center [362, 279] width 105 height 23
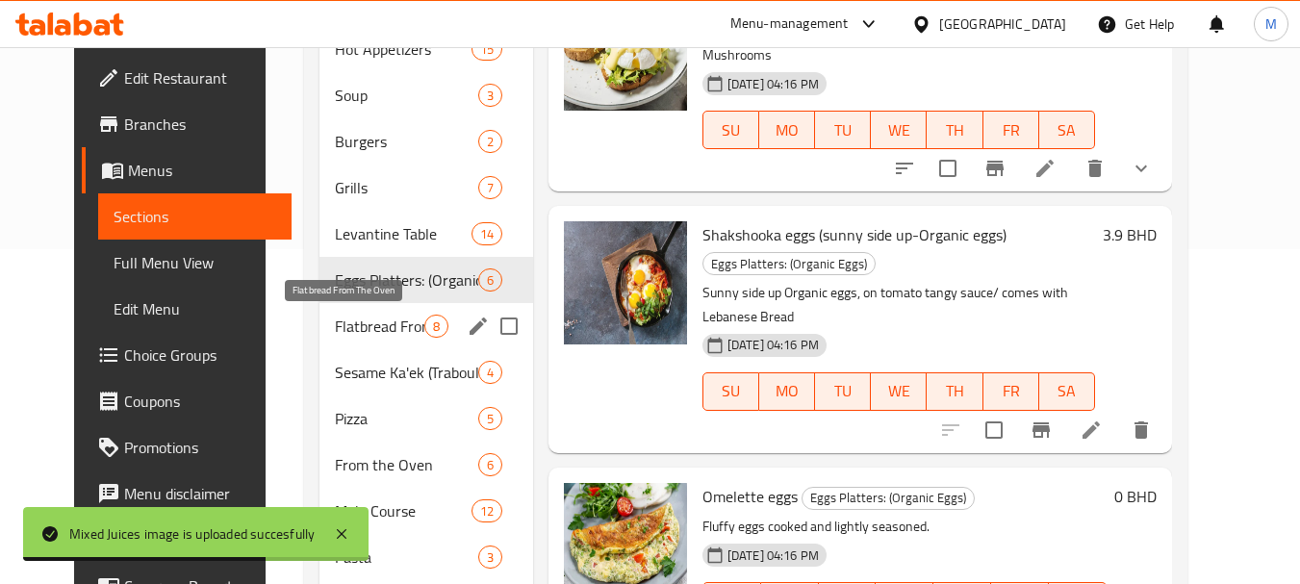
click at [353, 325] on span "Flatbread From The Oven" at bounding box center [379, 326] width 89 height 23
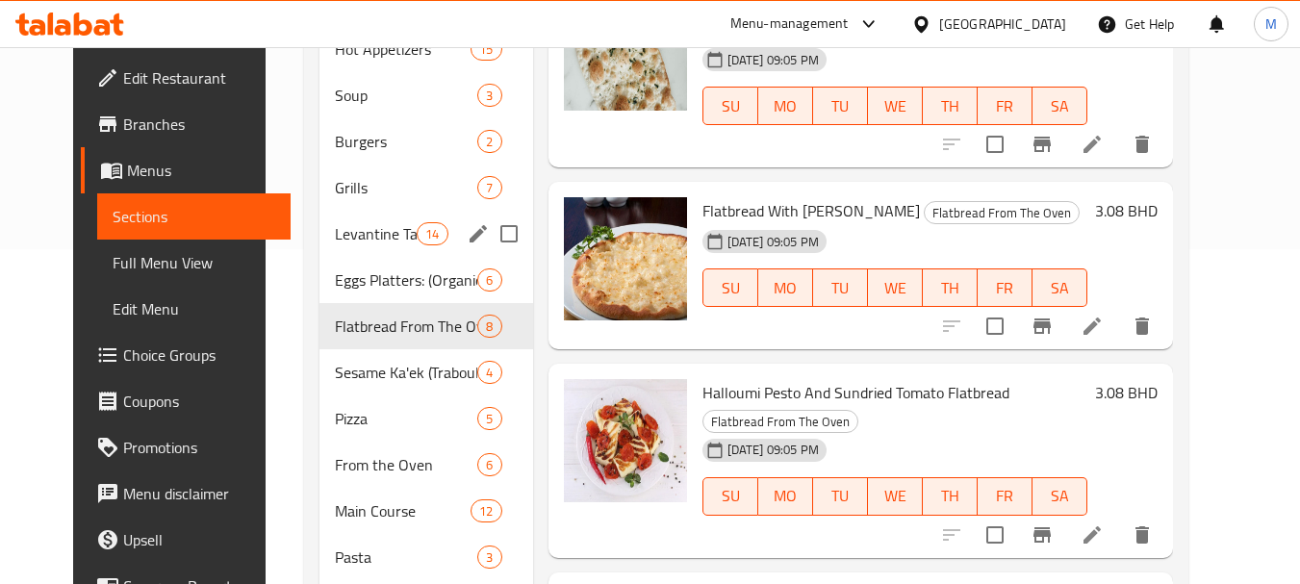
click at [384, 245] on div "Levantine Table 14" at bounding box center [426, 234] width 214 height 46
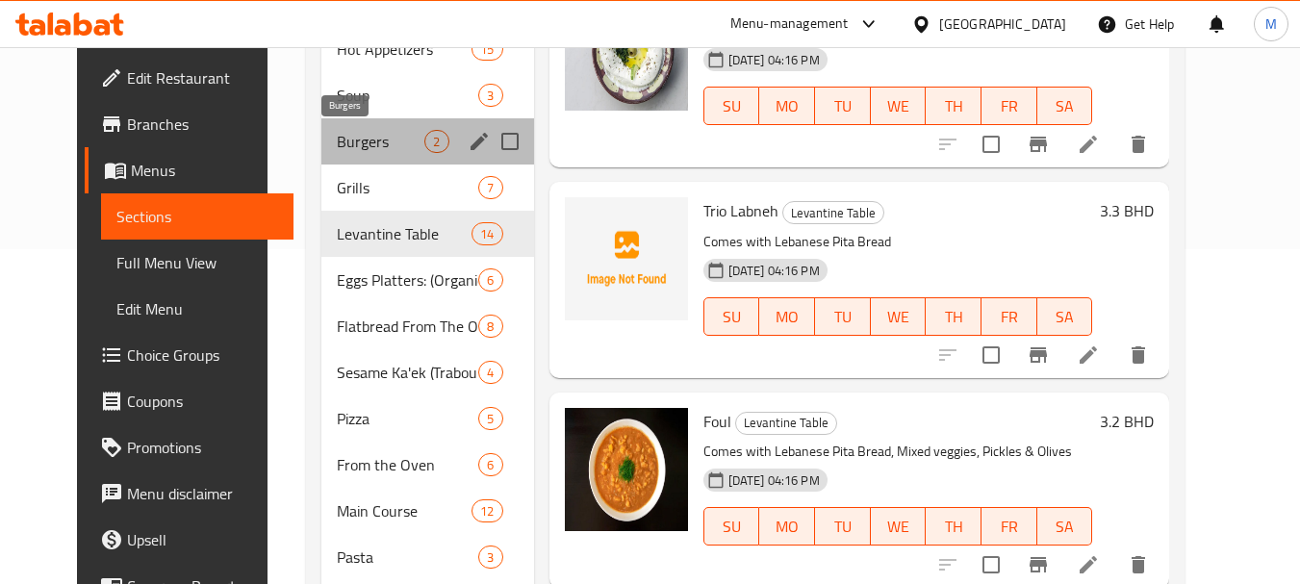
click at [340, 150] on span "Burgers" at bounding box center [381, 141] width 88 height 23
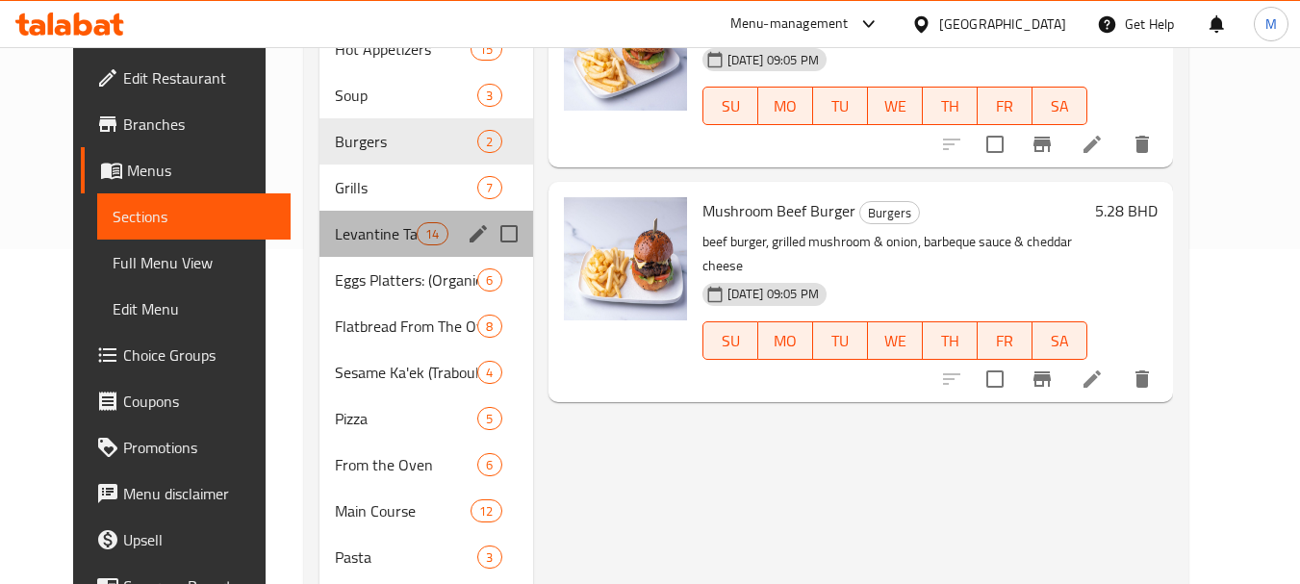
click at [352, 219] on div "Levantine Table 14" at bounding box center [426, 234] width 214 height 46
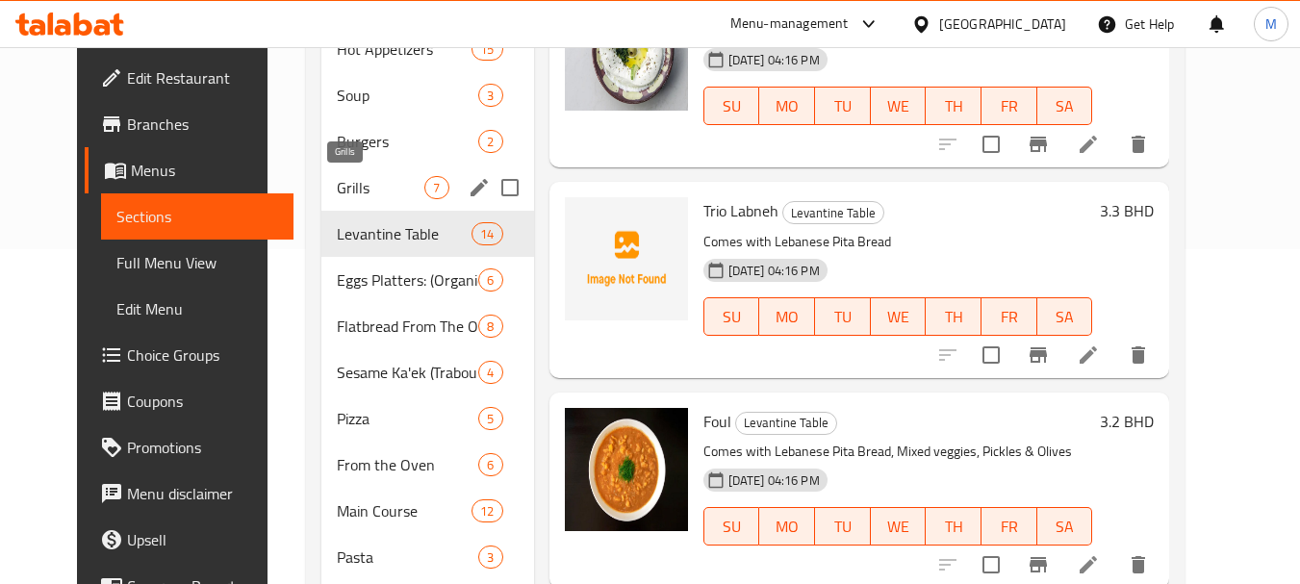
click at [369, 192] on span "Grills" at bounding box center [381, 187] width 88 height 23
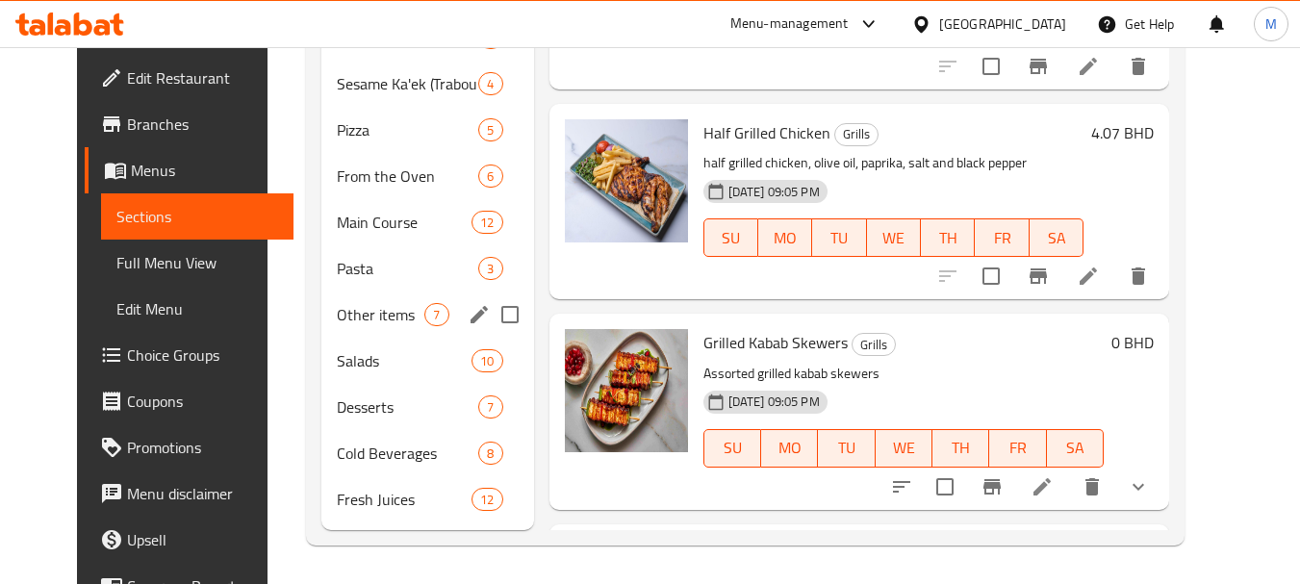
scroll to position [385, 0]
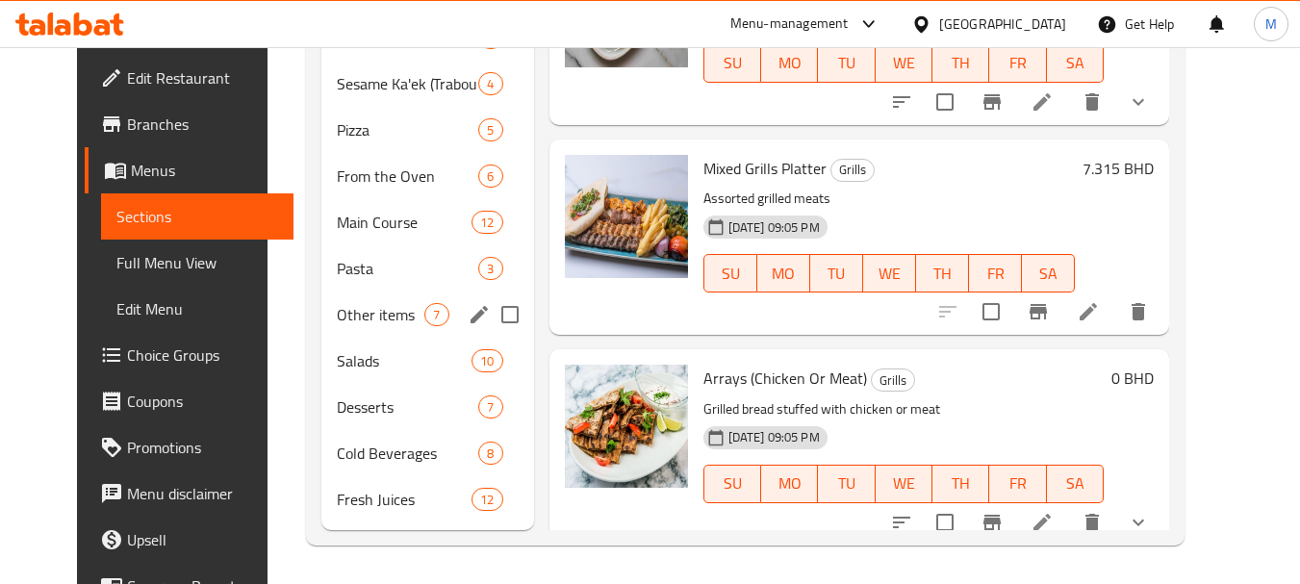
click at [354, 329] on div "Other items 7" at bounding box center [427, 314] width 212 height 46
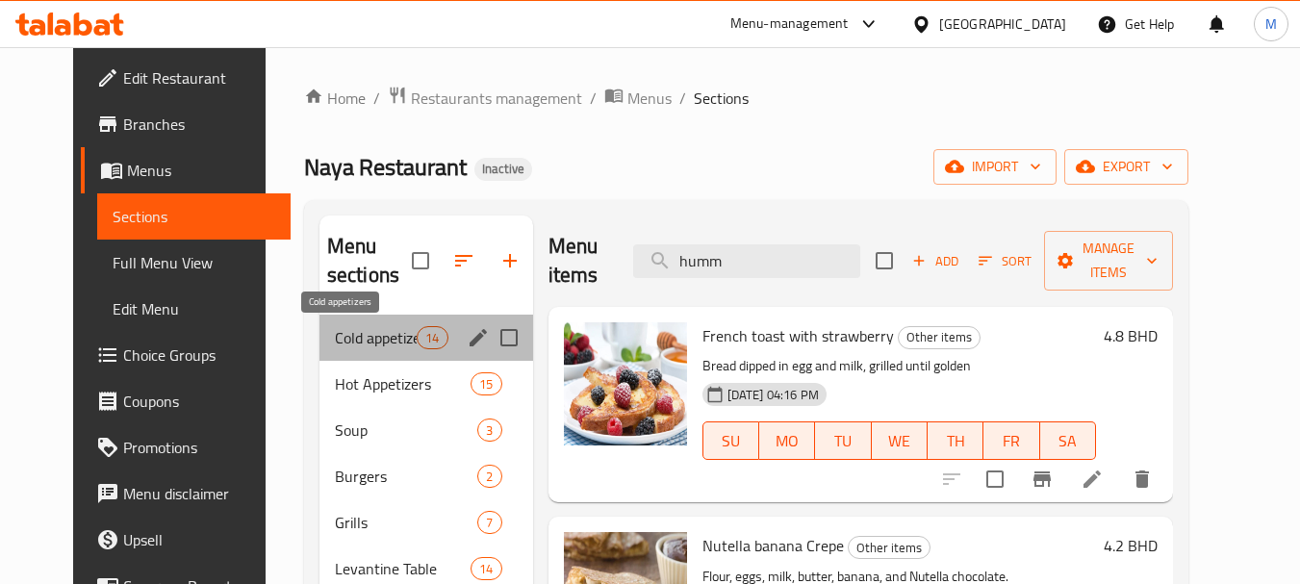
click at [335, 333] on span "Cold appetizers" at bounding box center [376, 337] width 82 height 23
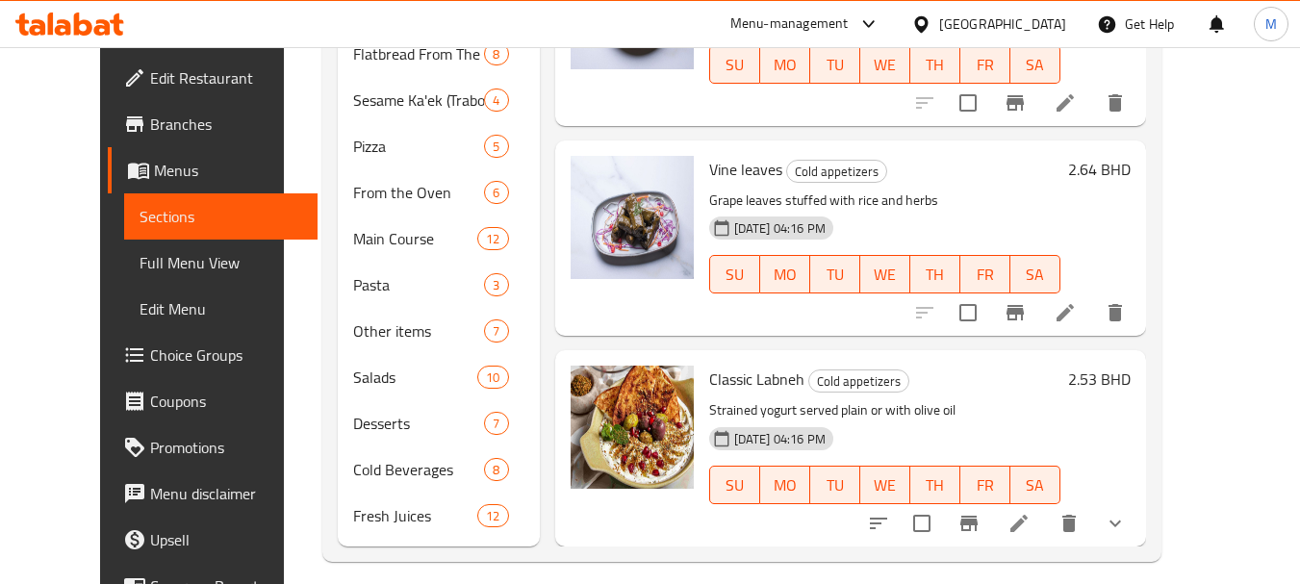
scroll to position [623, 0]
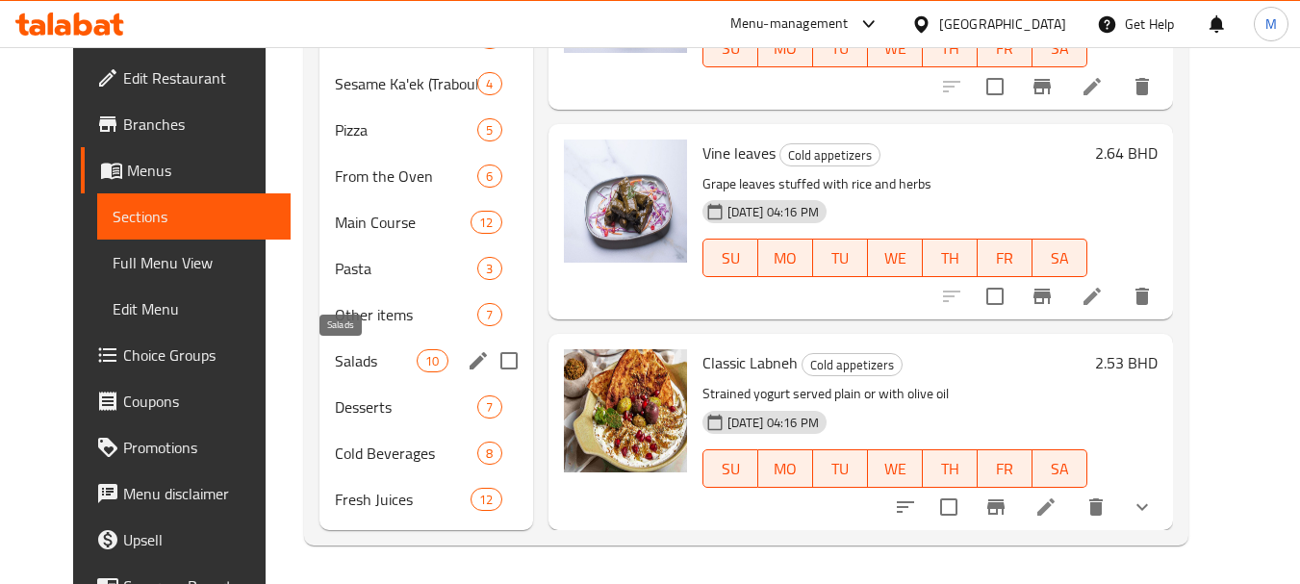
drag, startPoint x: 352, startPoint y: 351, endPoint x: 389, endPoint y: 479, distance: 133.1
click at [356, 357] on span "Salads" at bounding box center [376, 360] width 82 height 23
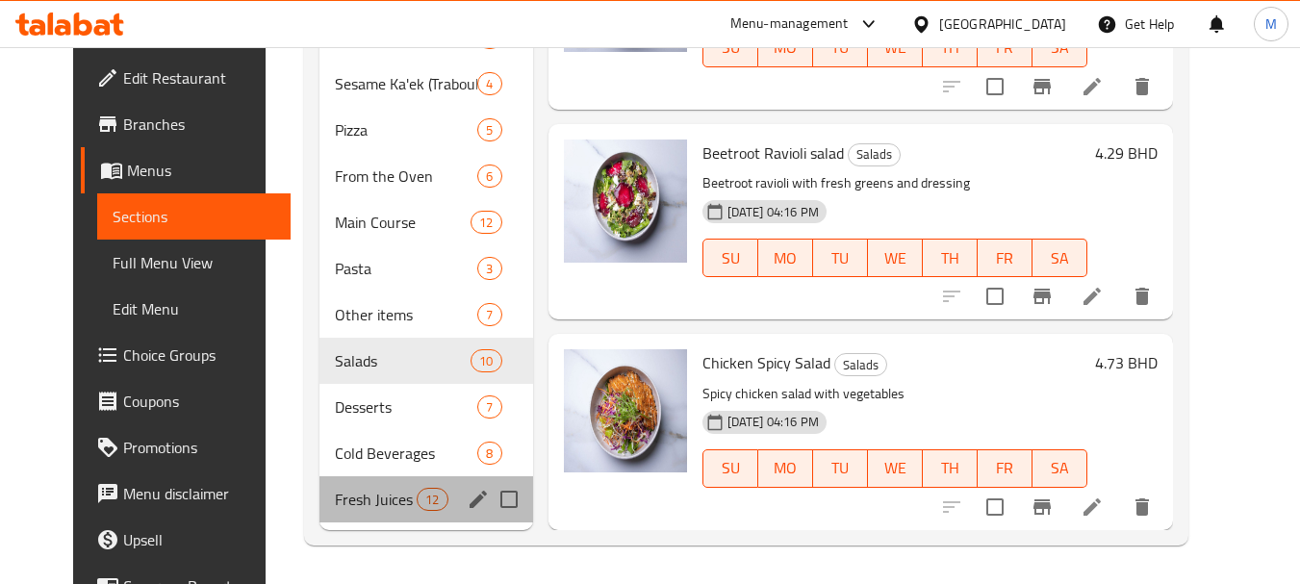
click at [388, 479] on div "Fresh Juices 12" at bounding box center [426, 499] width 214 height 46
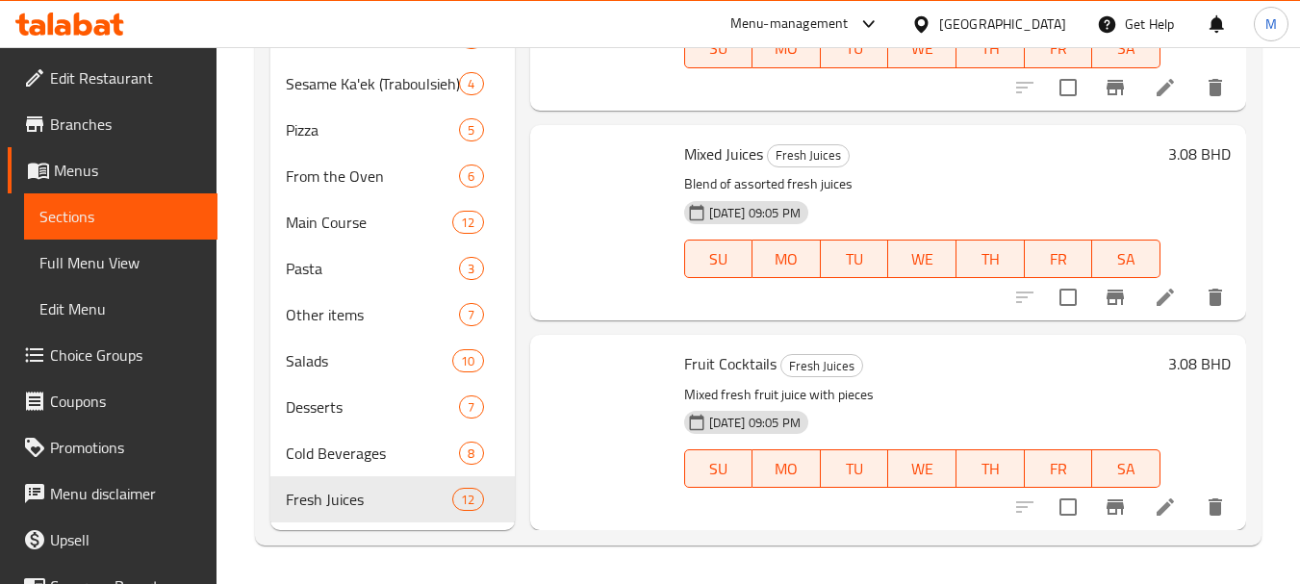
scroll to position [1684, 0]
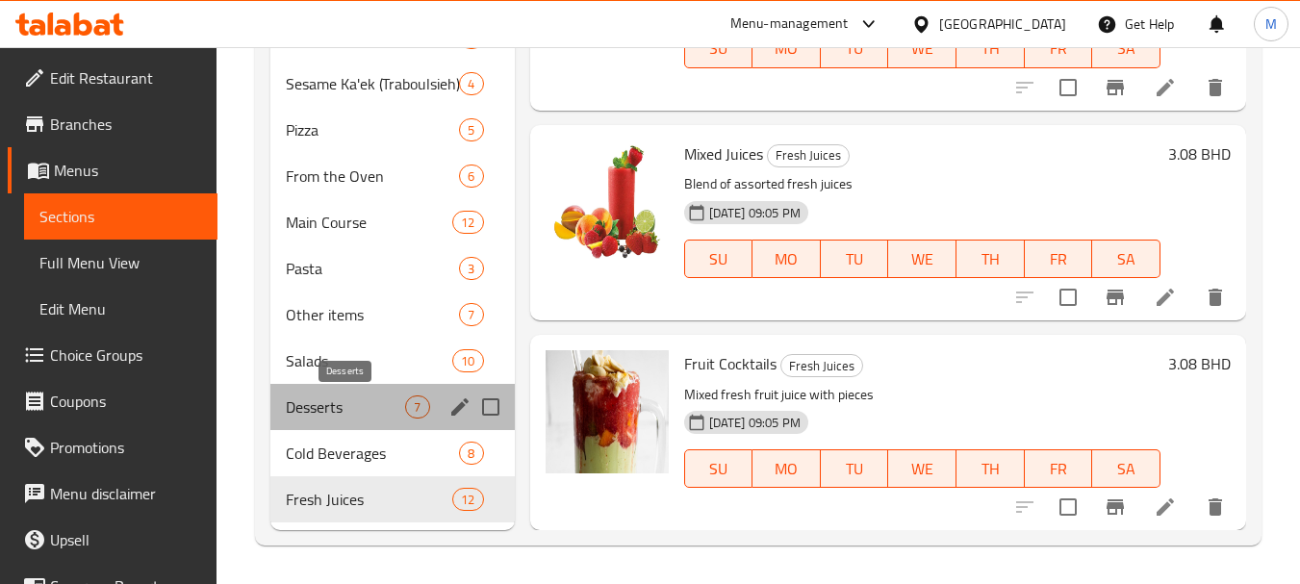
click at [355, 396] on span "Desserts" at bounding box center [345, 406] width 119 height 23
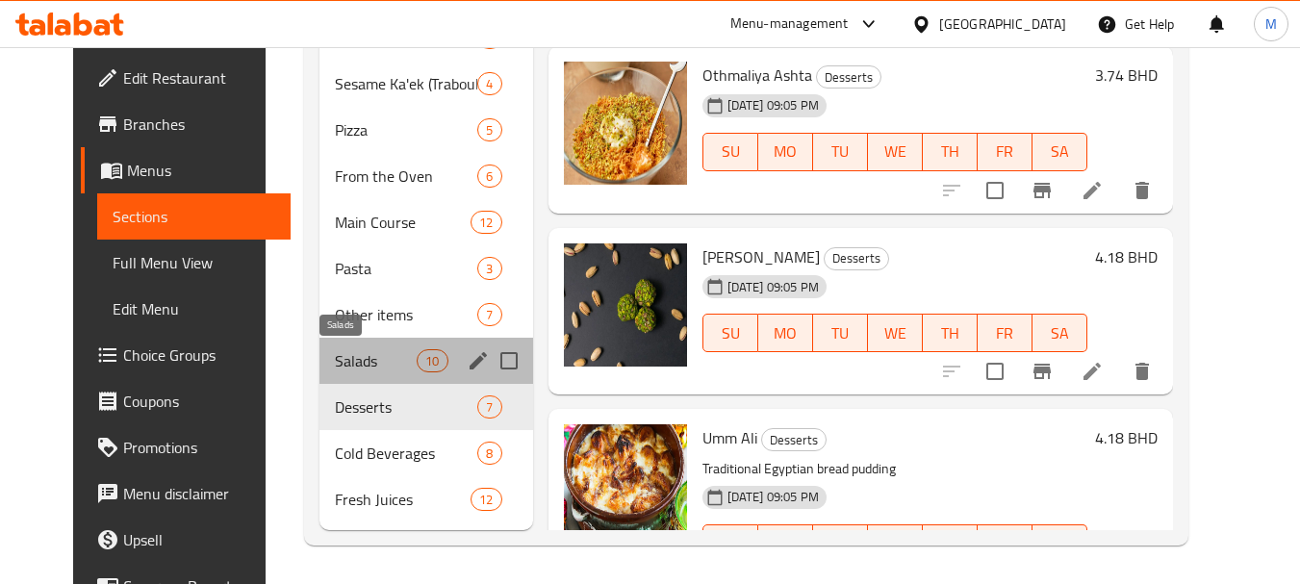
click at [337, 369] on span "Salads" at bounding box center [376, 360] width 82 height 23
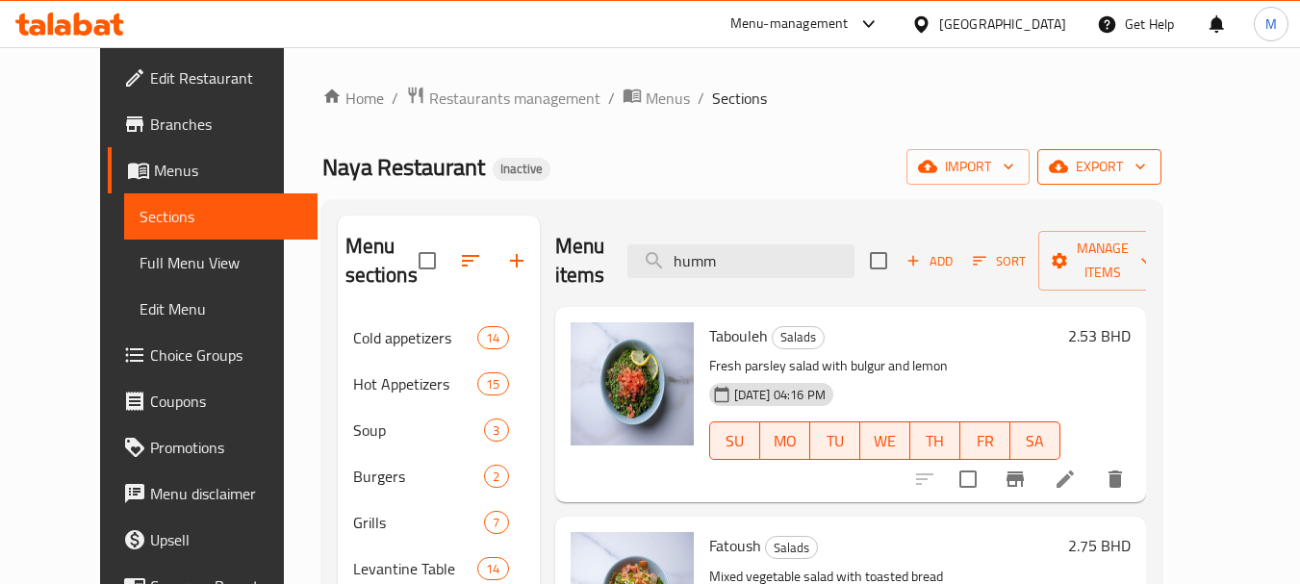
click at [1146, 164] on span "export" at bounding box center [1098, 167] width 93 height 24
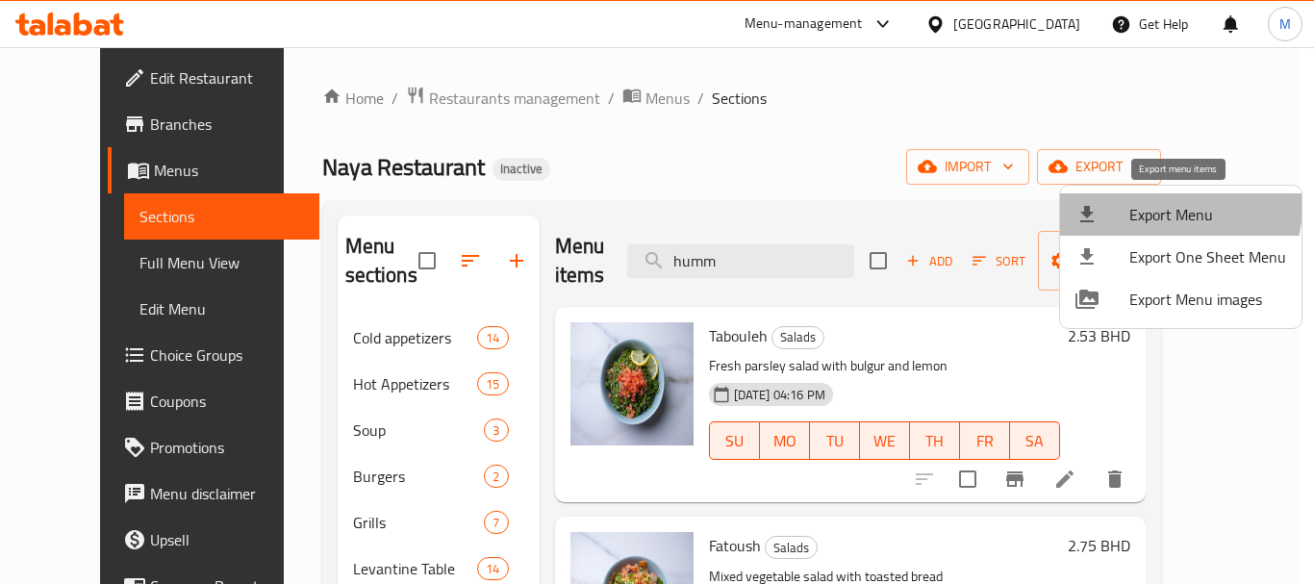
click at [1153, 206] on span "Export Menu" at bounding box center [1207, 214] width 157 height 23
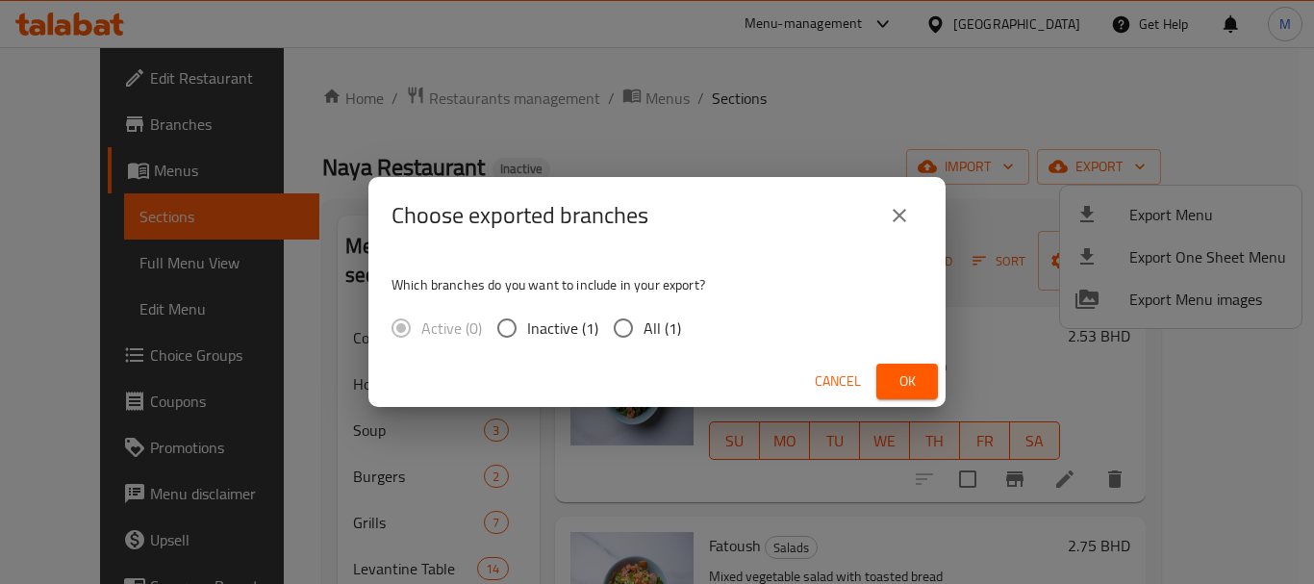
click at [653, 323] on span "All (1)" at bounding box center [663, 328] width 38 height 23
click at [644, 323] on input "All (1)" at bounding box center [623, 328] width 40 height 40
radio input "true"
click at [888, 375] on button "Ok" at bounding box center [907, 382] width 62 height 36
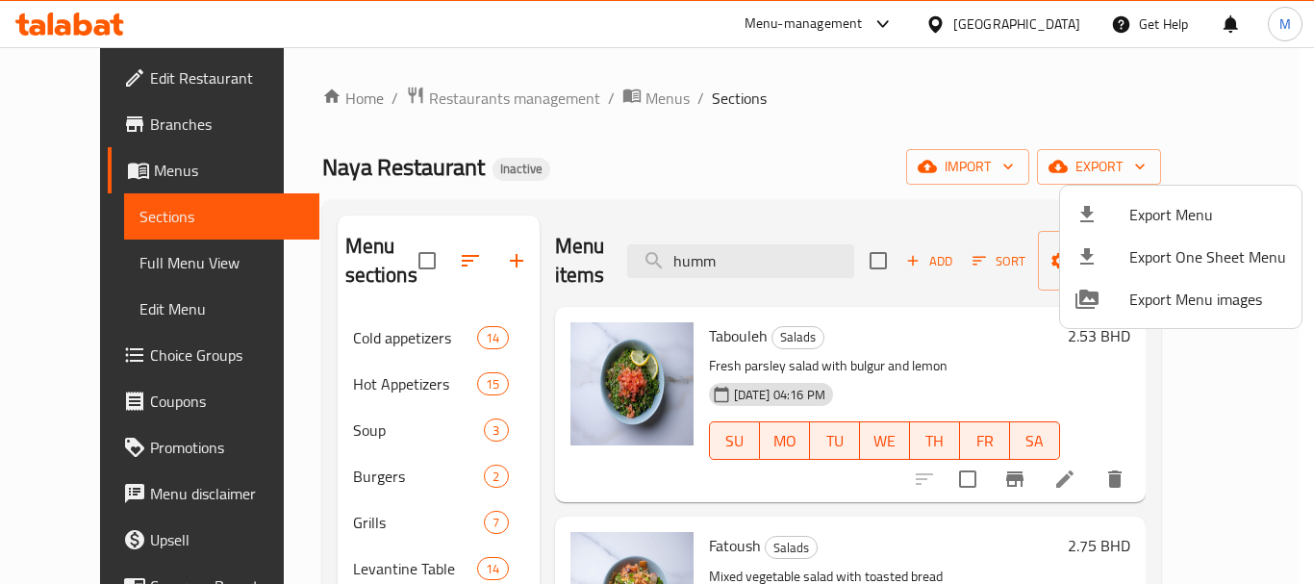
click at [462, 98] on div at bounding box center [657, 292] width 1314 height 584
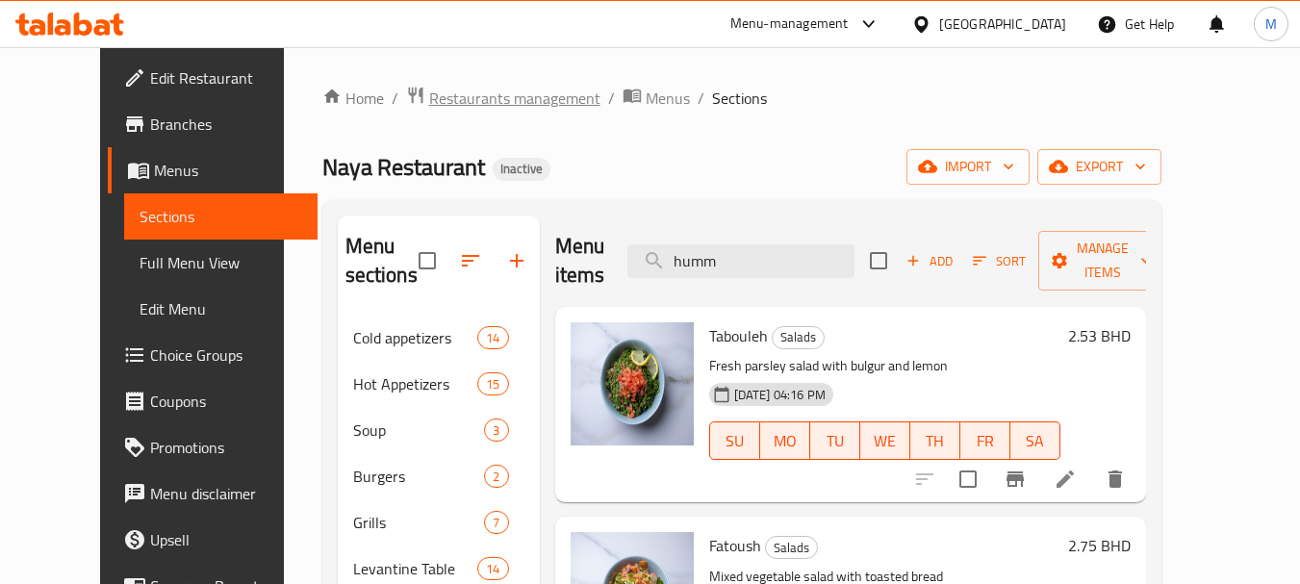
click at [462, 98] on span "Restaurants management" at bounding box center [514, 98] width 171 height 23
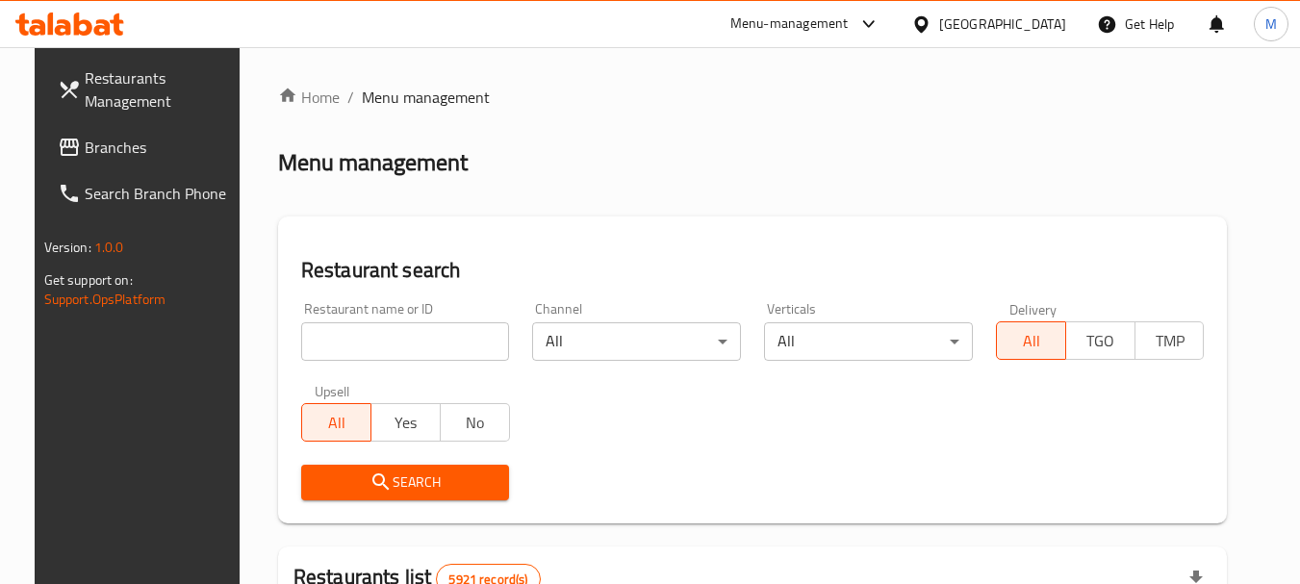
click at [939, 22] on div at bounding box center [925, 23] width 28 height 21
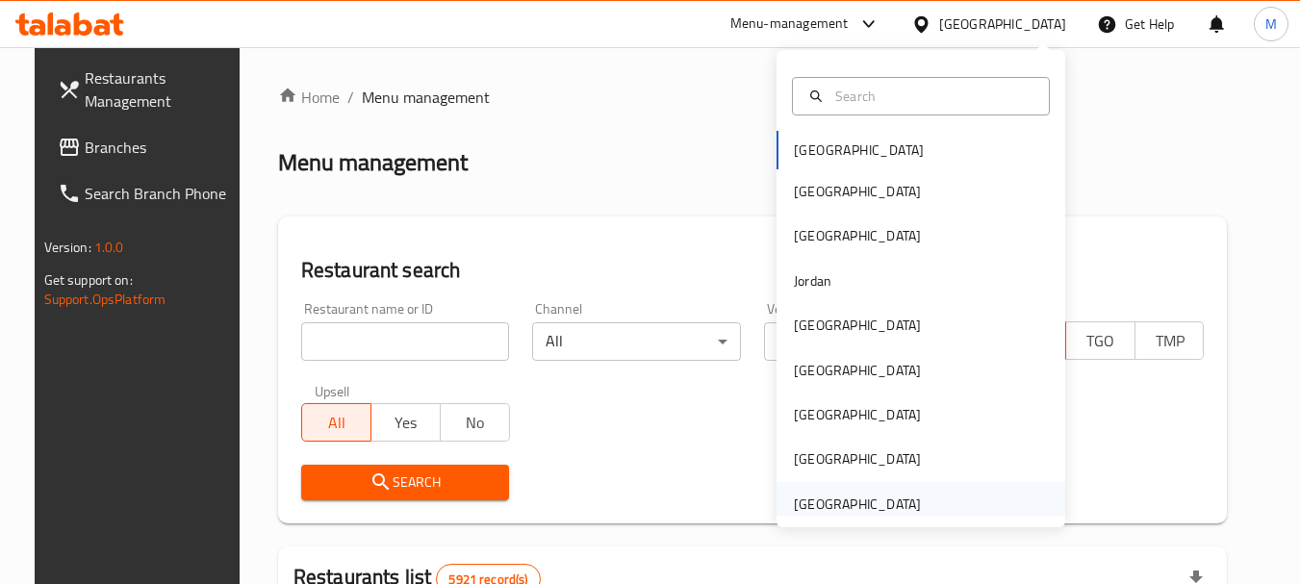
click at [814, 494] on div "[GEOGRAPHIC_DATA]" at bounding box center [857, 504] width 127 height 21
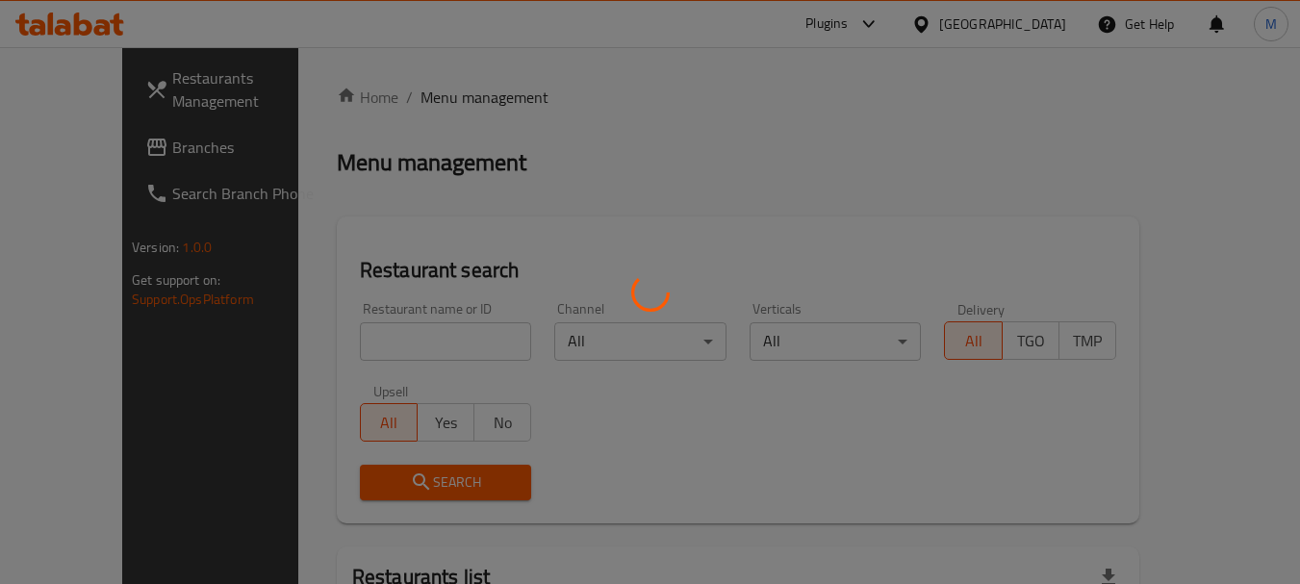
click at [391, 330] on div at bounding box center [650, 292] width 1300 height 584
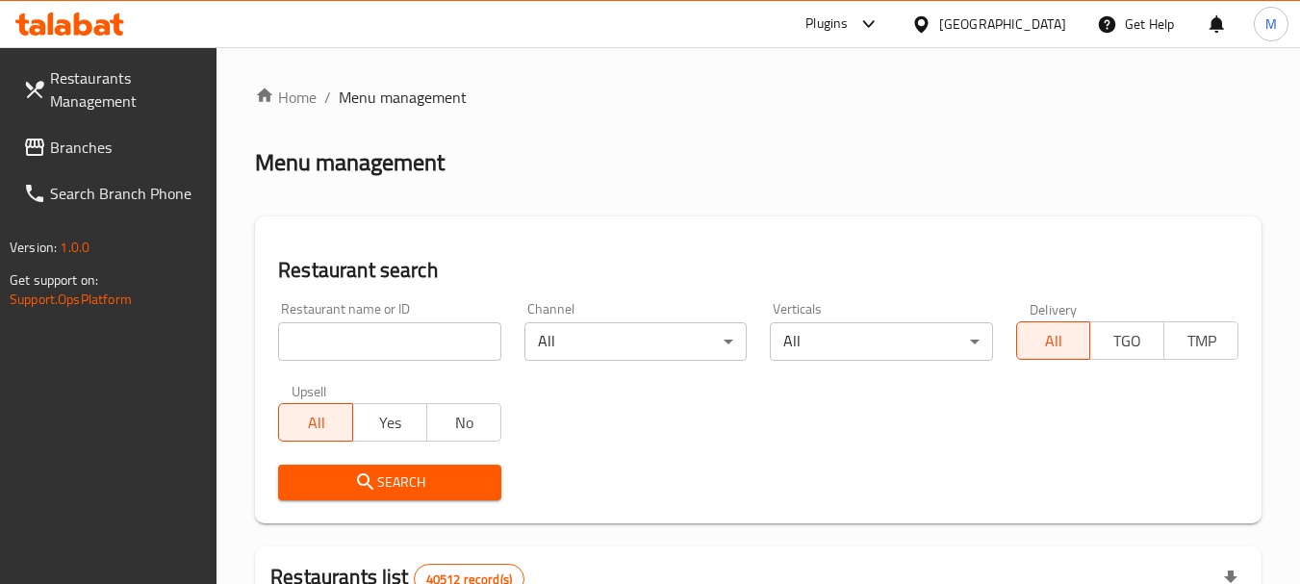
click at [393, 345] on input "search" at bounding box center [389, 341] width 222 height 38
paste input "REBEL BURGER"
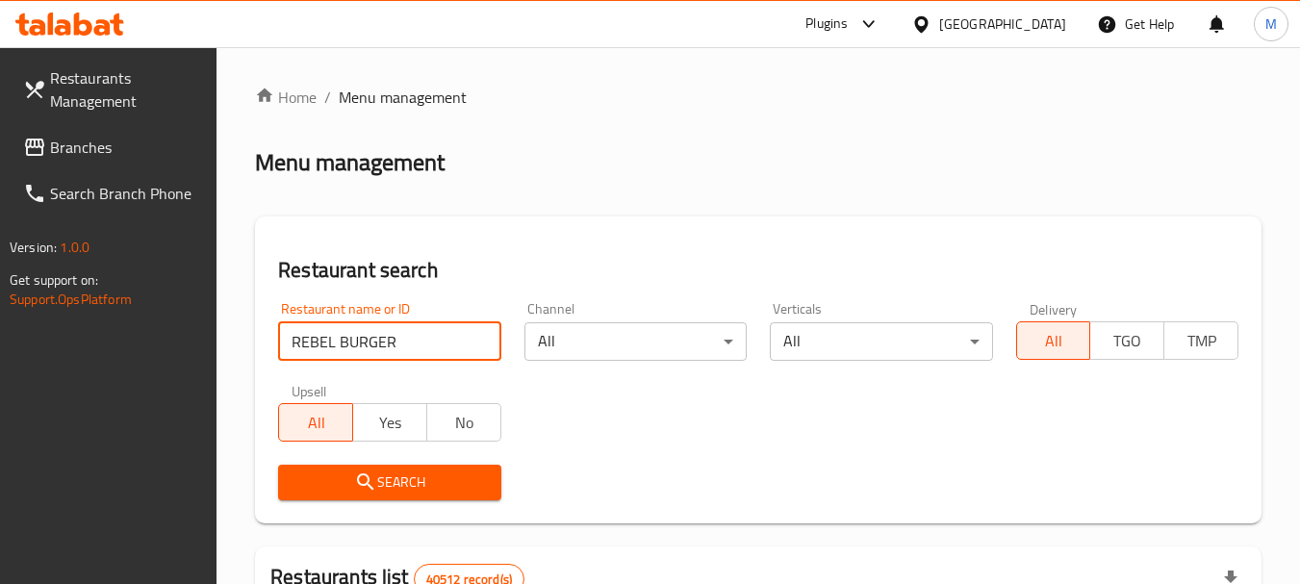
type input "REBEL BURGER"
click at [414, 486] on span "Search" at bounding box center [388, 482] width 191 height 24
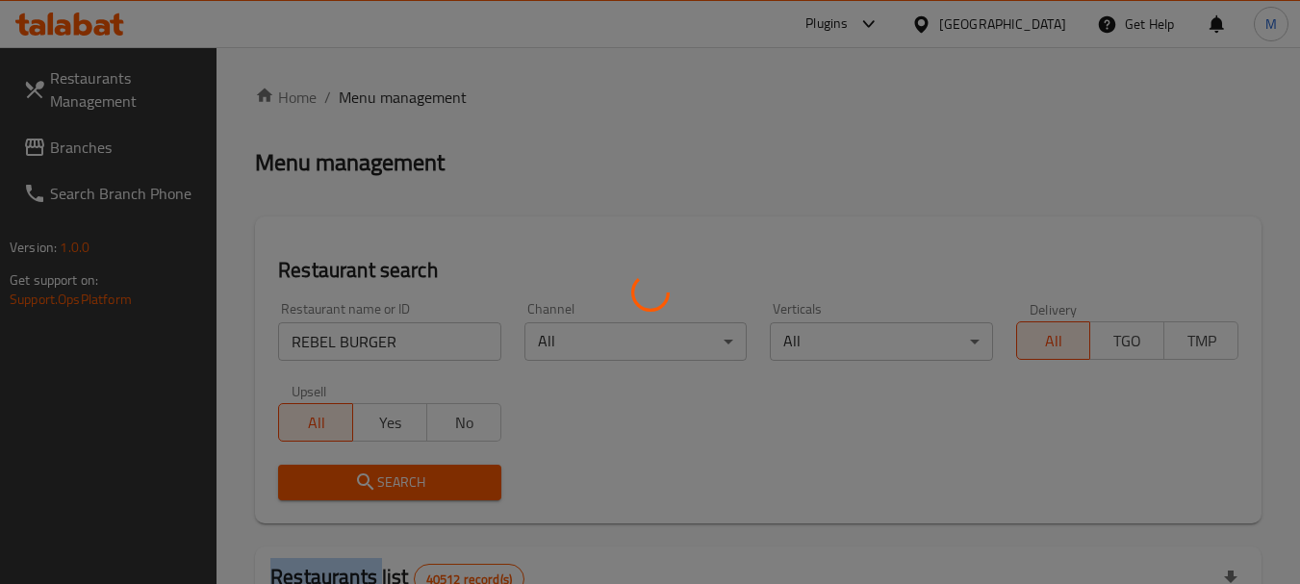
click at [414, 486] on div at bounding box center [650, 292] width 1300 height 584
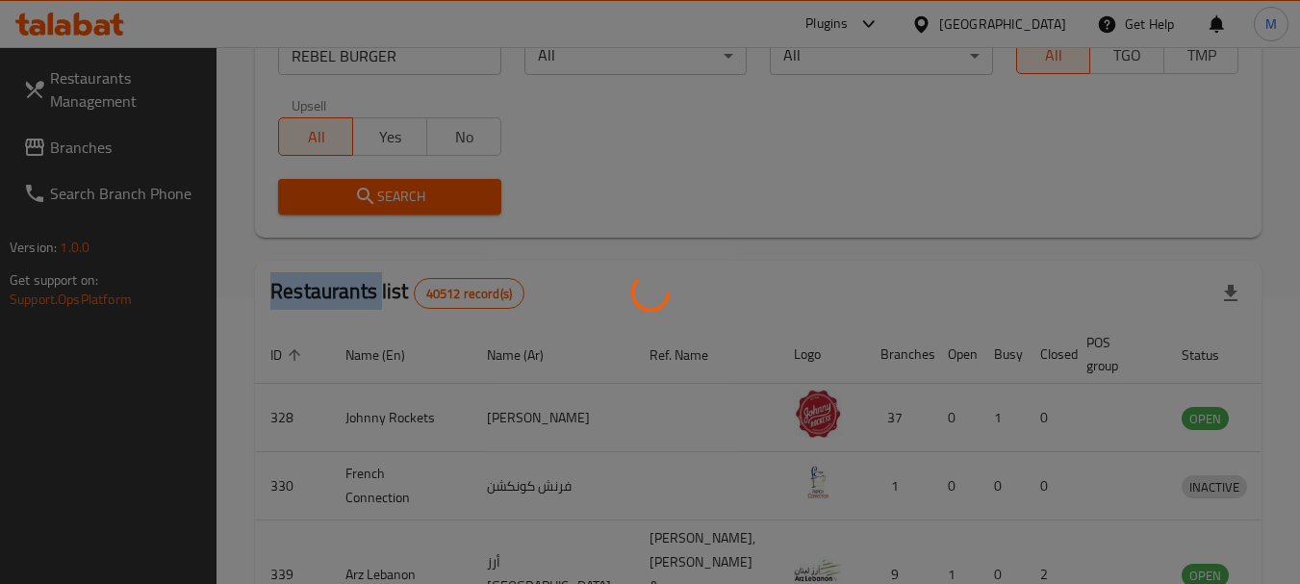
scroll to position [258, 0]
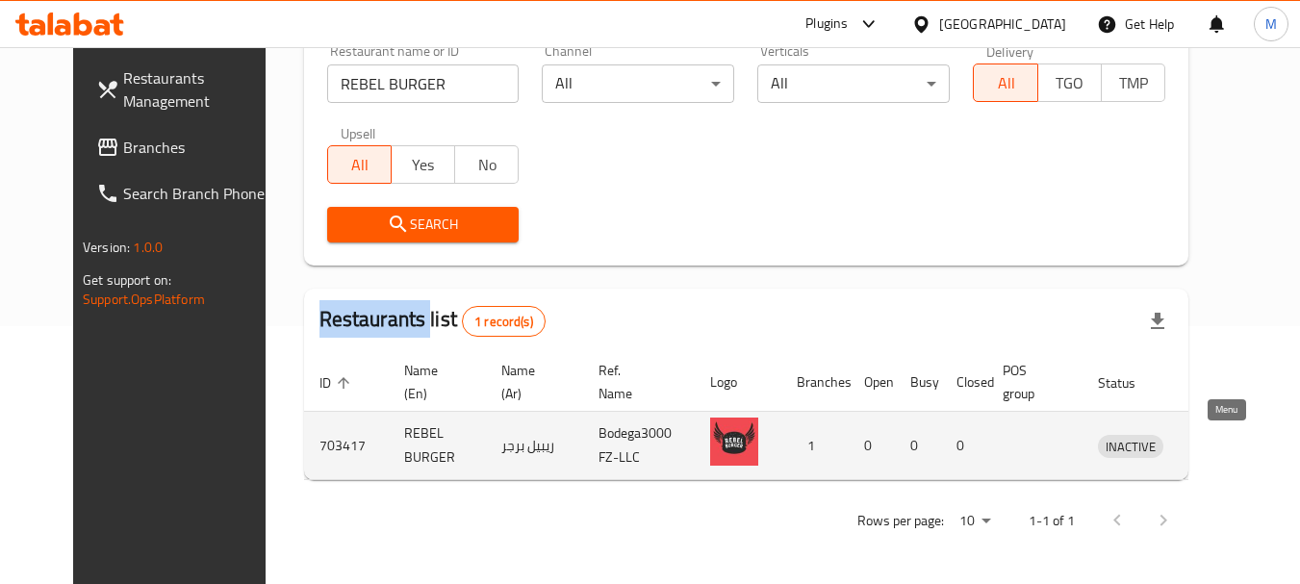
click at [1225, 443] on icon "enhanced table" at bounding box center [1213, 445] width 23 height 23
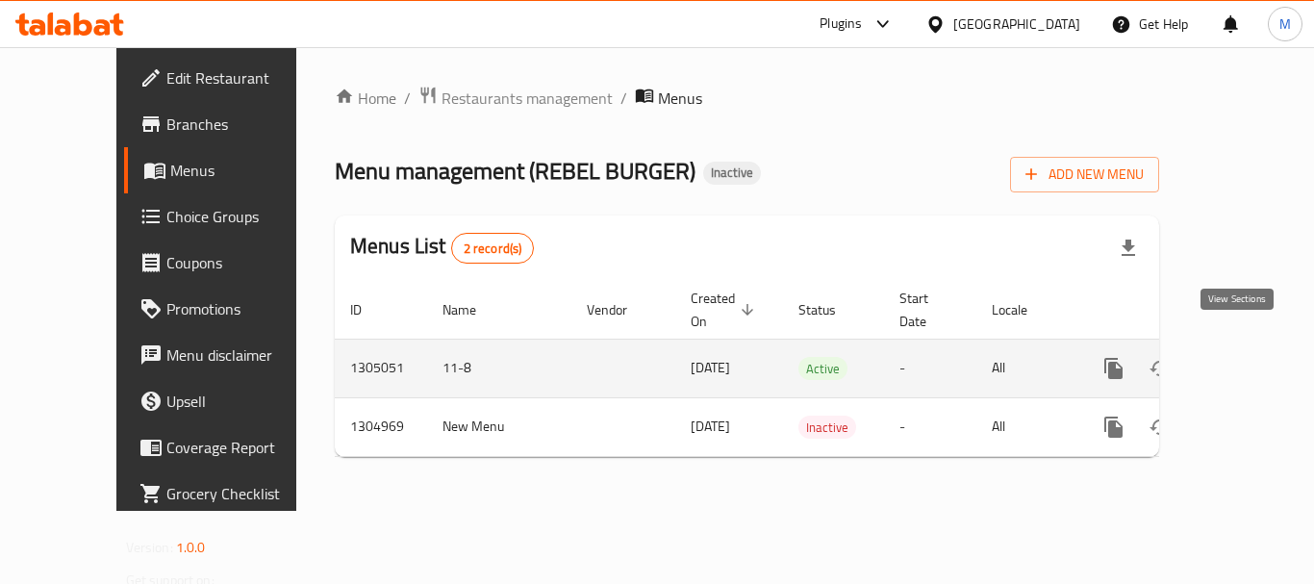
click at [1241, 357] on icon "enhanced table" at bounding box center [1252, 368] width 23 height 23
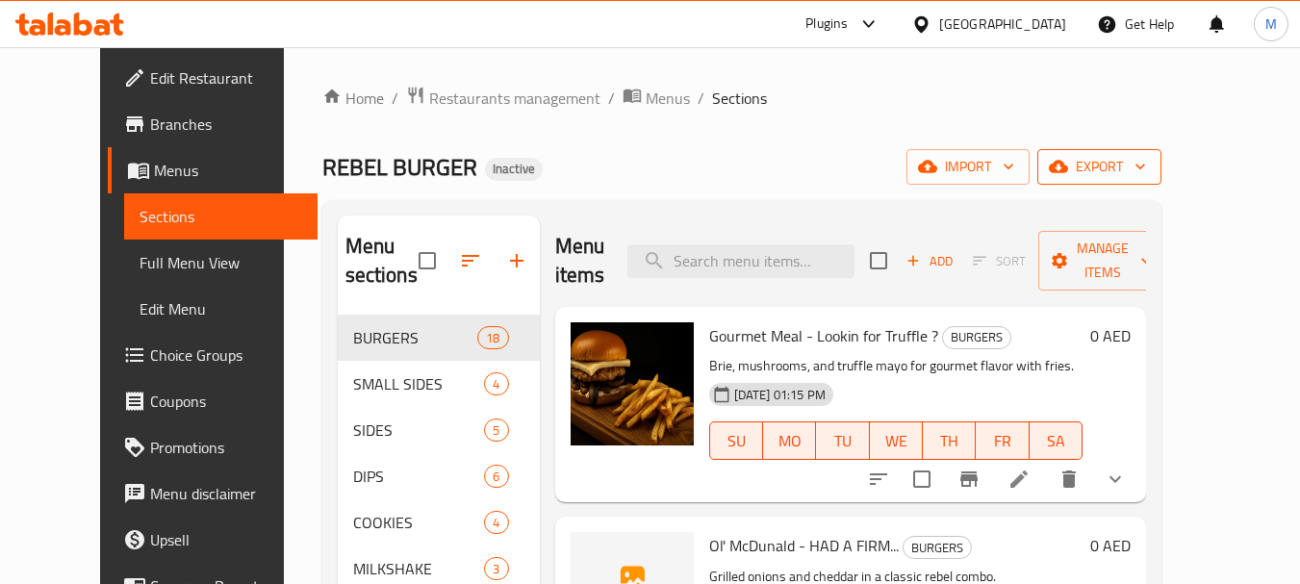
click at [1150, 165] on icon "button" at bounding box center [1139, 166] width 19 height 19
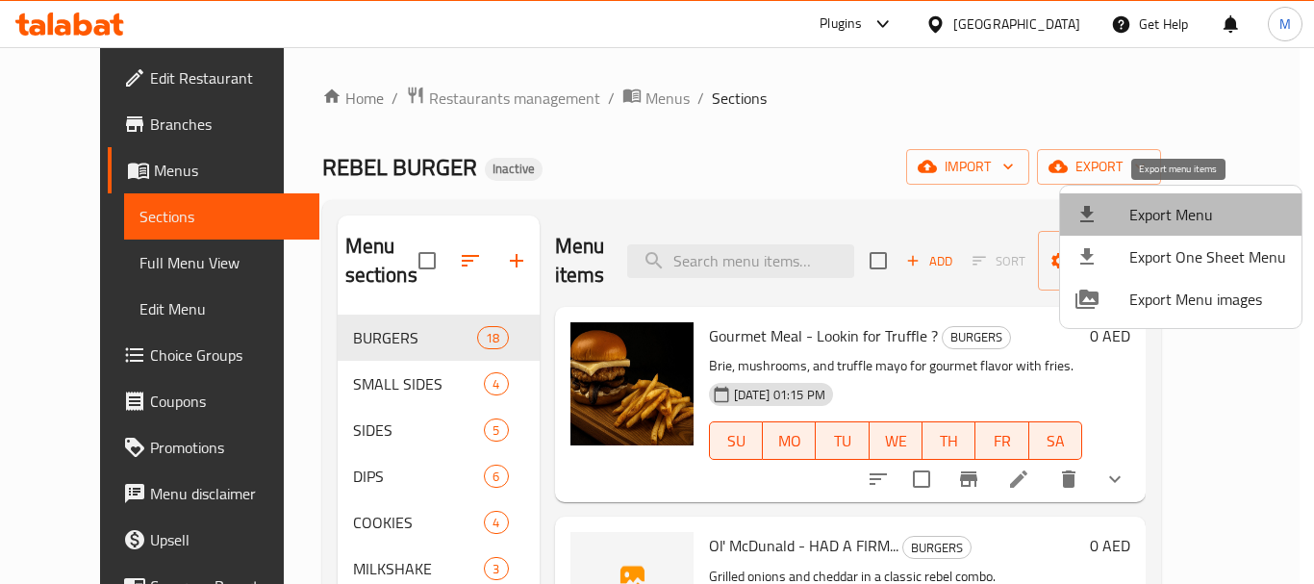
click at [1185, 215] on span "Export Menu" at bounding box center [1207, 214] width 157 height 23
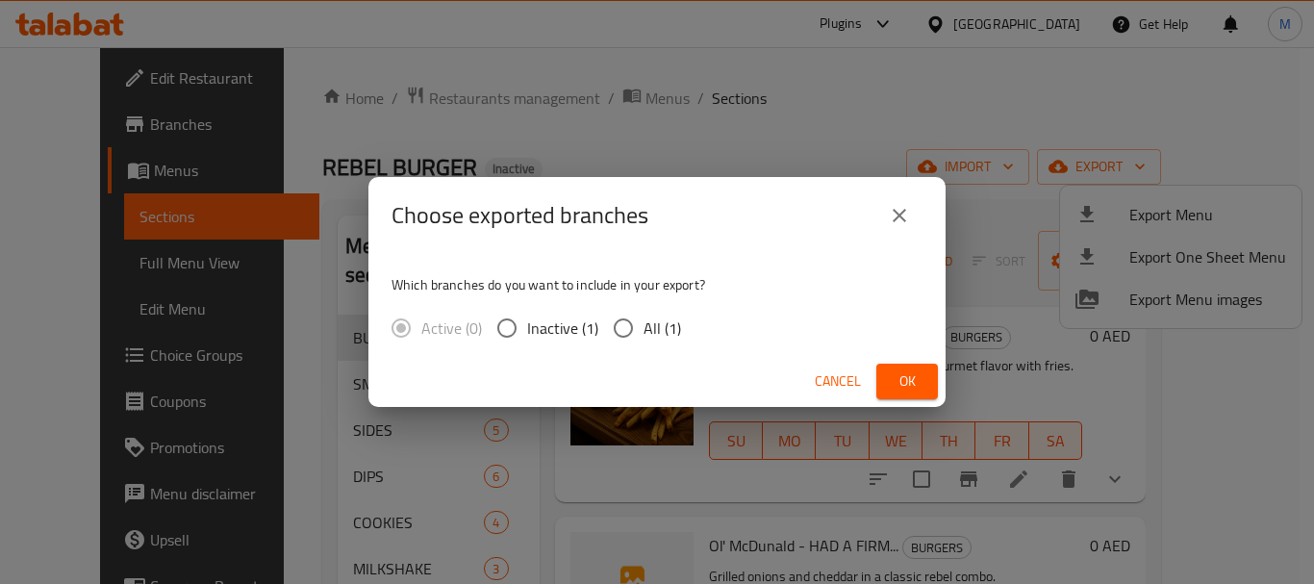
click at [667, 331] on span "All (1)" at bounding box center [663, 328] width 38 height 23
click at [644, 331] on input "All (1)" at bounding box center [623, 328] width 40 height 40
radio input "true"
click at [895, 377] on span "Ok" at bounding box center [907, 381] width 31 height 24
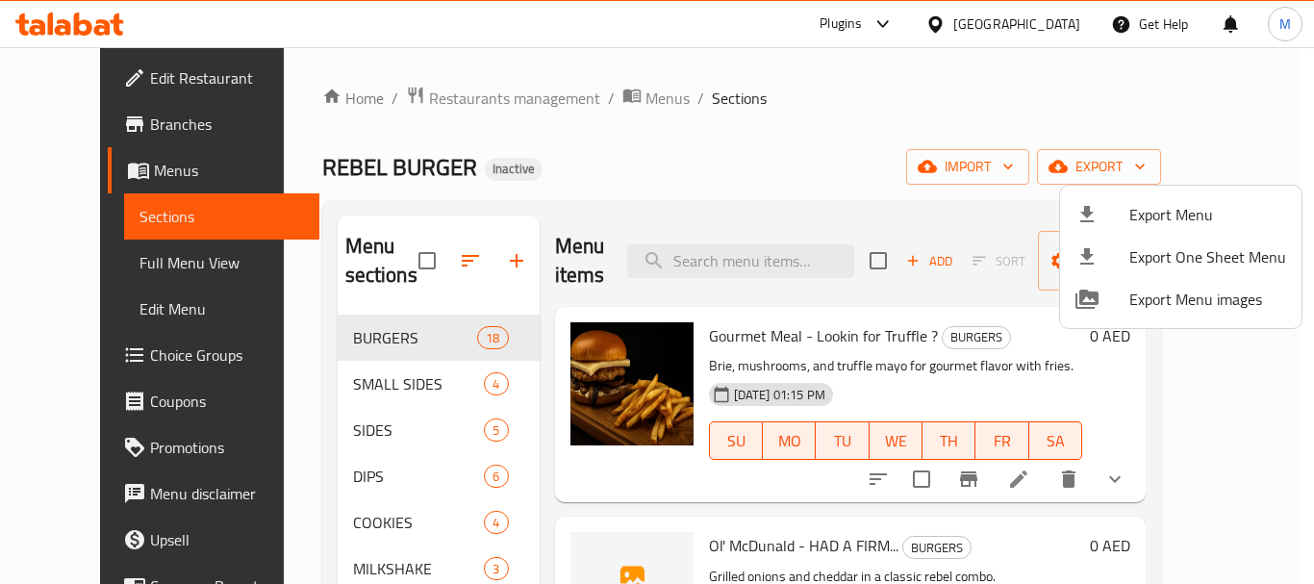
drag, startPoint x: 624, startPoint y: 148, endPoint x: 574, endPoint y: 4, distance: 152.7
click at [624, 143] on div at bounding box center [657, 292] width 1314 height 584
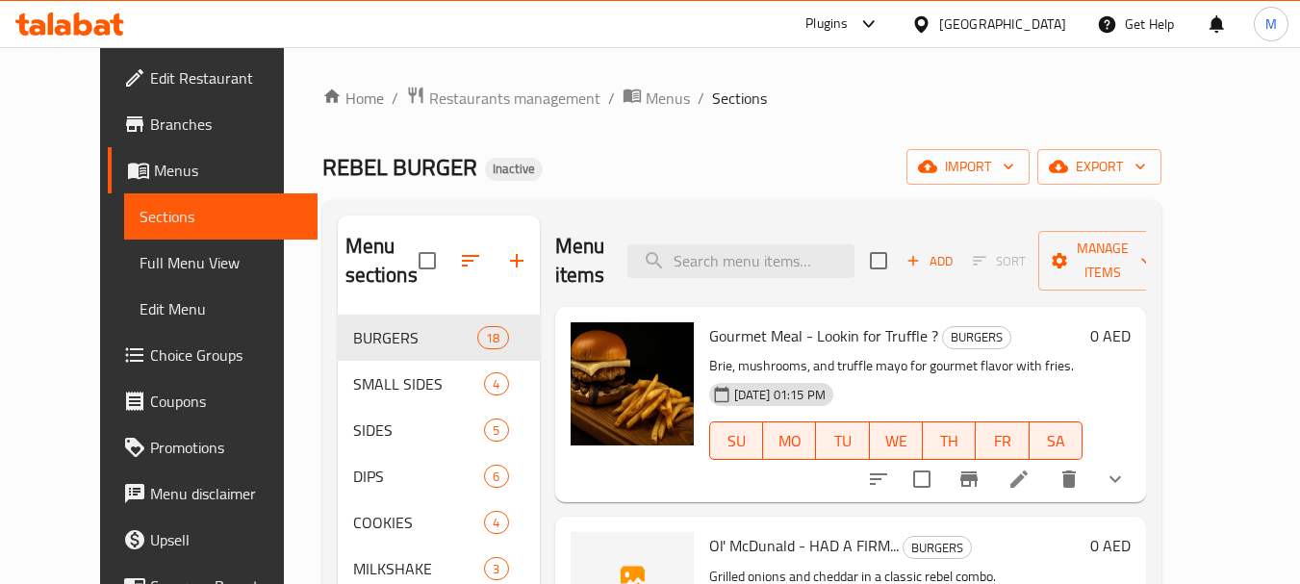
click at [998, 24] on div "[GEOGRAPHIC_DATA]" at bounding box center [1002, 23] width 127 height 21
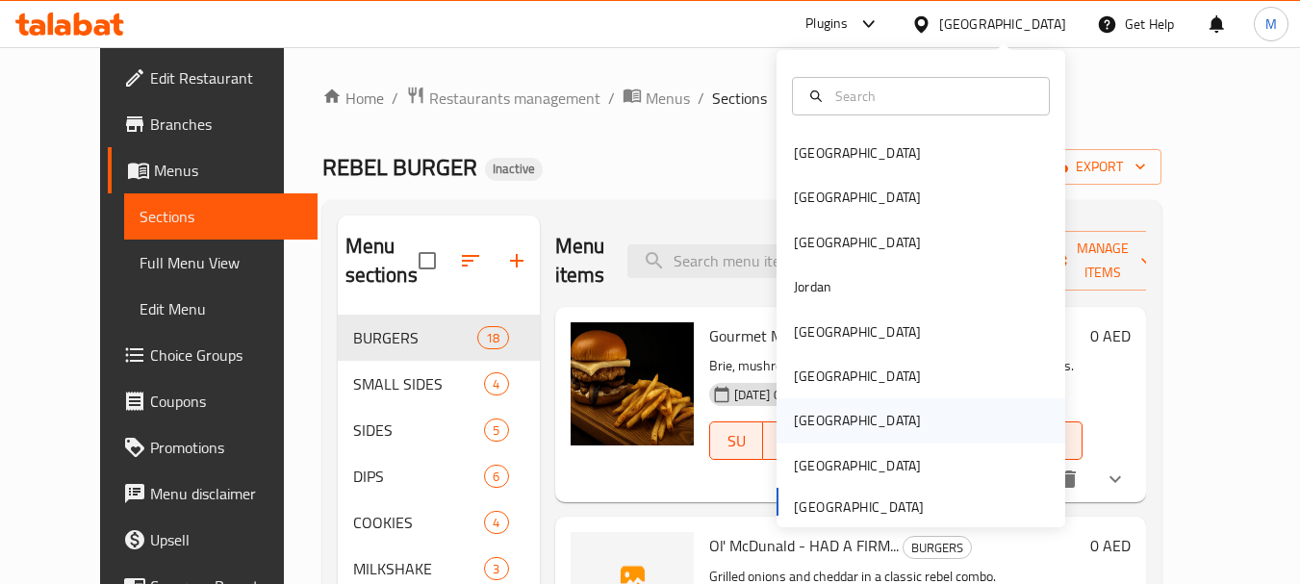
click at [822, 426] on div "[GEOGRAPHIC_DATA]" at bounding box center [857, 420] width 158 height 44
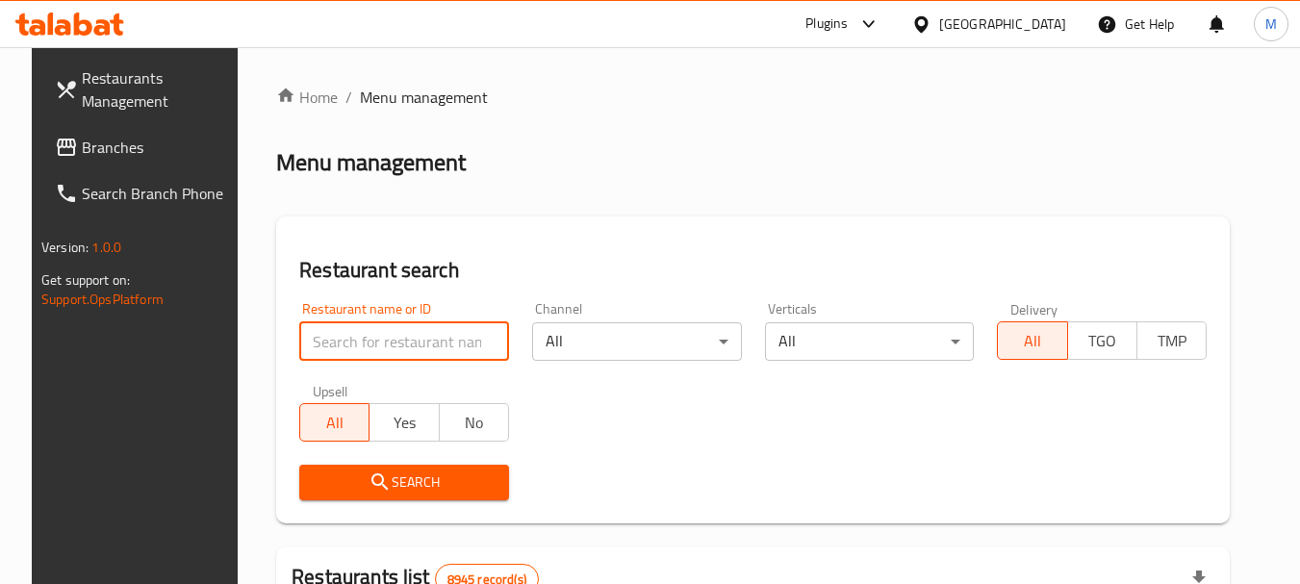
click at [394, 344] on input "search" at bounding box center [404, 341] width 210 height 38
paste input "Movement Cafe"
type input "Movement Cafe"
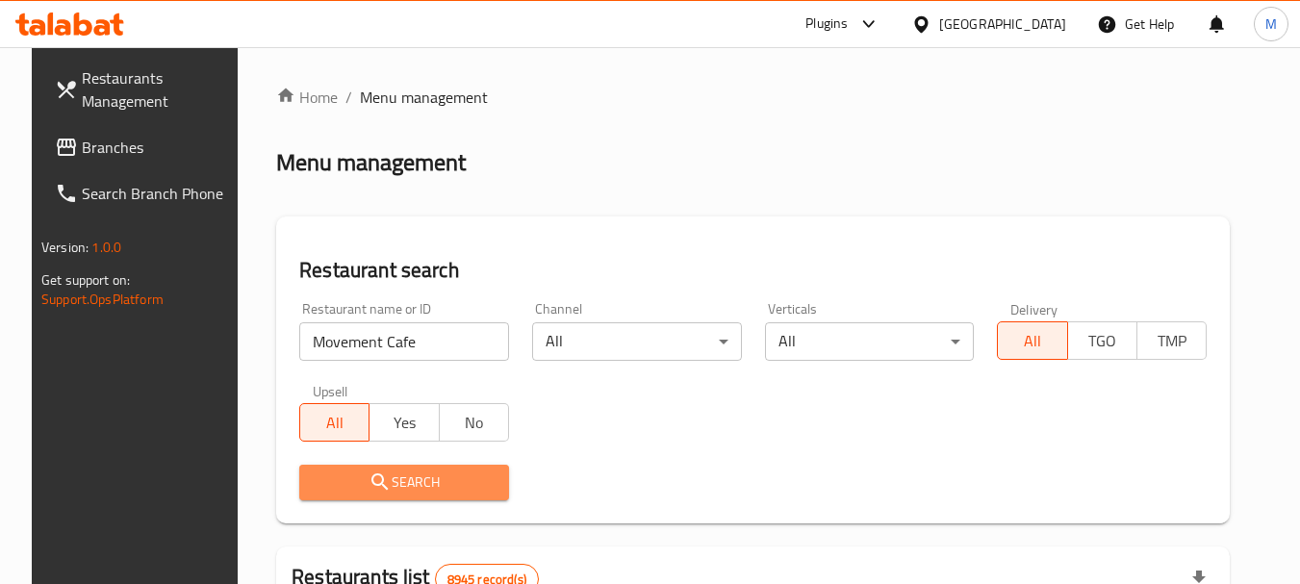
click at [377, 489] on span "Search" at bounding box center [404, 482] width 179 height 24
click at [377, 489] on div at bounding box center [650, 292] width 1300 height 584
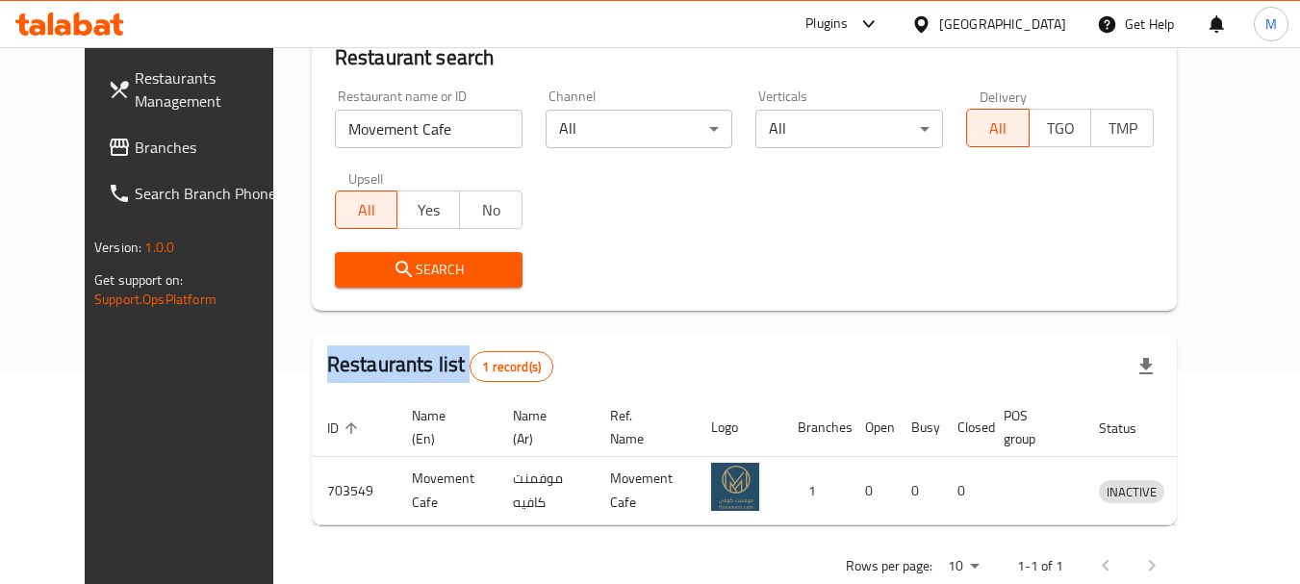
scroll to position [250, 0]
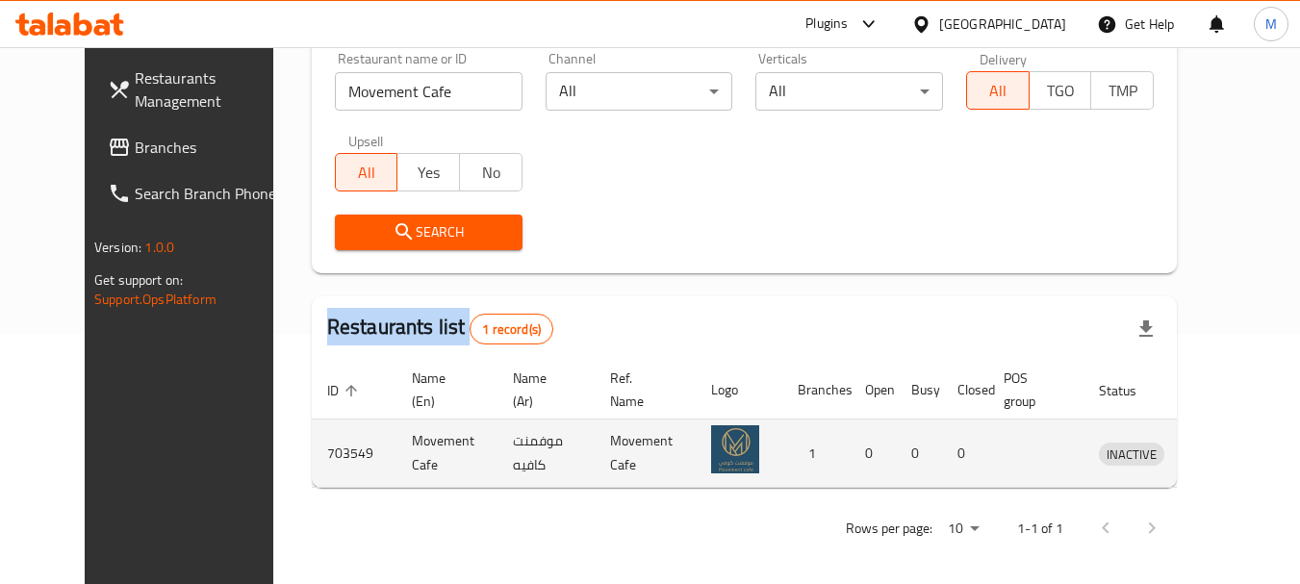
click at [1225, 453] on icon "enhanced table" at bounding box center [1214, 453] width 23 height 23
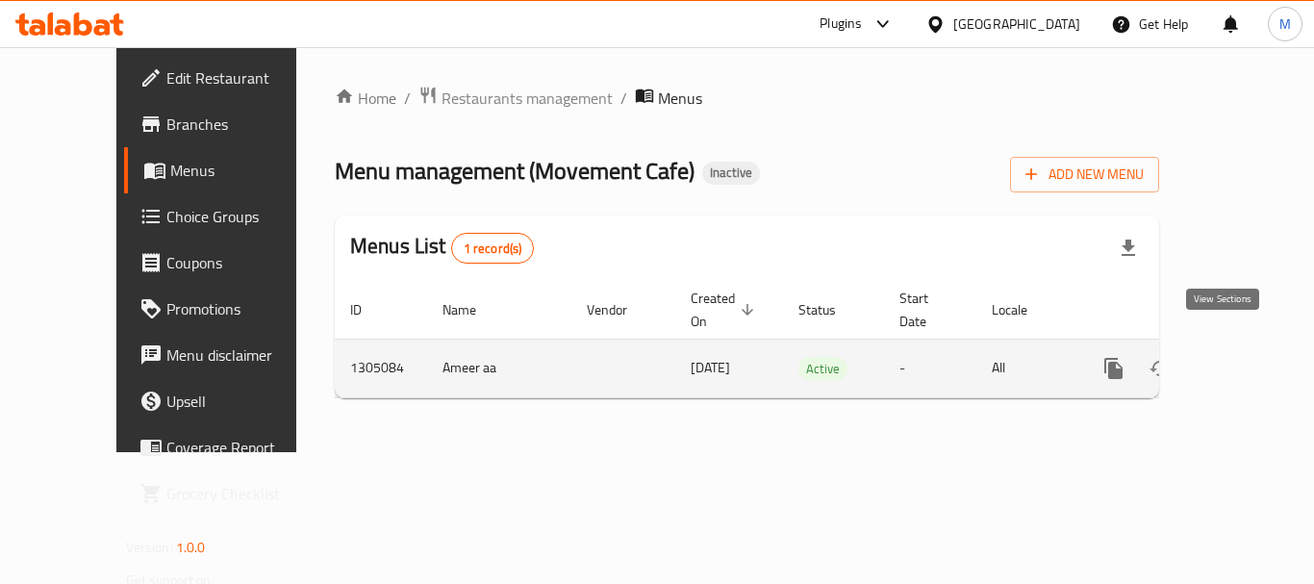
click at [1241, 357] on icon "enhanced table" at bounding box center [1252, 368] width 23 height 23
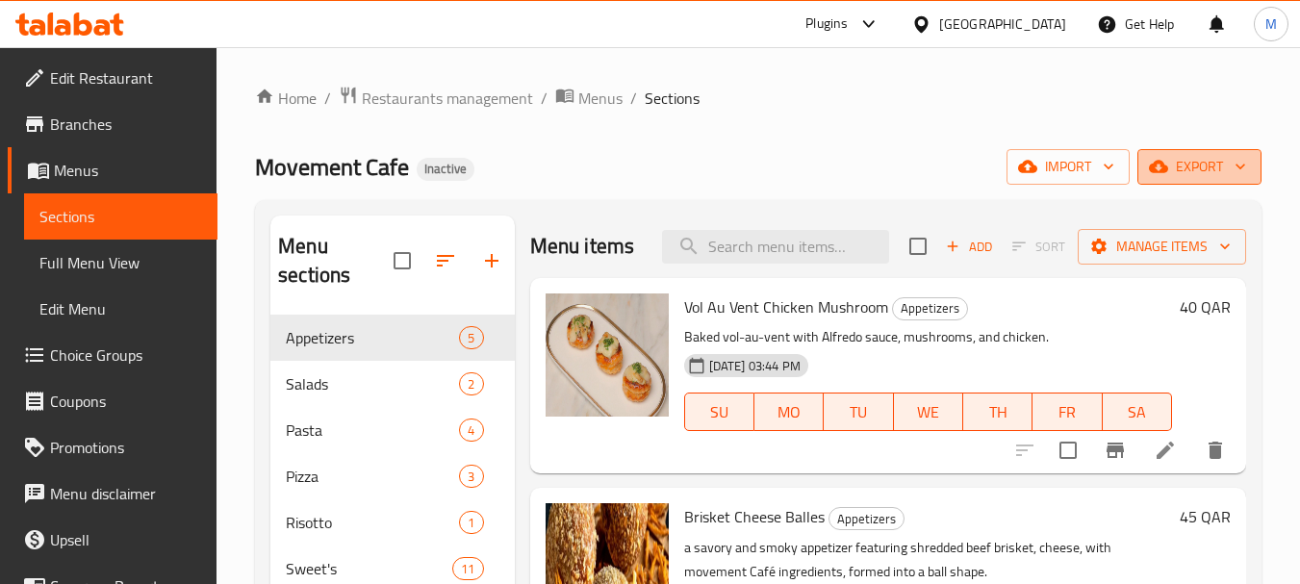
click at [1221, 167] on span "export" at bounding box center [1198, 167] width 93 height 24
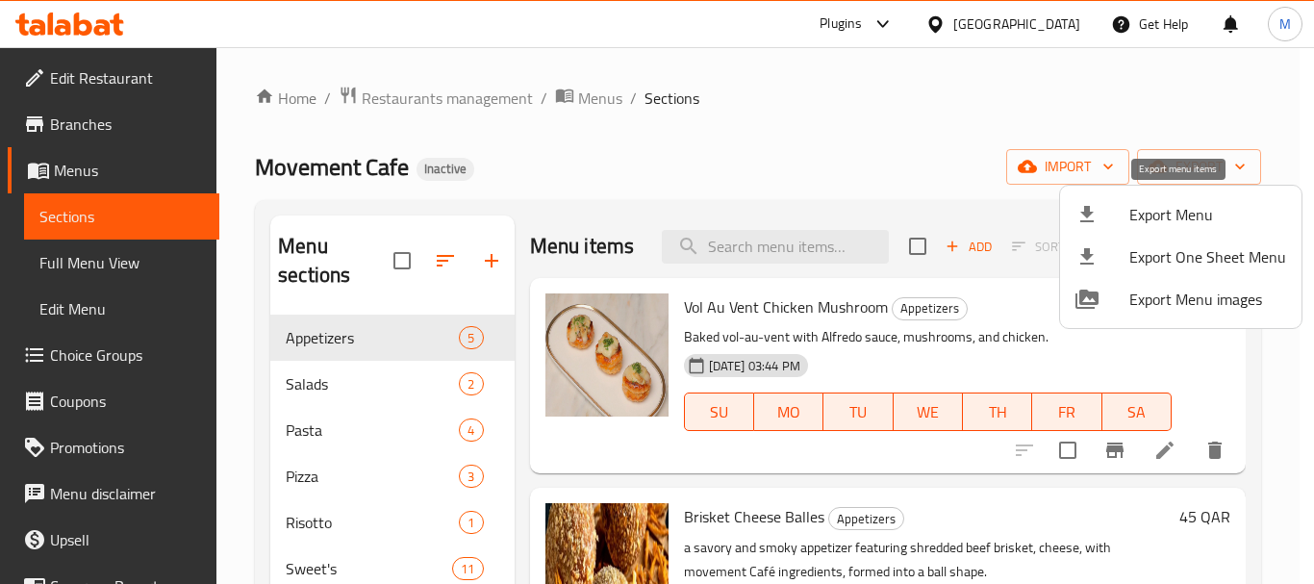
click at [1173, 212] on span "Export Menu" at bounding box center [1207, 214] width 157 height 23
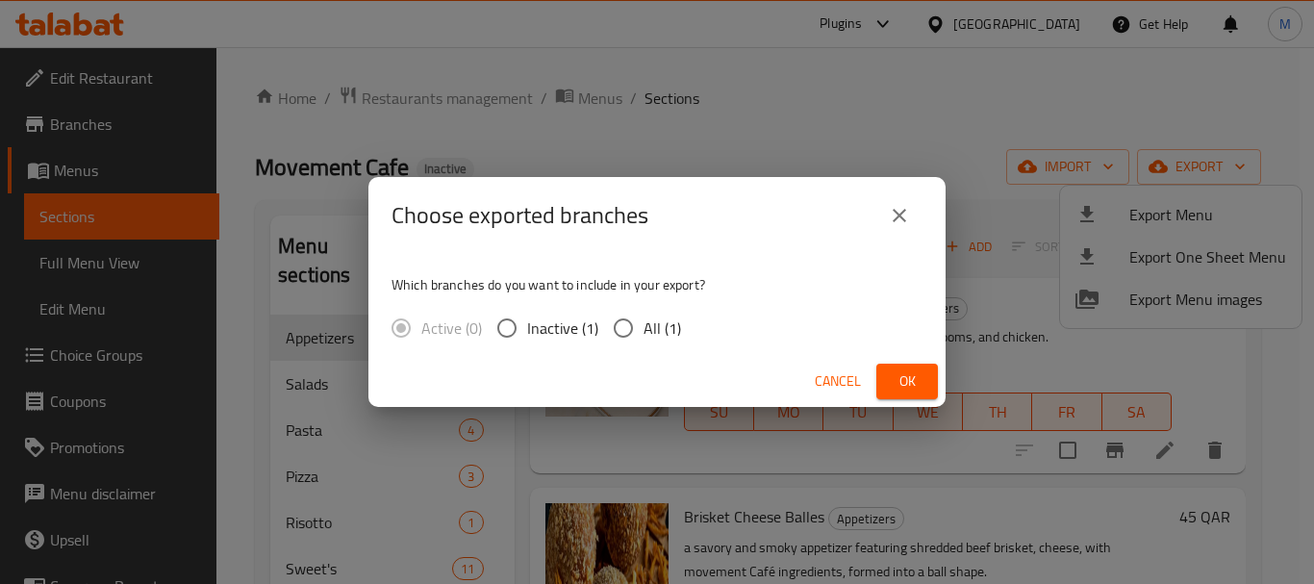
click at [660, 327] on span "All (1)" at bounding box center [663, 328] width 38 height 23
click at [644, 327] on input "All (1)" at bounding box center [623, 328] width 40 height 40
radio input "true"
click at [902, 369] on span "Ok" at bounding box center [907, 381] width 31 height 24
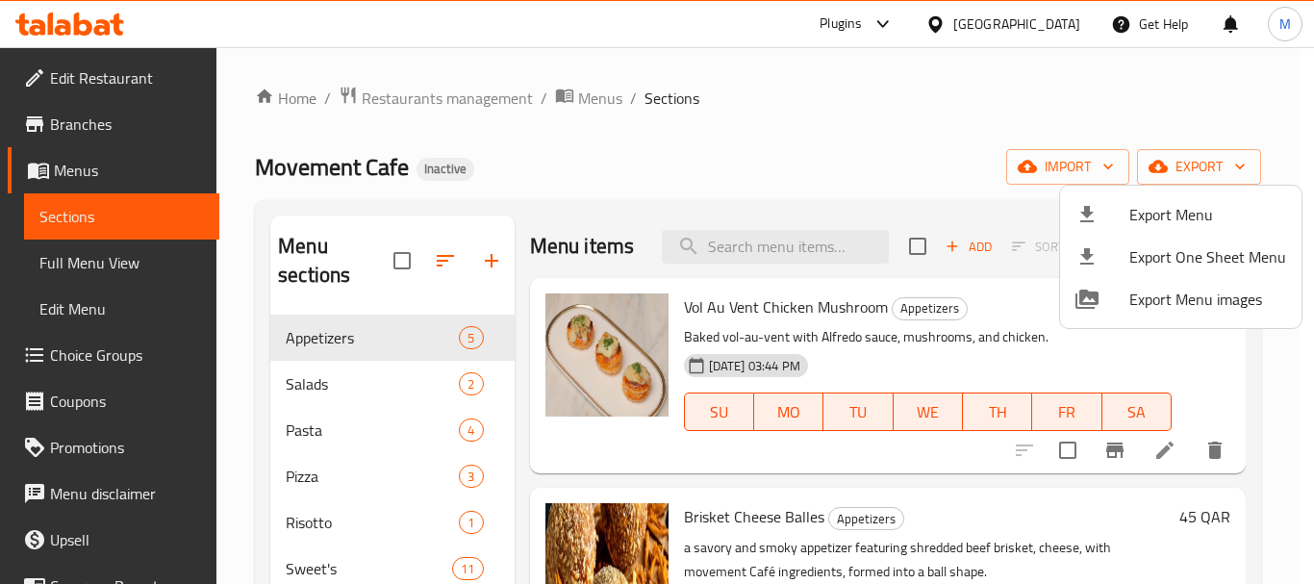
drag, startPoint x: 858, startPoint y: 140, endPoint x: 617, endPoint y: 0, distance: 279.3
click at [851, 132] on div at bounding box center [657, 292] width 1314 height 584
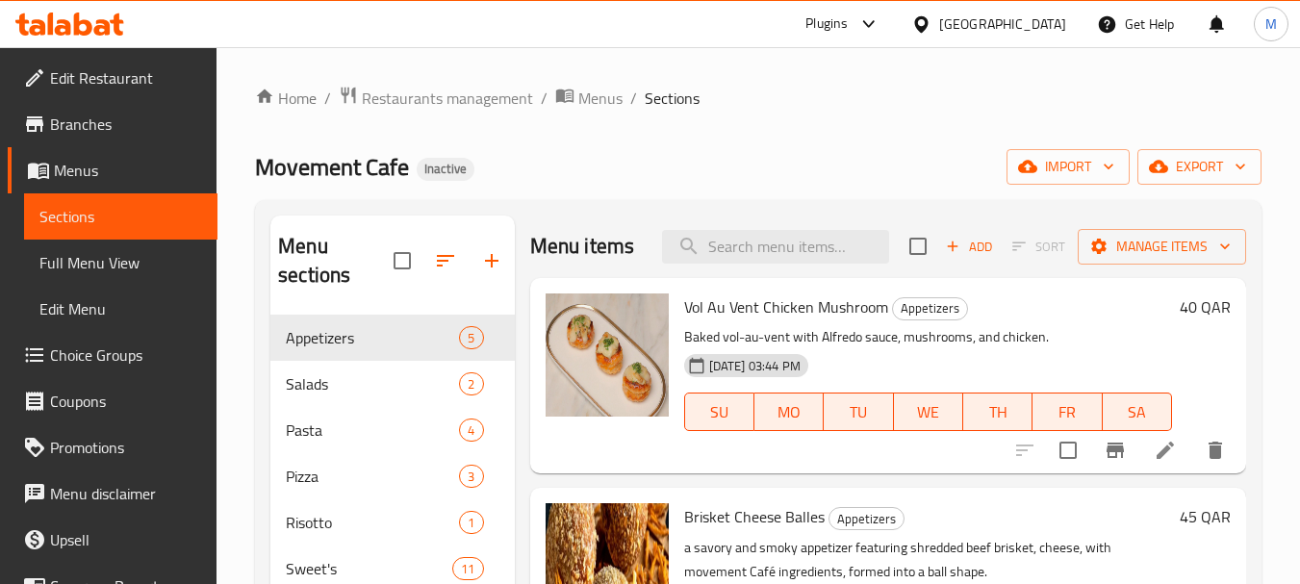
click at [931, 27] on icon at bounding box center [921, 24] width 20 height 20
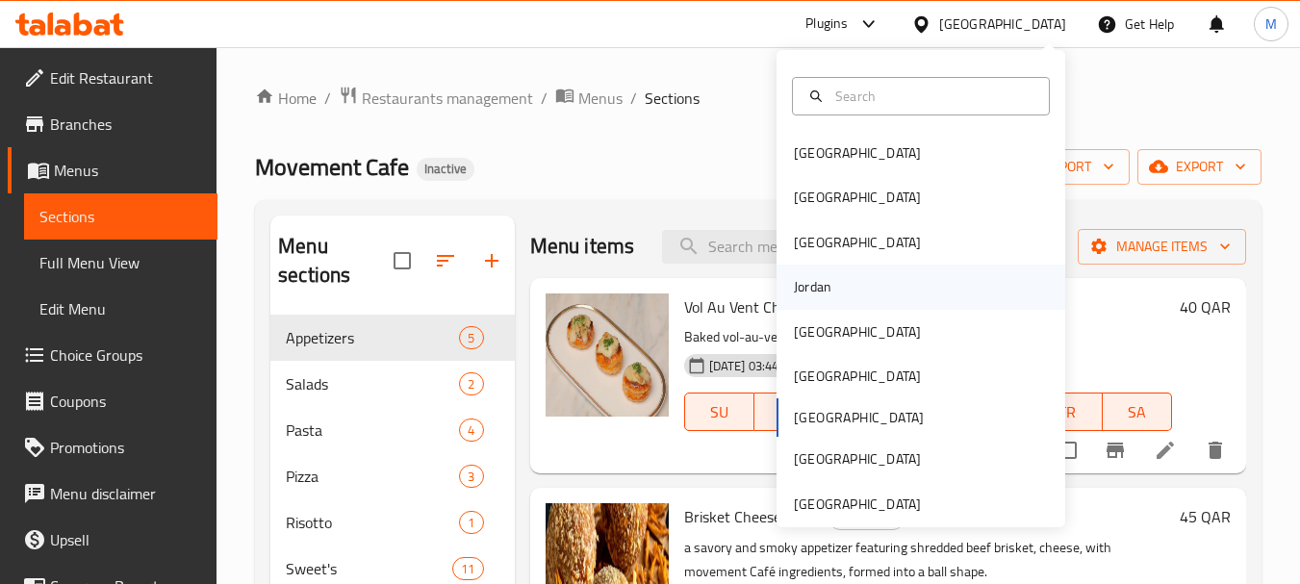
click at [831, 287] on div "Jordan" at bounding box center [812, 287] width 68 height 44
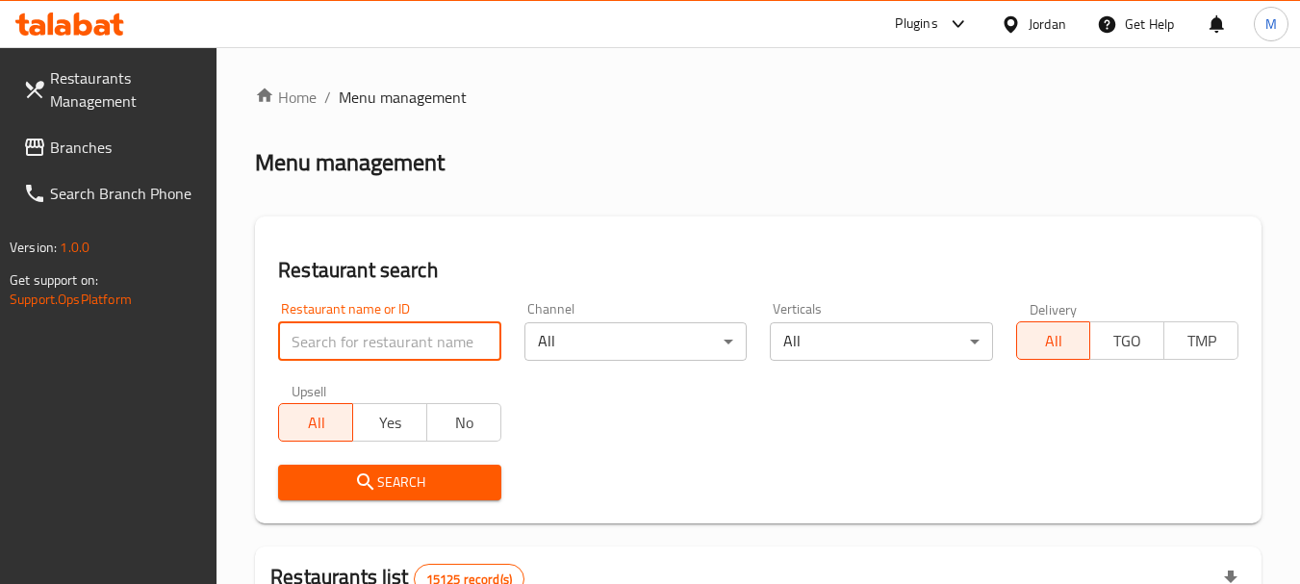
paste input "SHATEERA"
type input "SHATEERA"
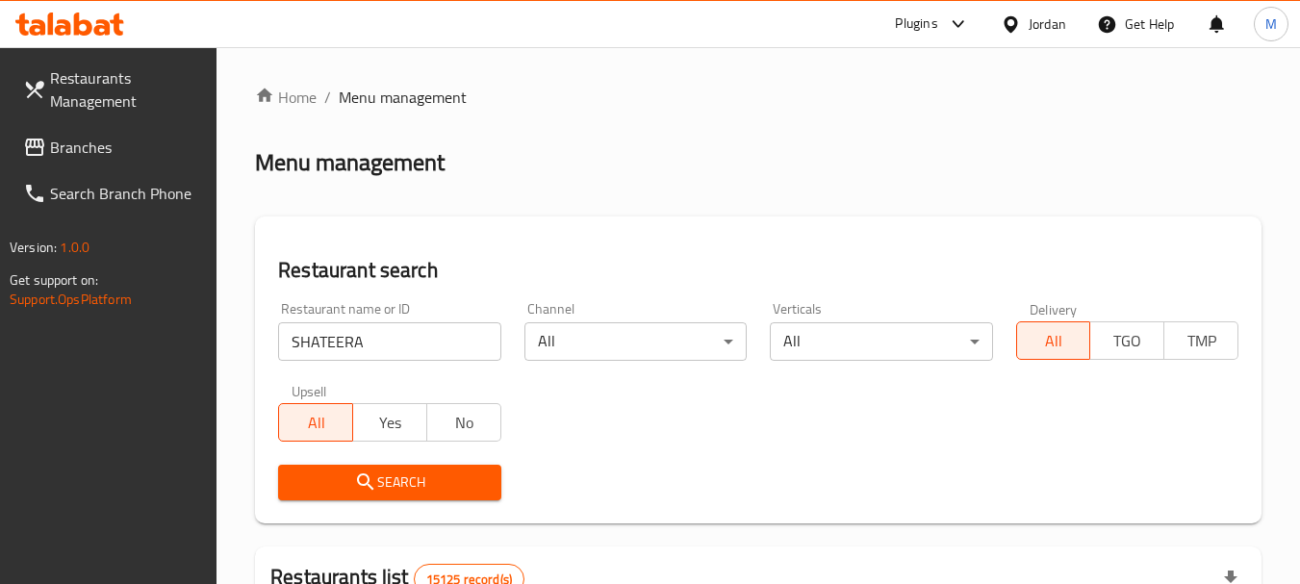
click at [445, 494] on span "Search" at bounding box center [388, 482] width 191 height 24
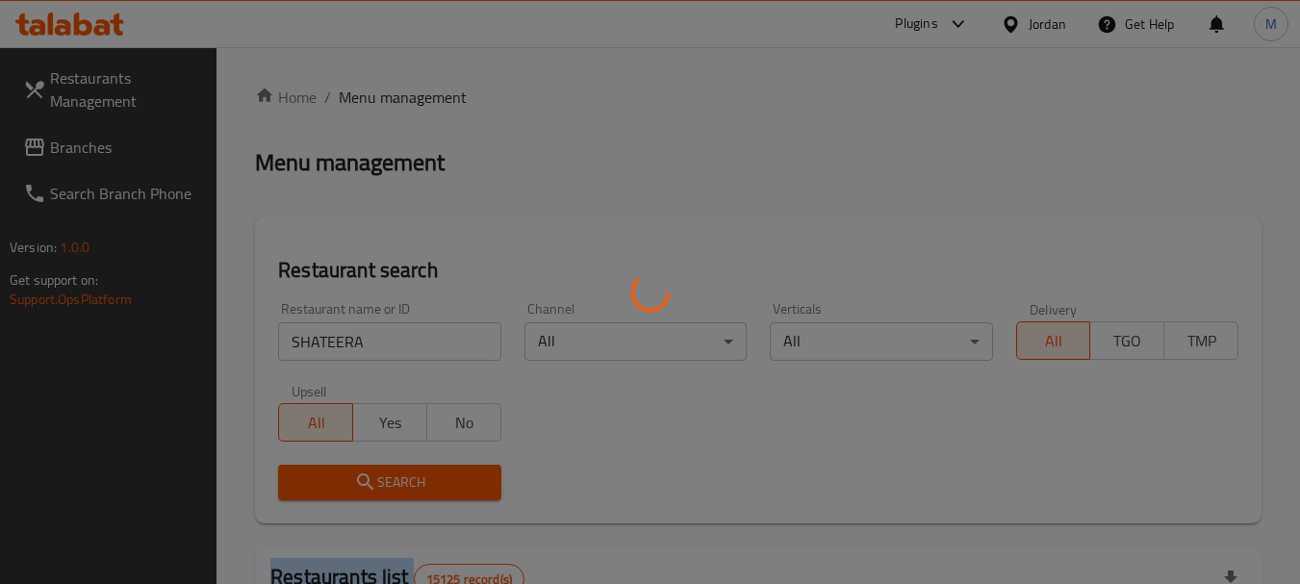
click at [445, 494] on div at bounding box center [650, 292] width 1300 height 584
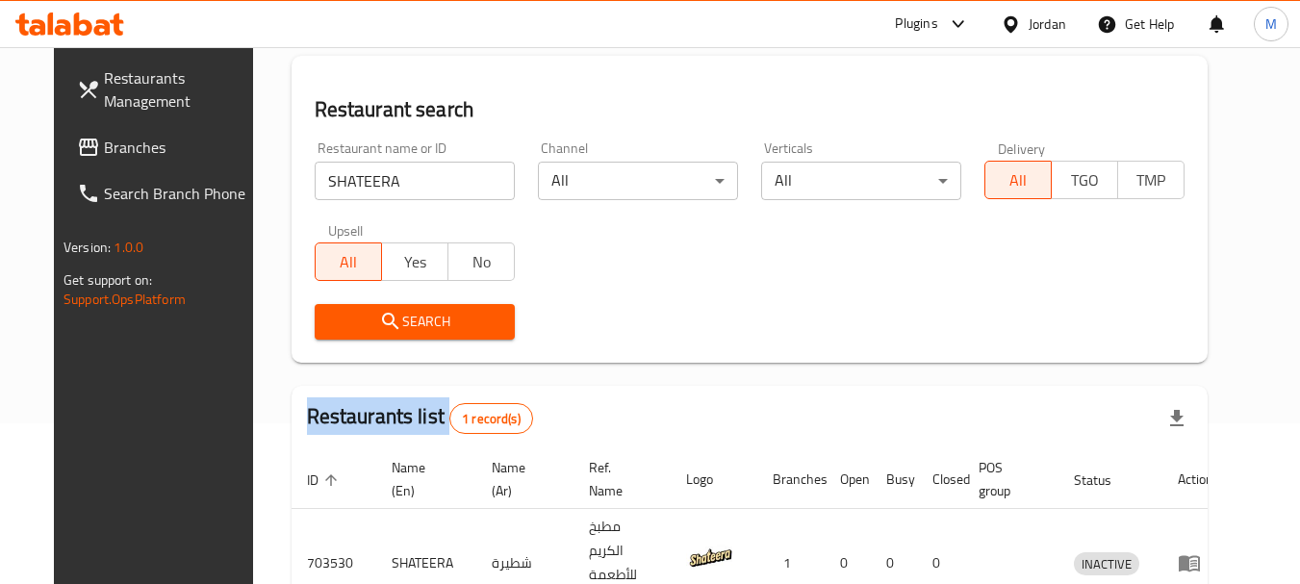
scroll to position [250, 0]
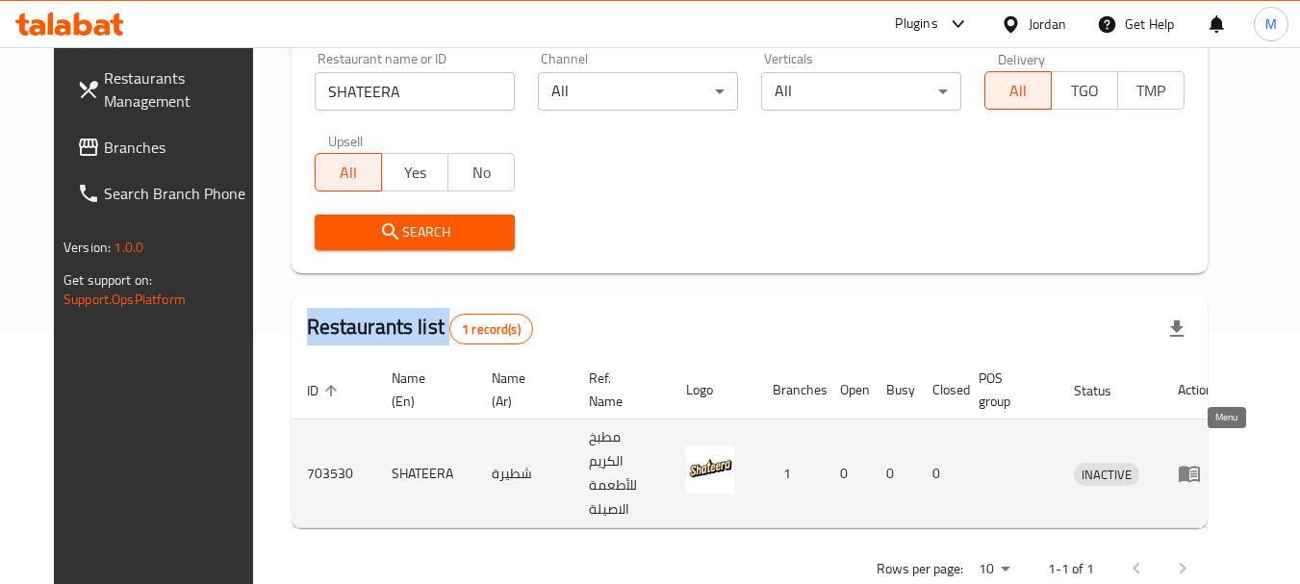
click at [1200, 467] on icon "enhanced table" at bounding box center [1188, 475] width 21 height 16
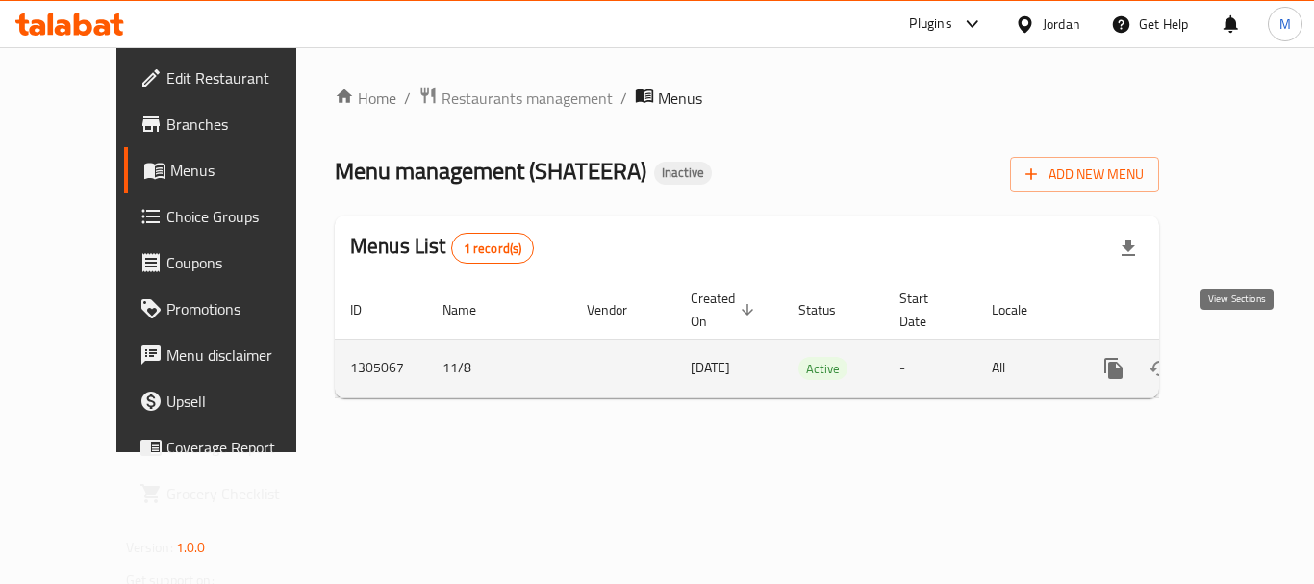
click at [1242, 357] on icon "enhanced table" at bounding box center [1252, 368] width 23 height 23
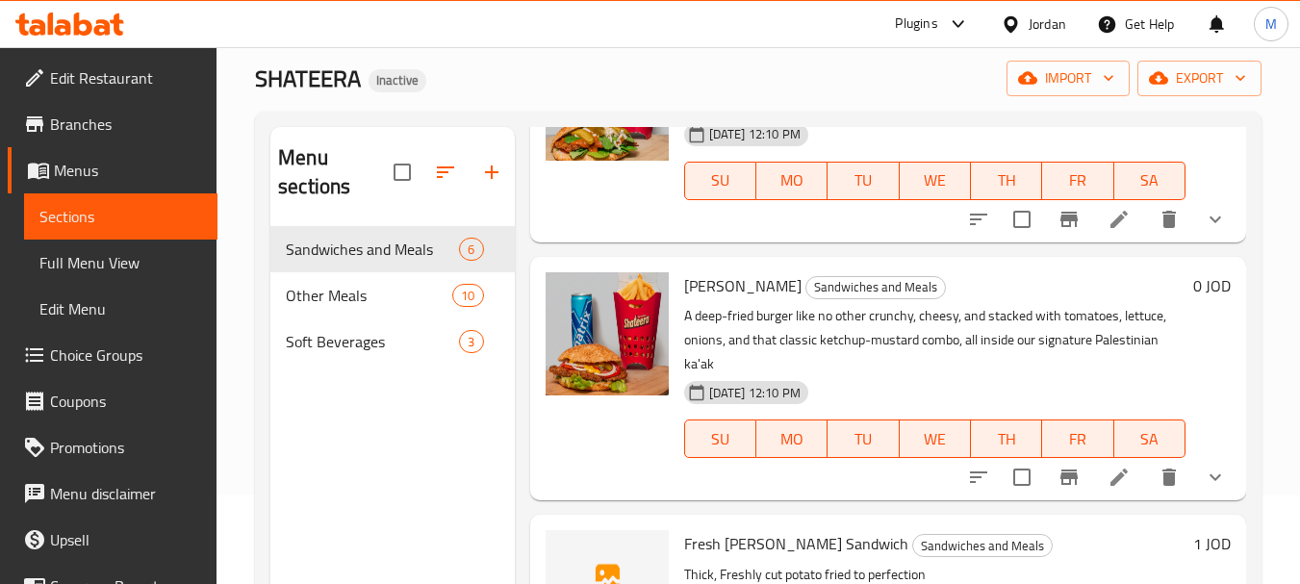
scroll to position [269, 0]
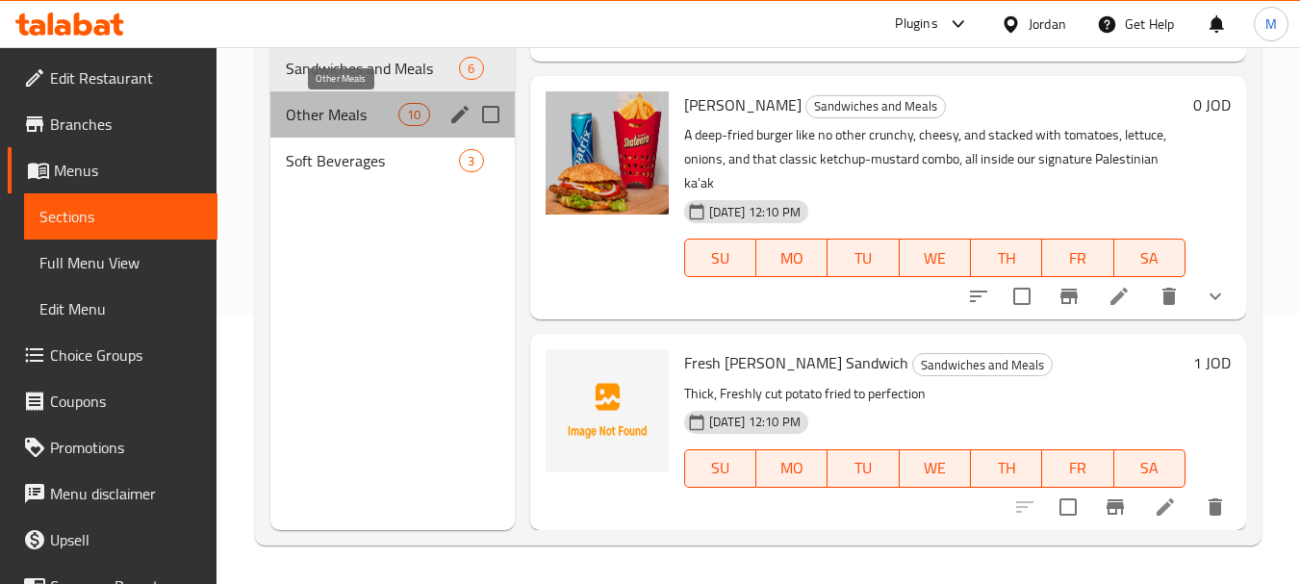
click at [370, 124] on span "Other Meals" at bounding box center [342, 114] width 113 height 23
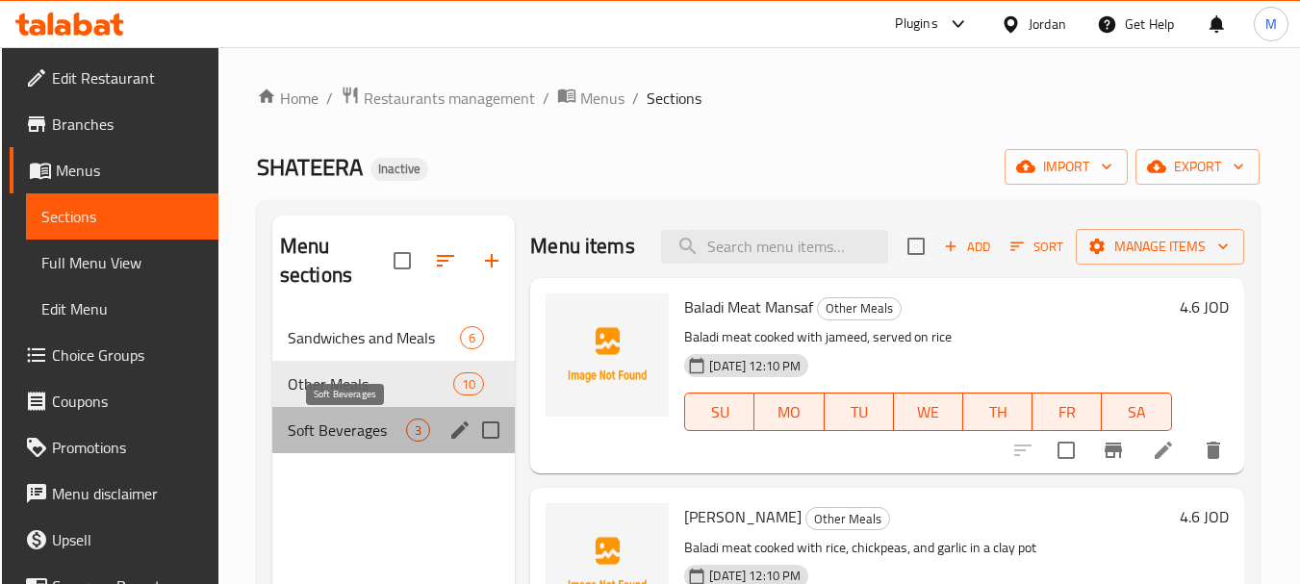
click at [356, 418] on span "Soft Beverages" at bounding box center [347, 429] width 118 height 23
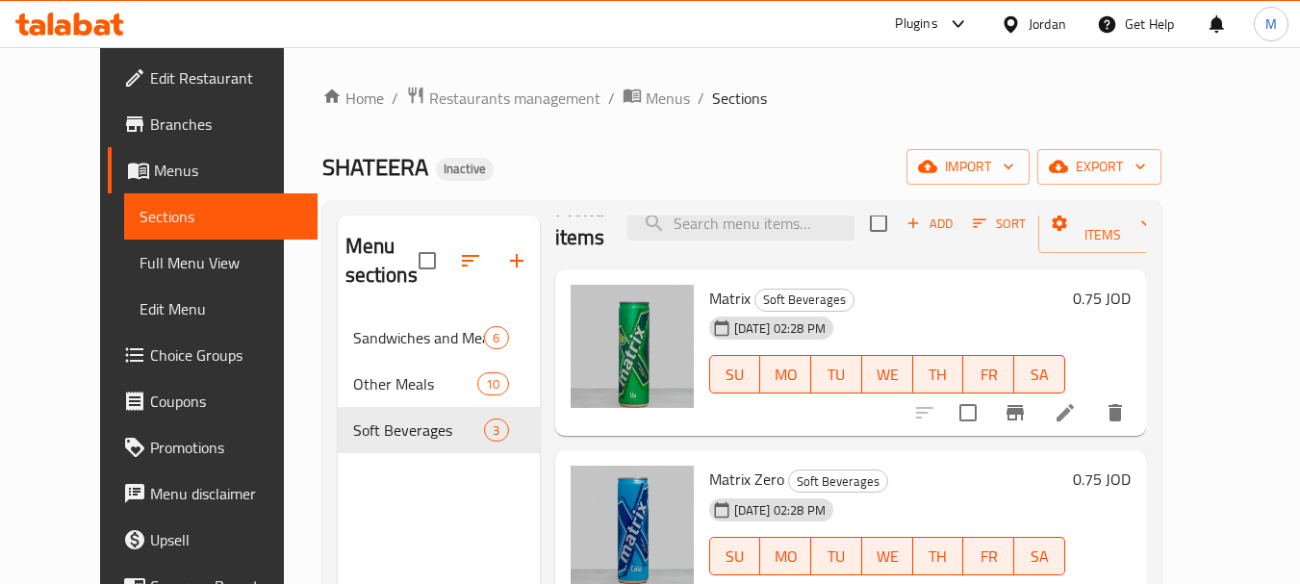
scroll to position [269, 0]
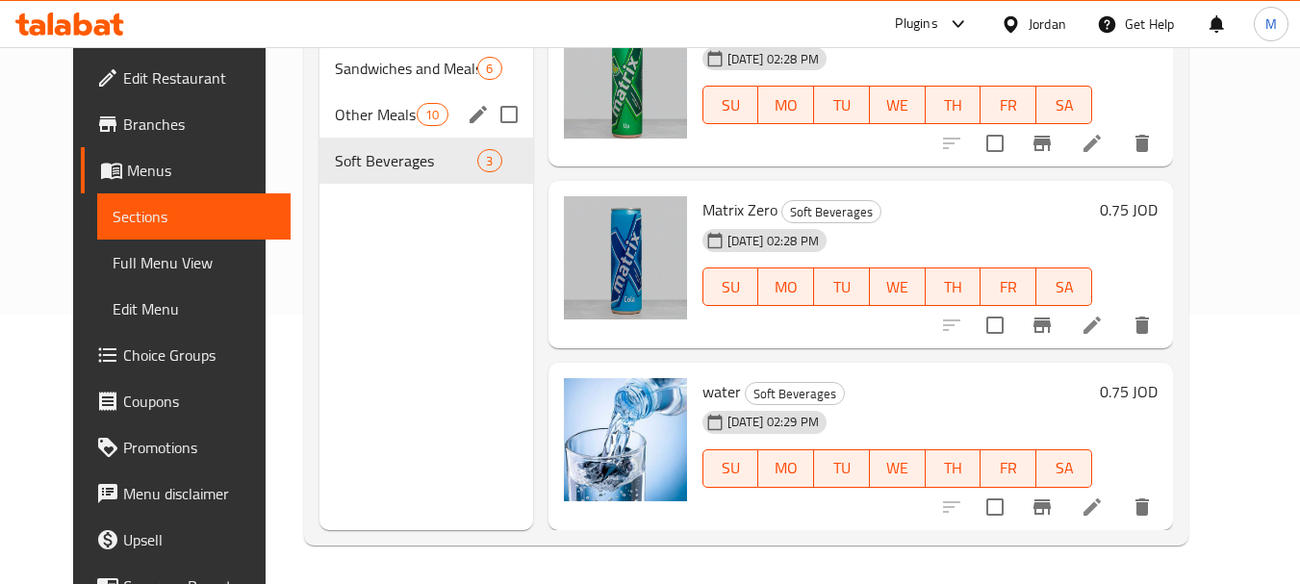
click at [335, 121] on span "Other Meals" at bounding box center [376, 114] width 82 height 23
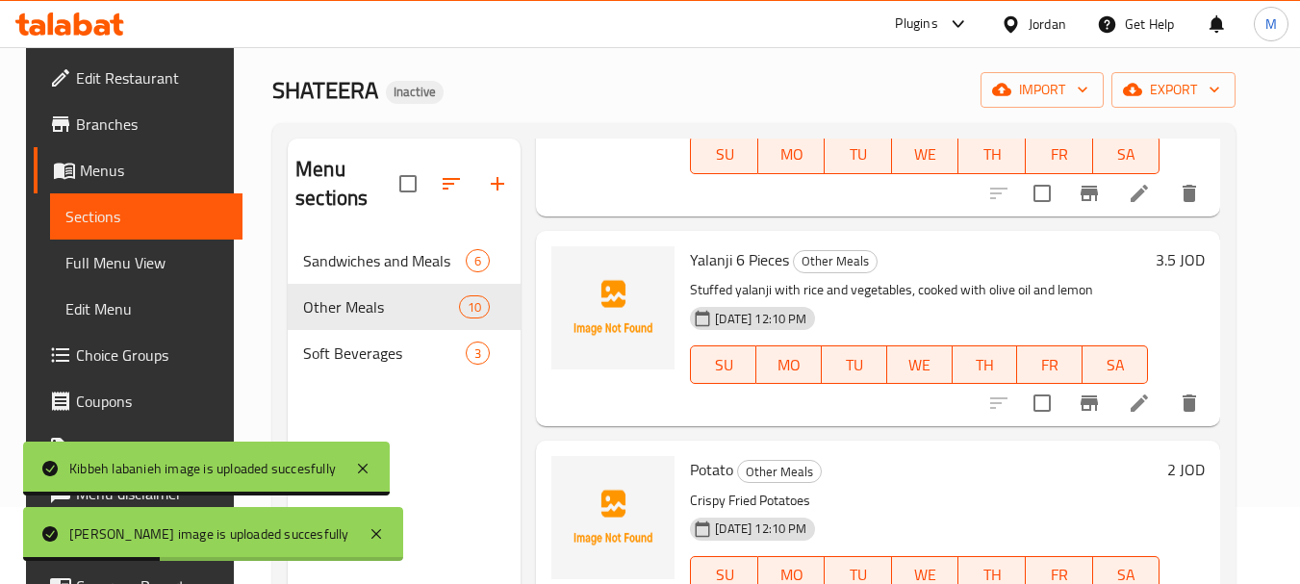
scroll to position [866, 0]
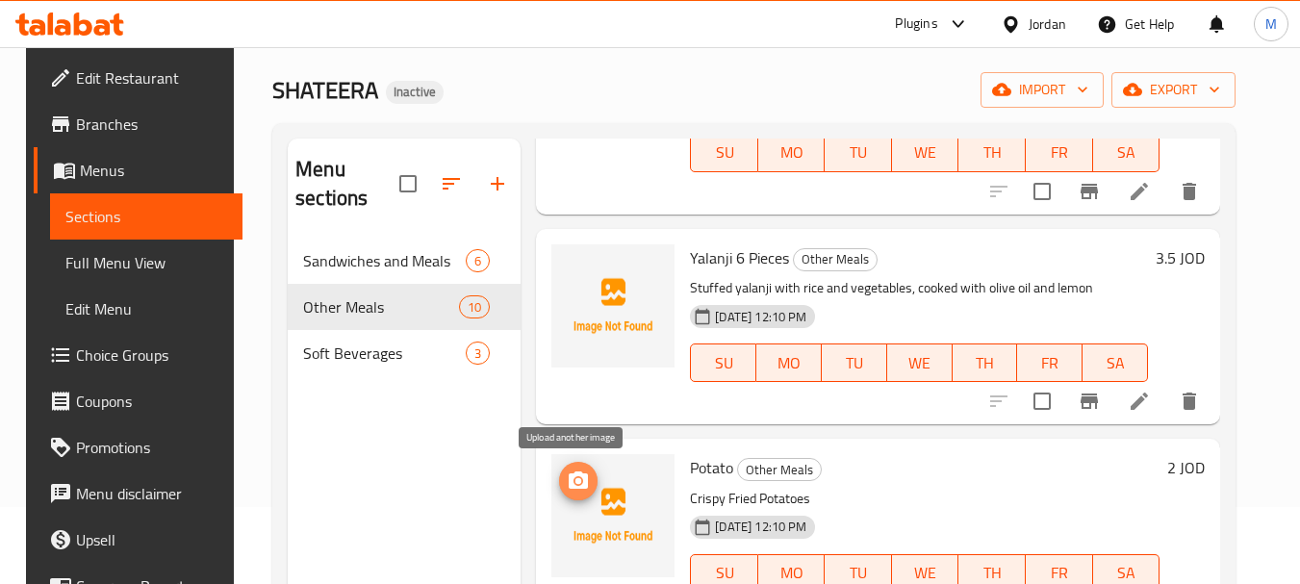
click at [571, 474] on icon "upload picture" at bounding box center [578, 479] width 19 height 17
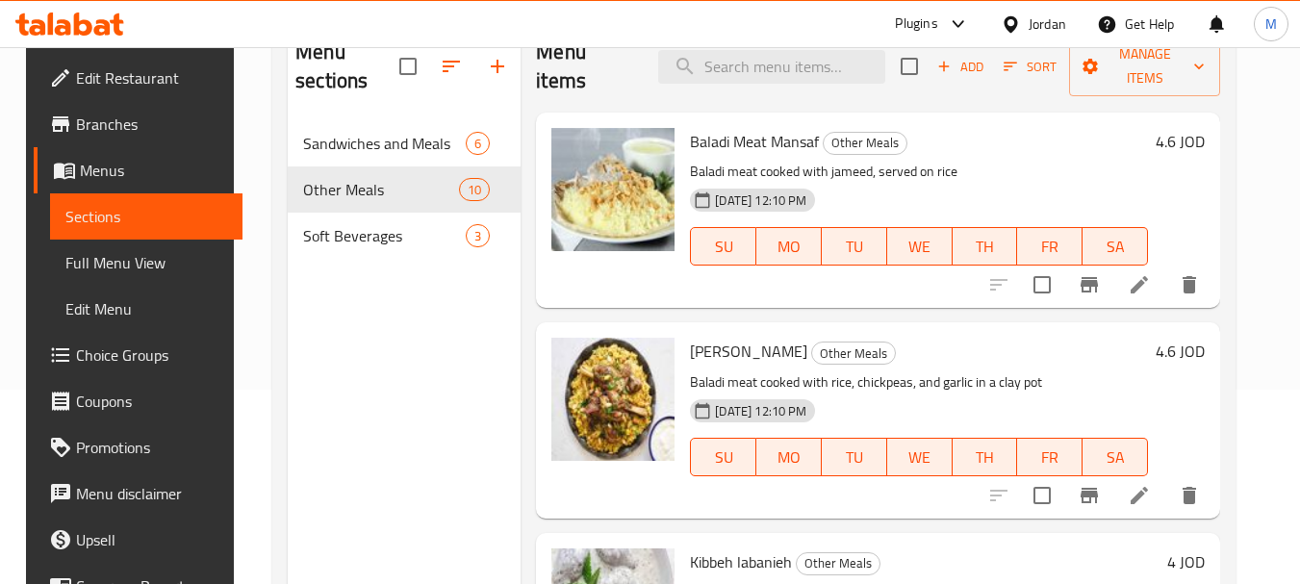
scroll to position [173, 0]
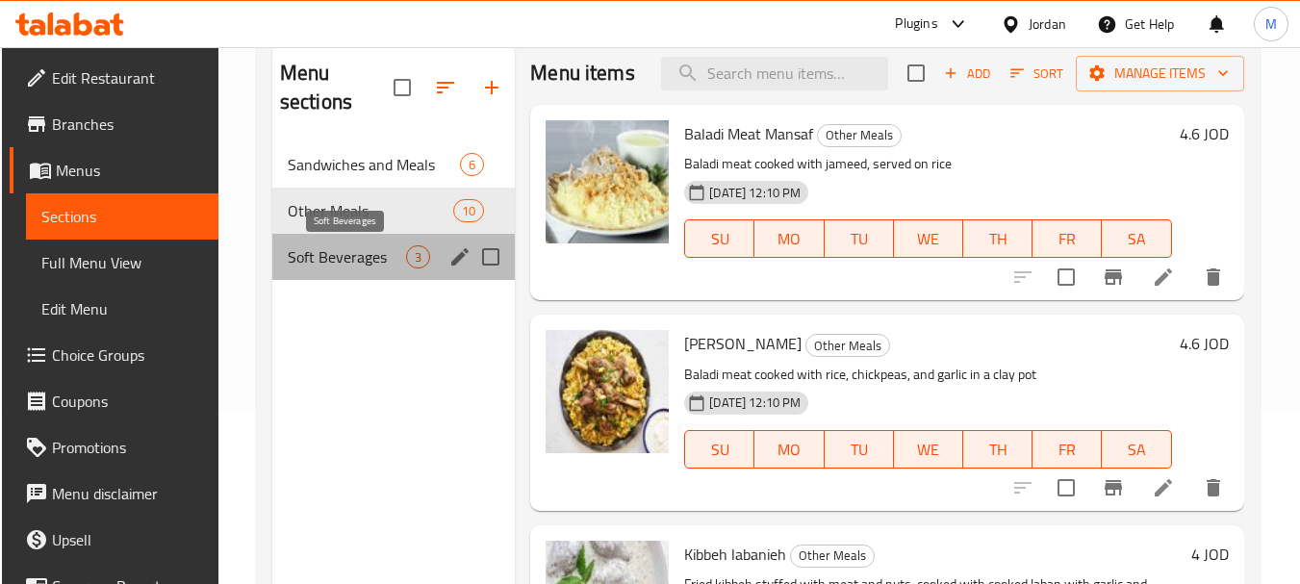
click at [354, 261] on span "Soft Beverages" at bounding box center [347, 256] width 118 height 23
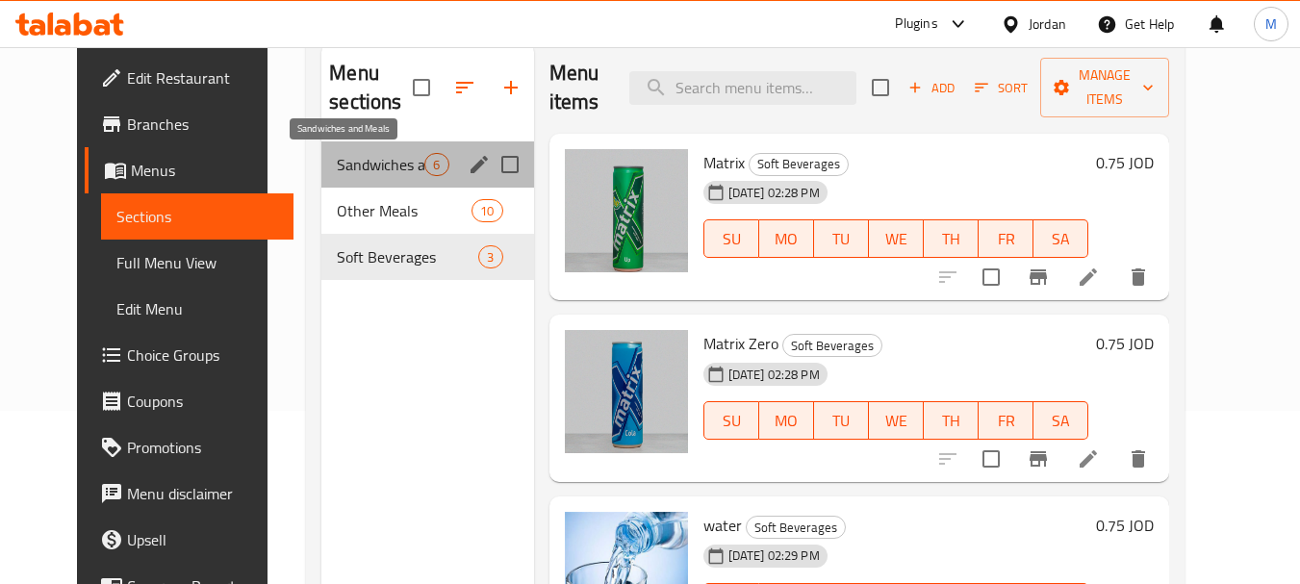
click at [384, 170] on span "Sandwiches and Meals" at bounding box center [381, 164] width 88 height 23
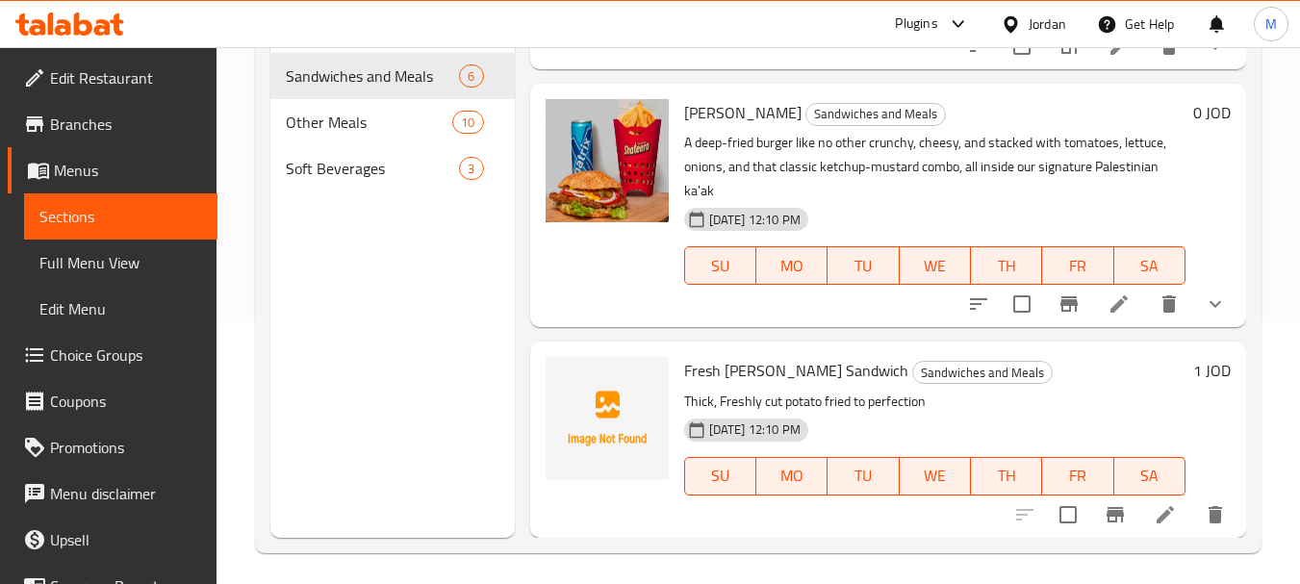
scroll to position [269, 0]
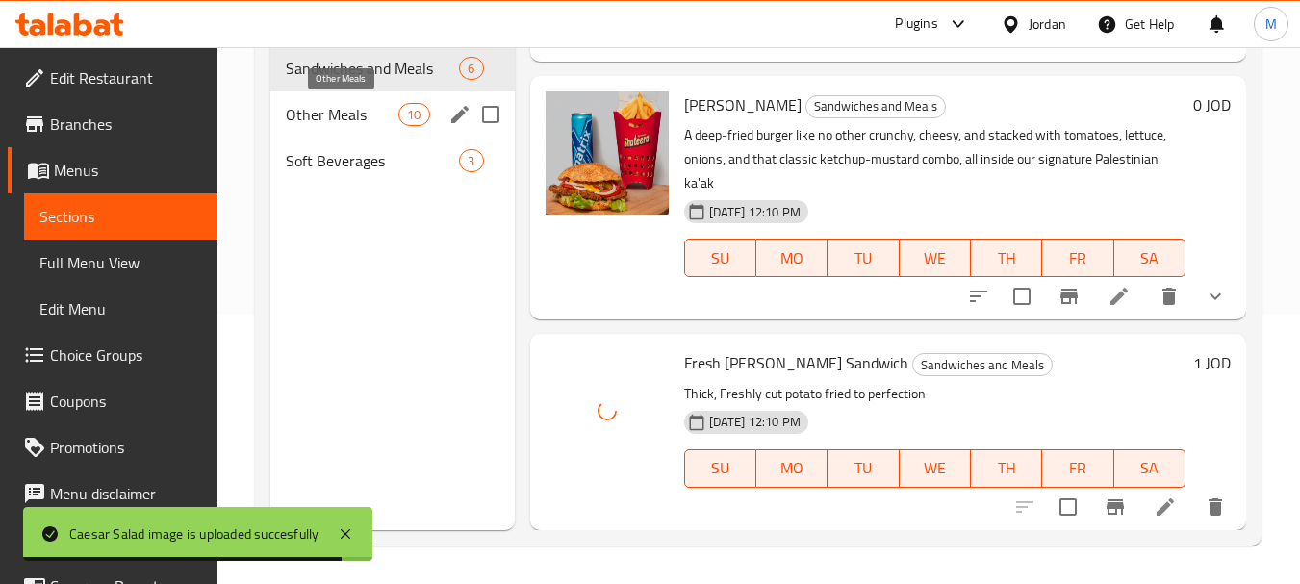
click at [339, 114] on span "Other Meals" at bounding box center [342, 114] width 113 height 23
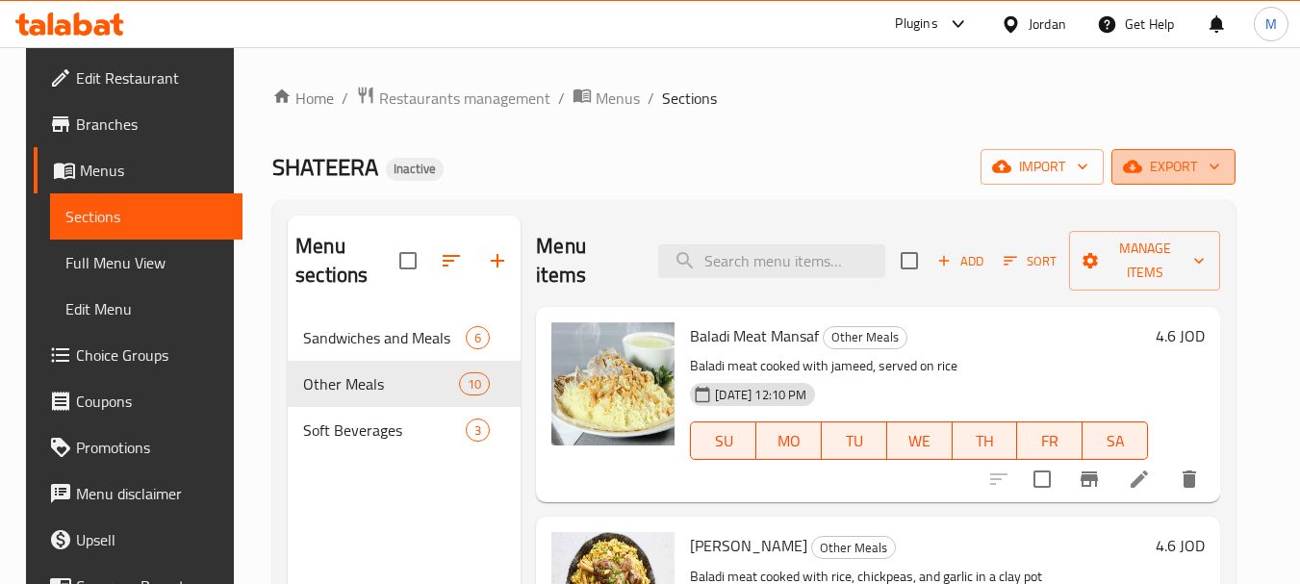
click at [1182, 167] on span "export" at bounding box center [1173, 167] width 93 height 24
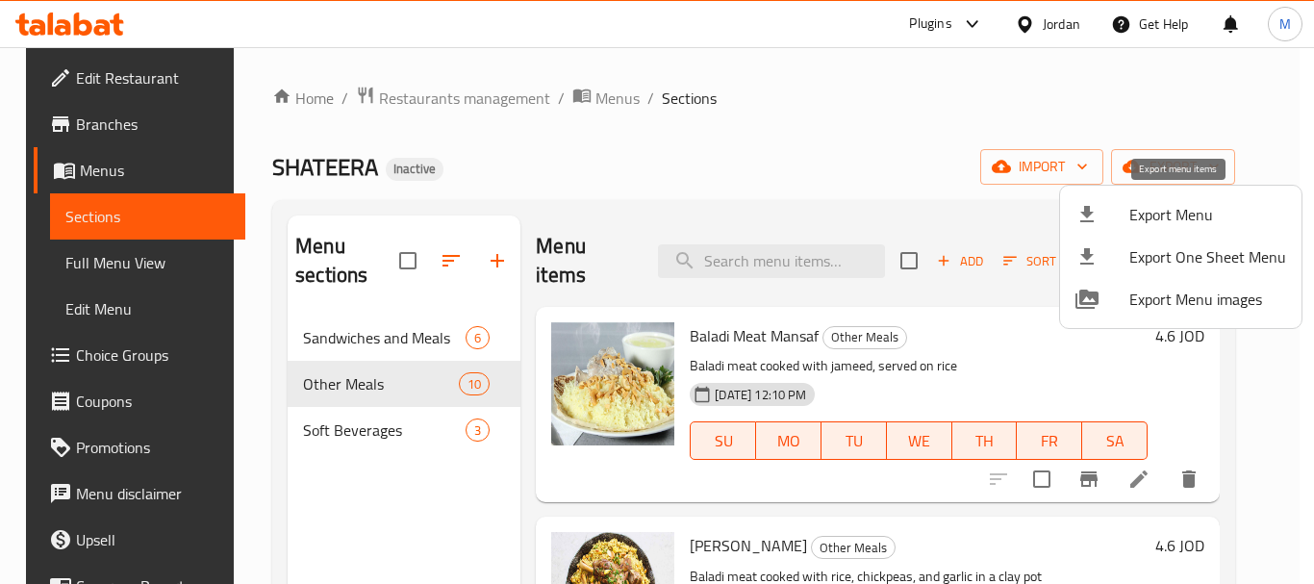
click at [1101, 211] on div at bounding box center [1103, 214] width 54 height 23
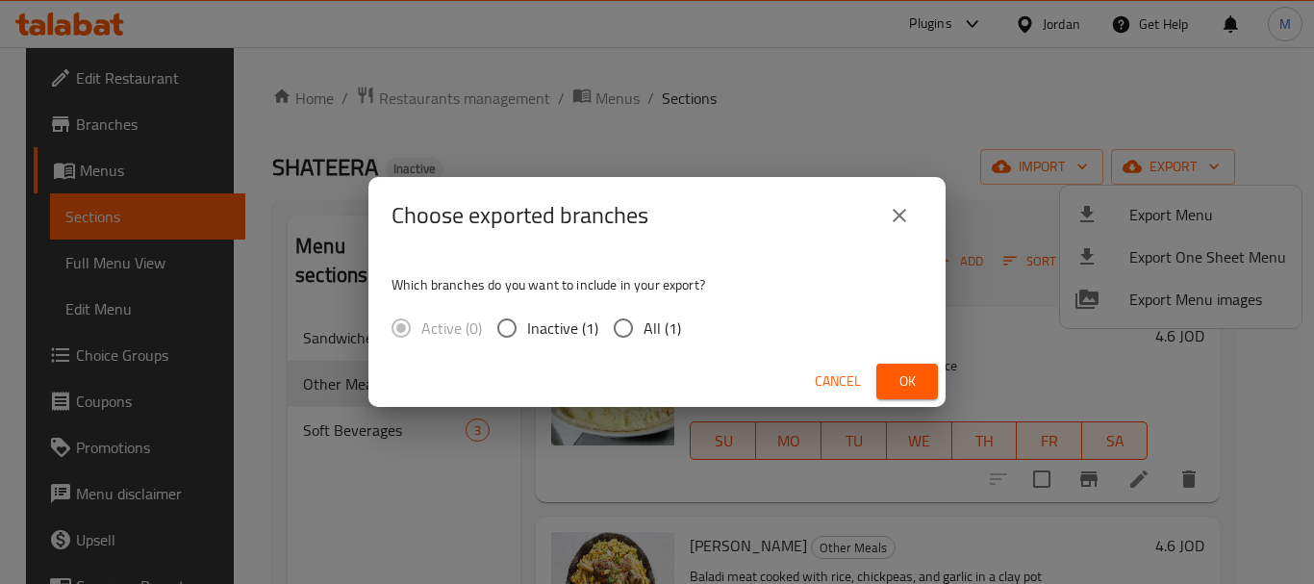
click at [651, 338] on span "All (1)" at bounding box center [663, 328] width 38 height 23
click at [644, 338] on input "All (1)" at bounding box center [623, 328] width 40 height 40
radio input "true"
click at [898, 378] on span "Ok" at bounding box center [907, 381] width 31 height 24
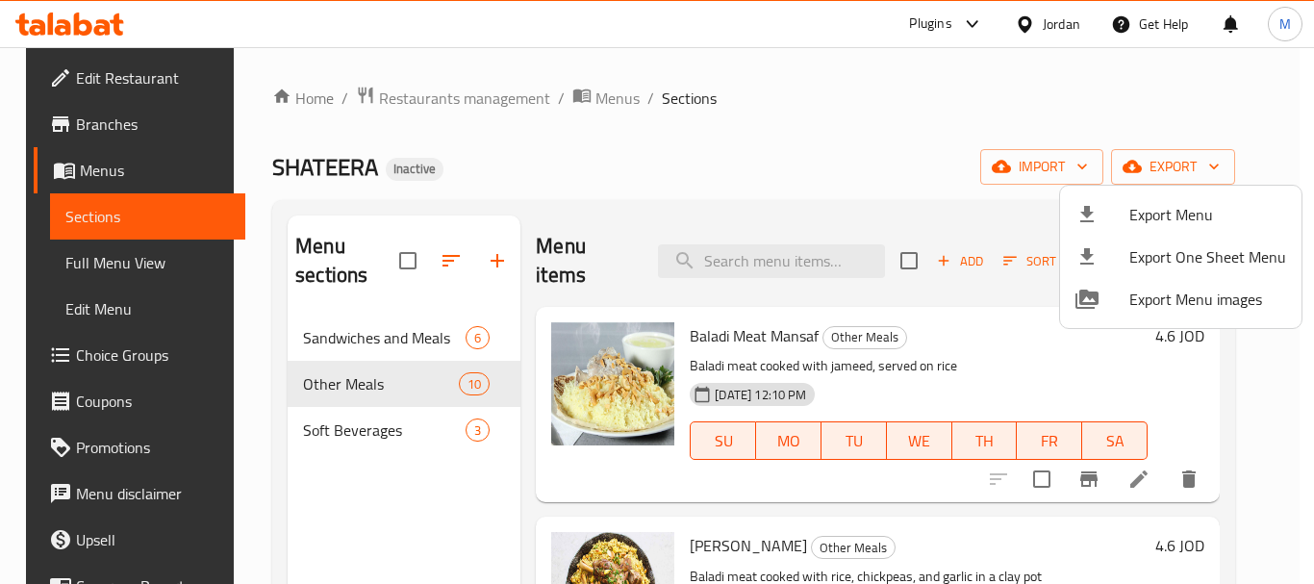
click at [563, 204] on div at bounding box center [657, 292] width 1314 height 584
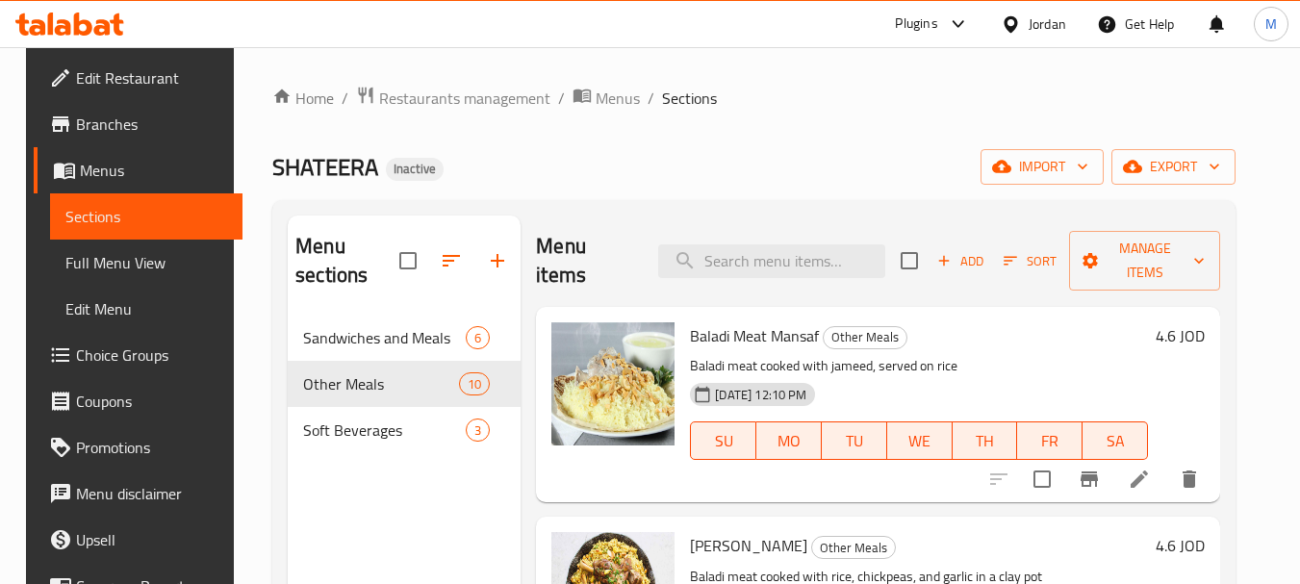
click at [96, 66] on span "Edit Restaurant" at bounding box center [152, 77] width 152 height 23
